Goal: Task Accomplishment & Management: Manage account settings

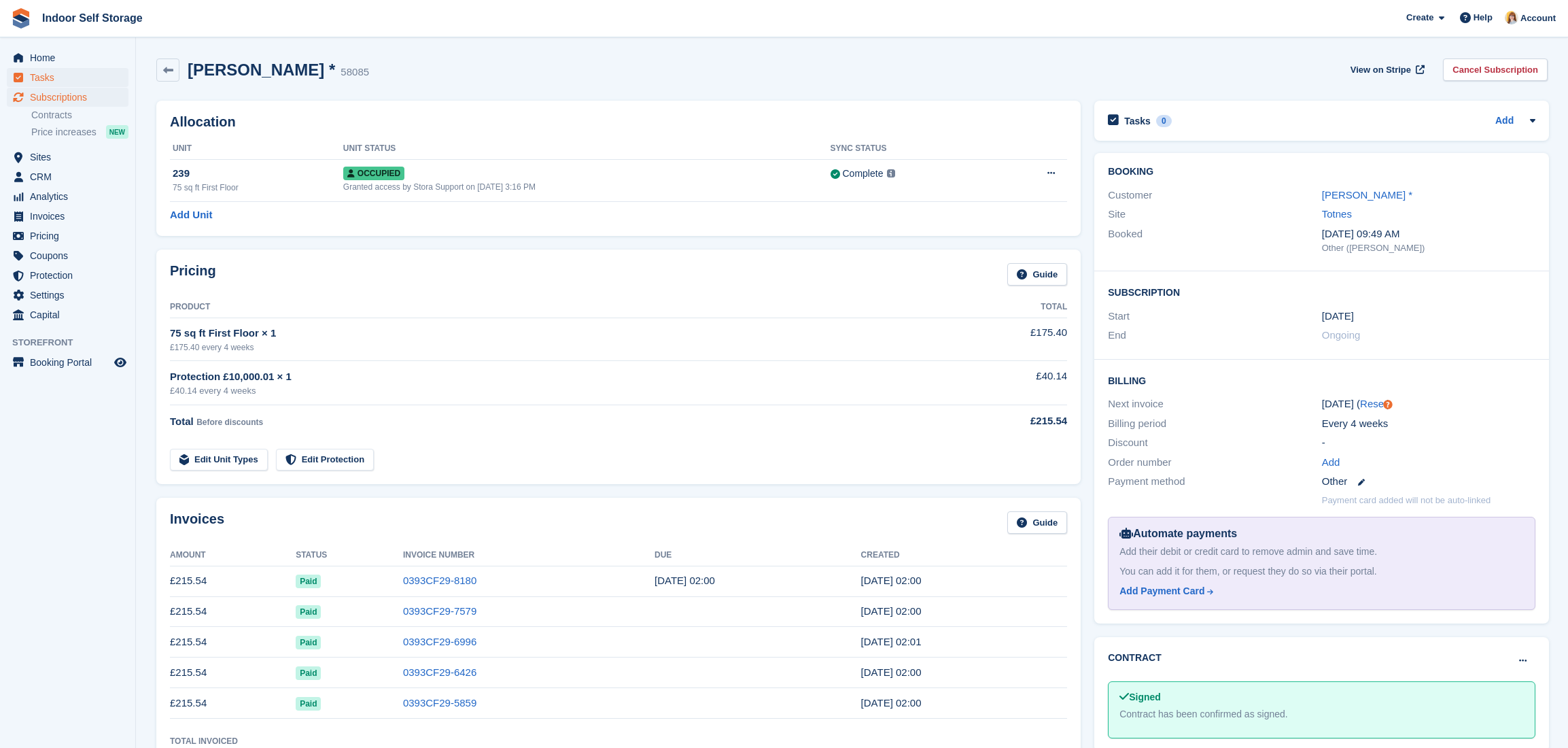
scroll to position [452, 0]
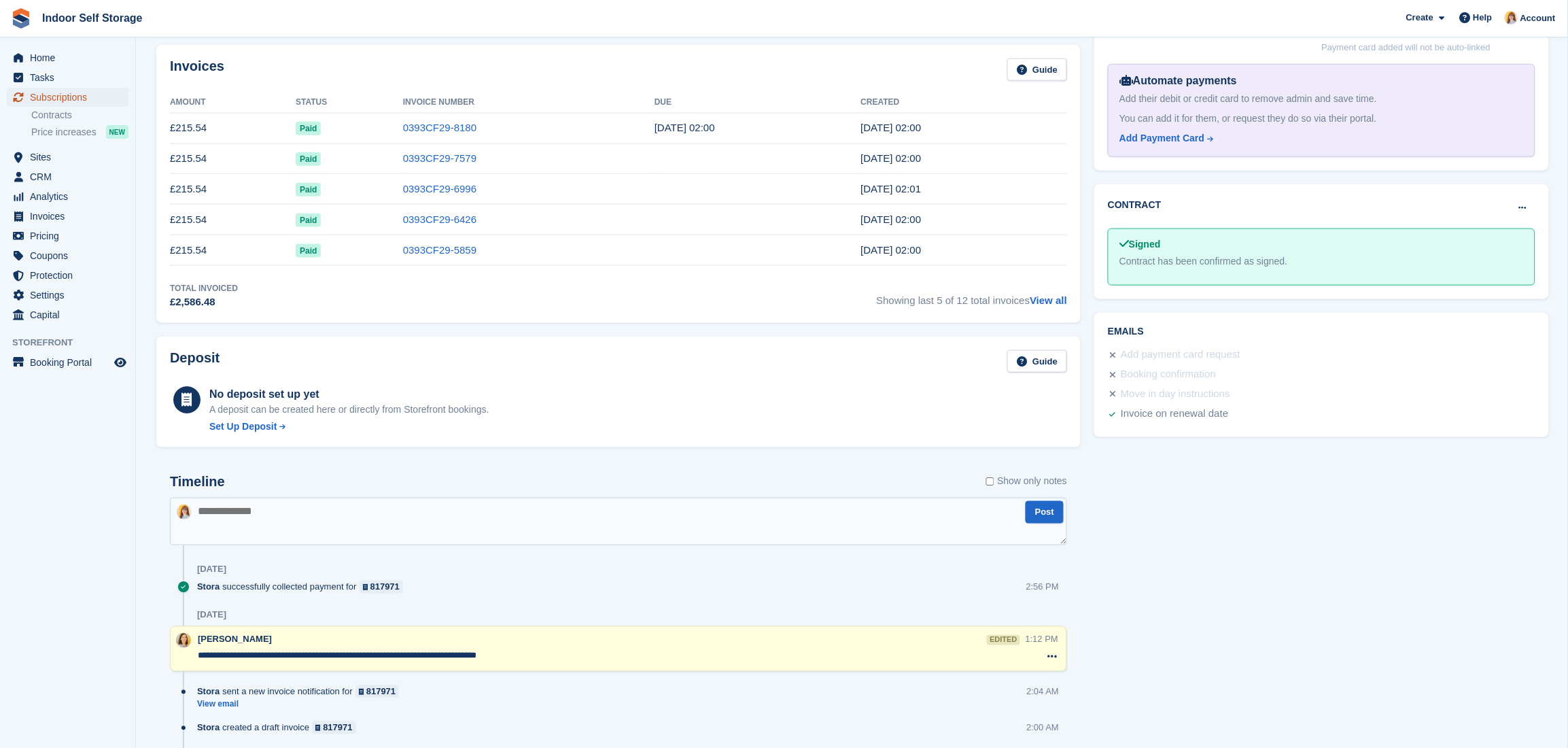
click at [51, 91] on span "Subscriptions" at bounding box center [71, 97] width 81 height 19
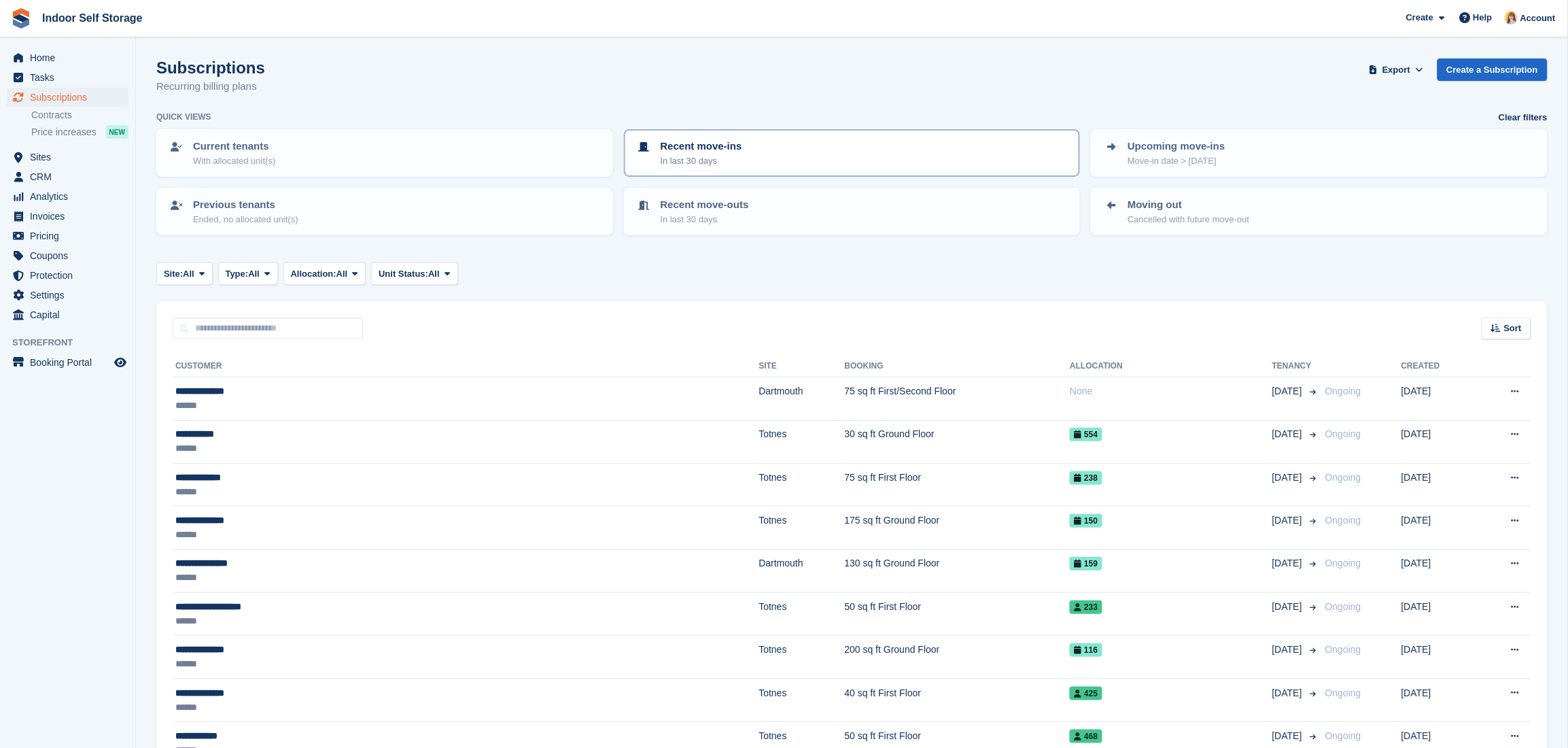
click at [766, 156] on div "Recent move-ins In last 30 days" at bounding box center [853, 153] width 433 height 28
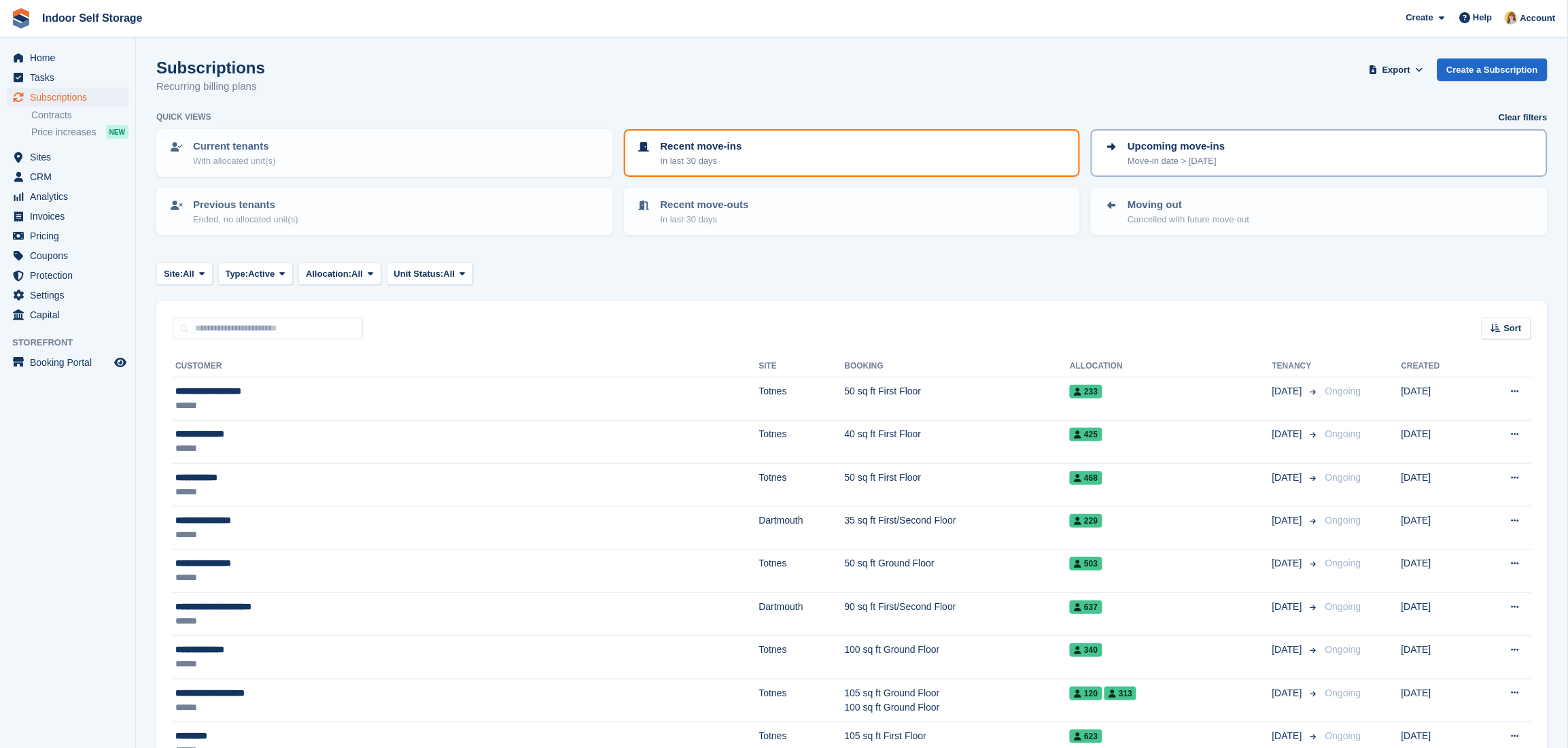
click at [1221, 156] on div "Upcoming move-ins Move-in date > today" at bounding box center [1320, 153] width 433 height 28
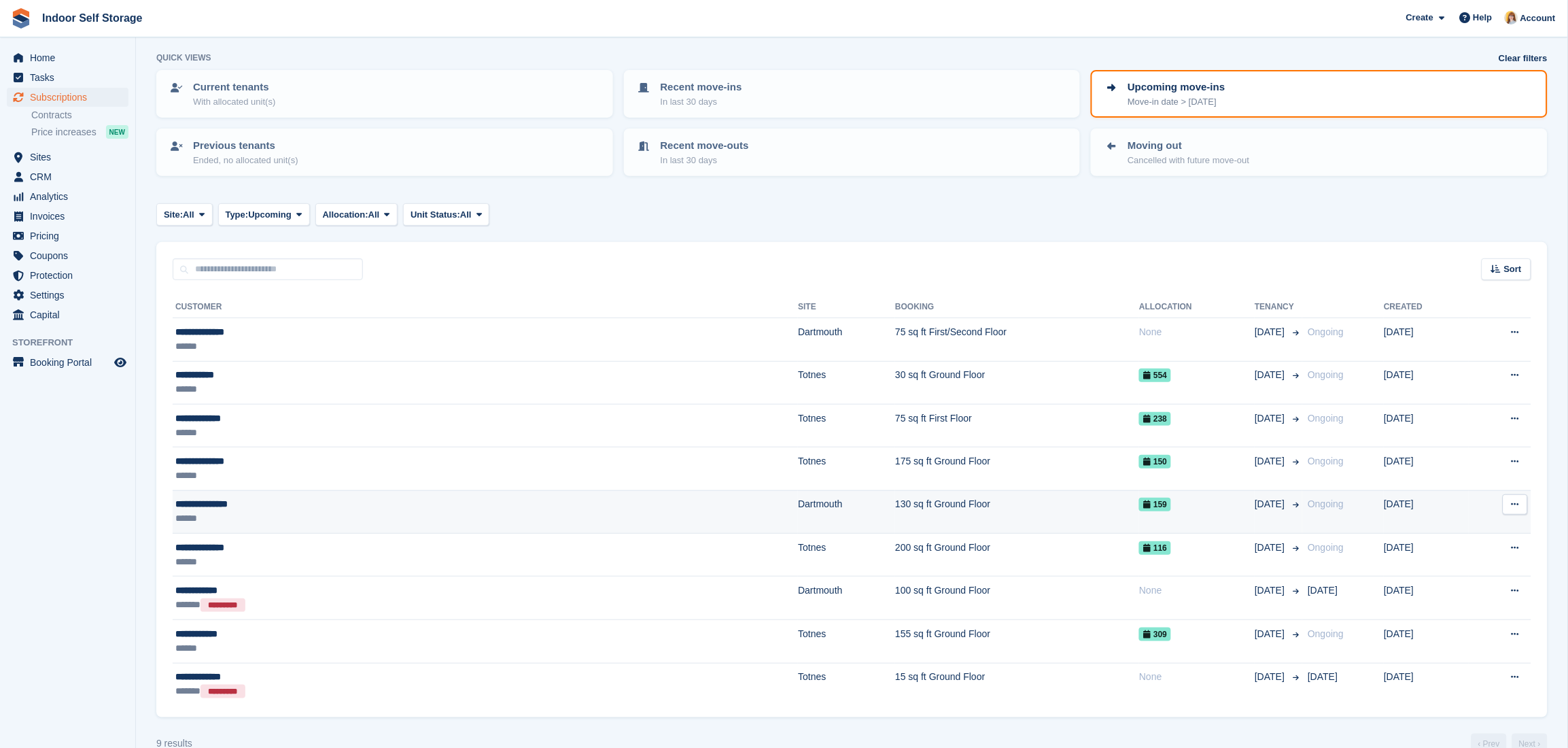
scroll to position [84, 0]
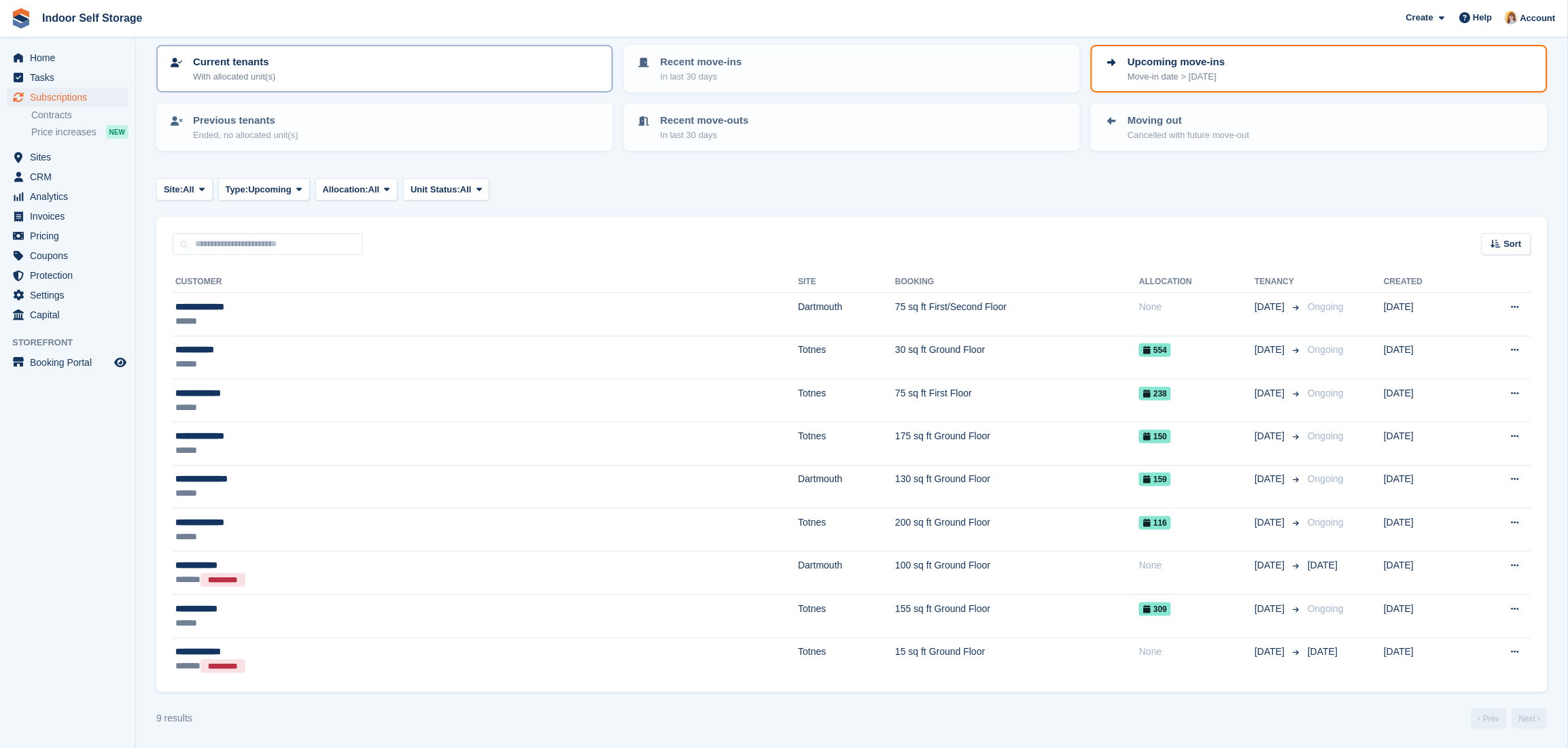
click at [282, 76] on div "Current tenants With allocated unit(s)" at bounding box center [384, 69] width 433 height 28
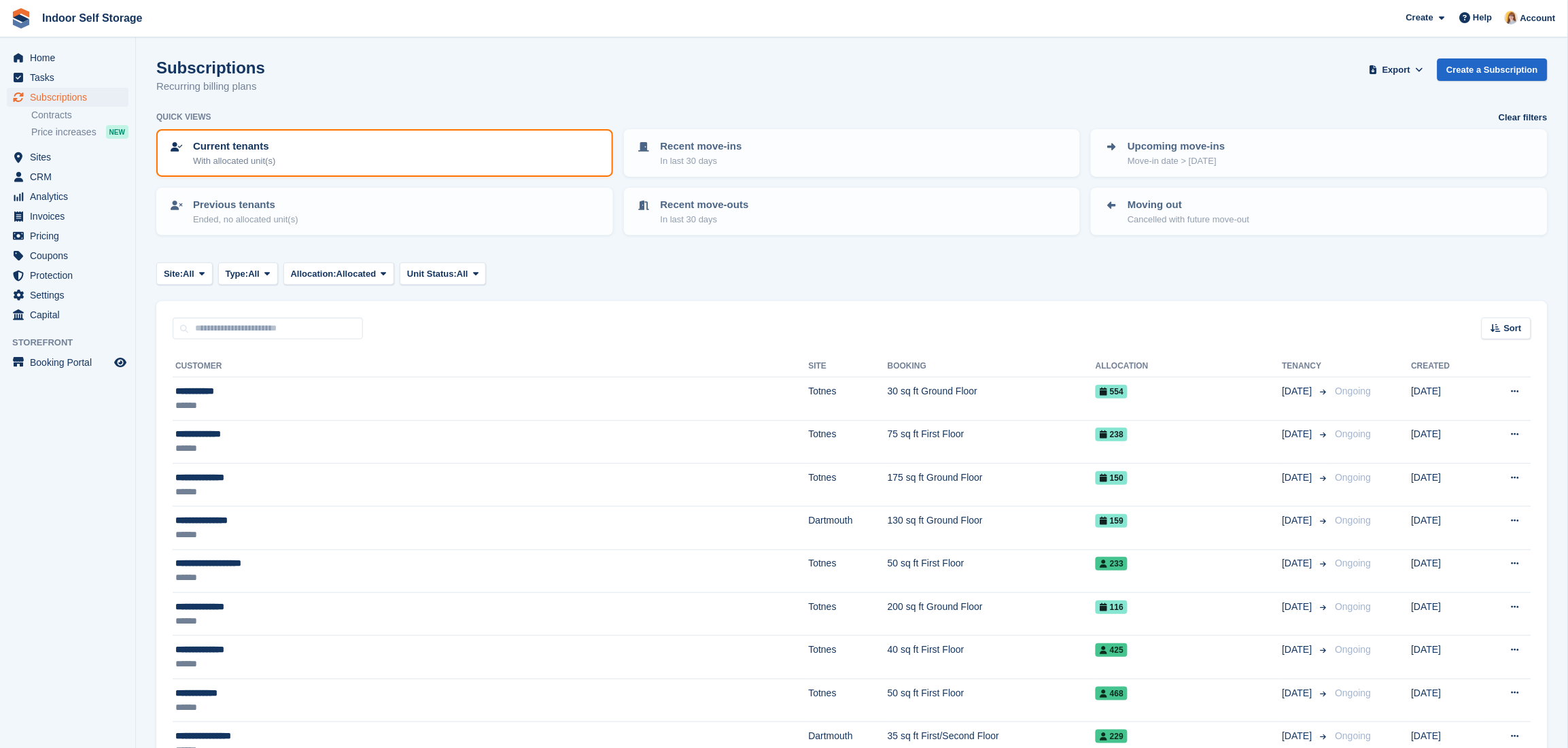
click at [608, 263] on div "Site: All All Dartmouth Totnes Type: All All Upcoming Previous Active Ending Al…" at bounding box center [851, 274] width 1391 height 23
click at [56, 115] on link "Contracts" at bounding box center [79, 115] width 97 height 13
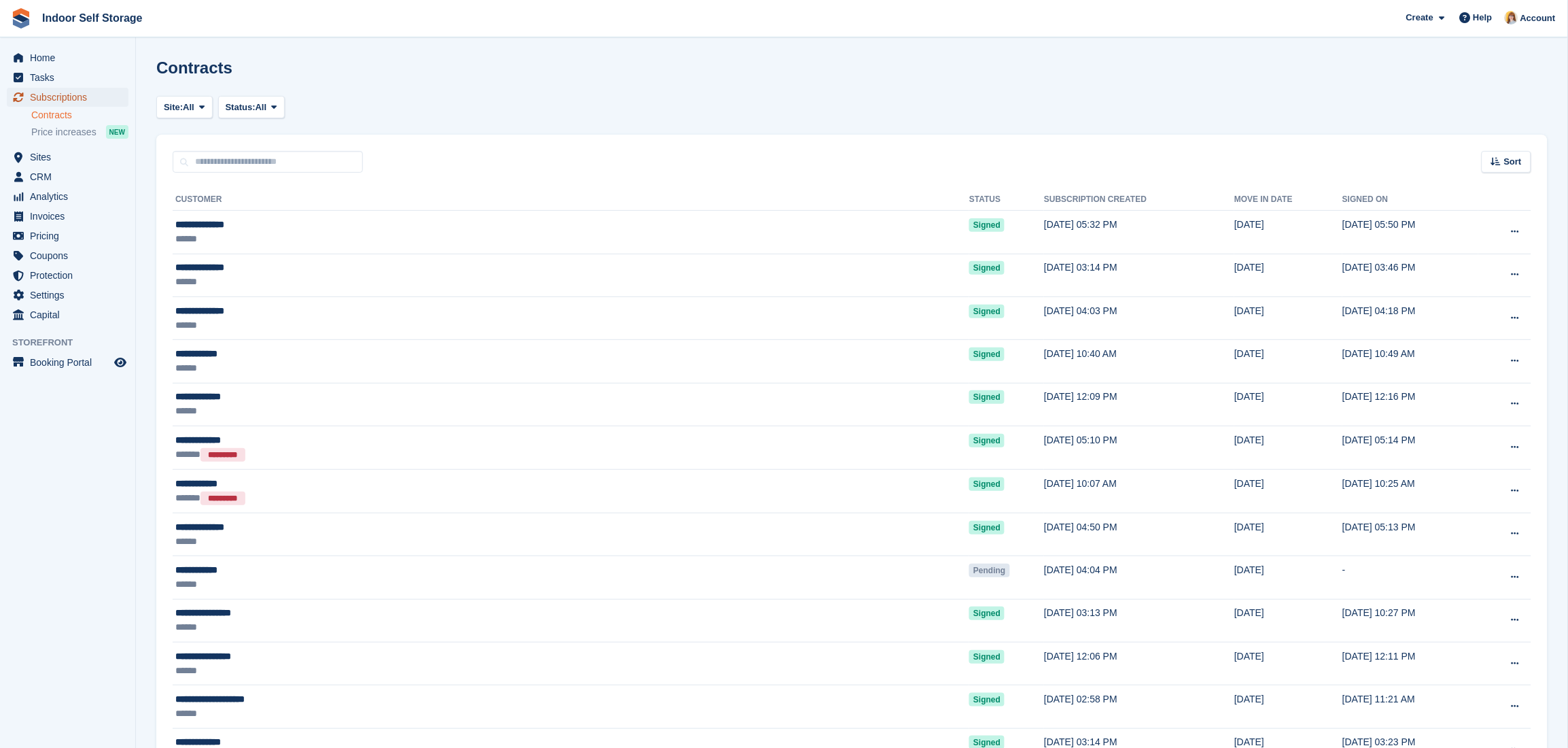
click at [52, 98] on span "Subscriptions" at bounding box center [71, 97] width 81 height 19
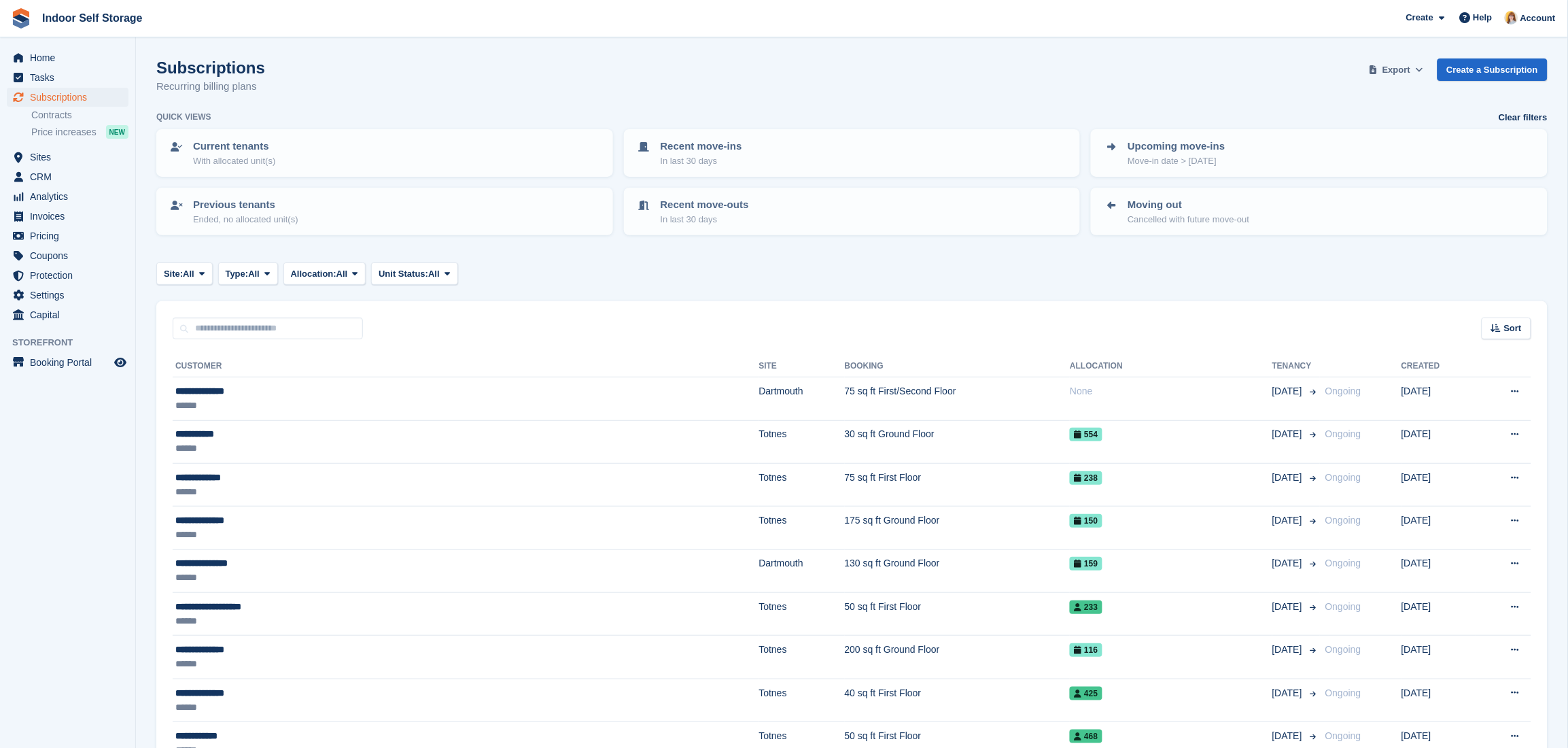
click at [1408, 72] on span "Export" at bounding box center [1397, 70] width 28 height 13
click at [1354, 173] on div "Start Export" at bounding box center [1342, 175] width 50 height 13
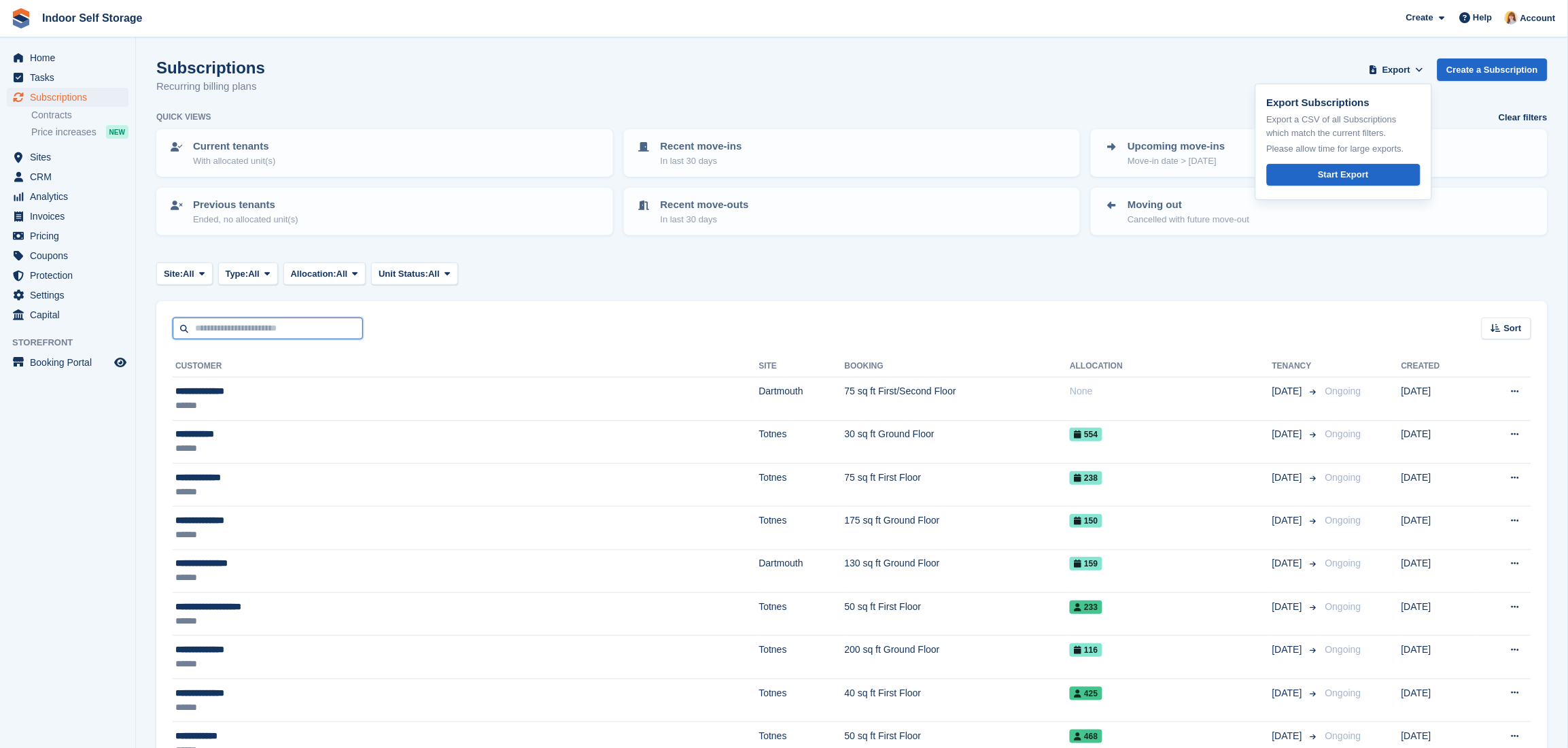
click at [215, 325] on input "text" at bounding box center [267, 329] width 190 height 23
type input "******"
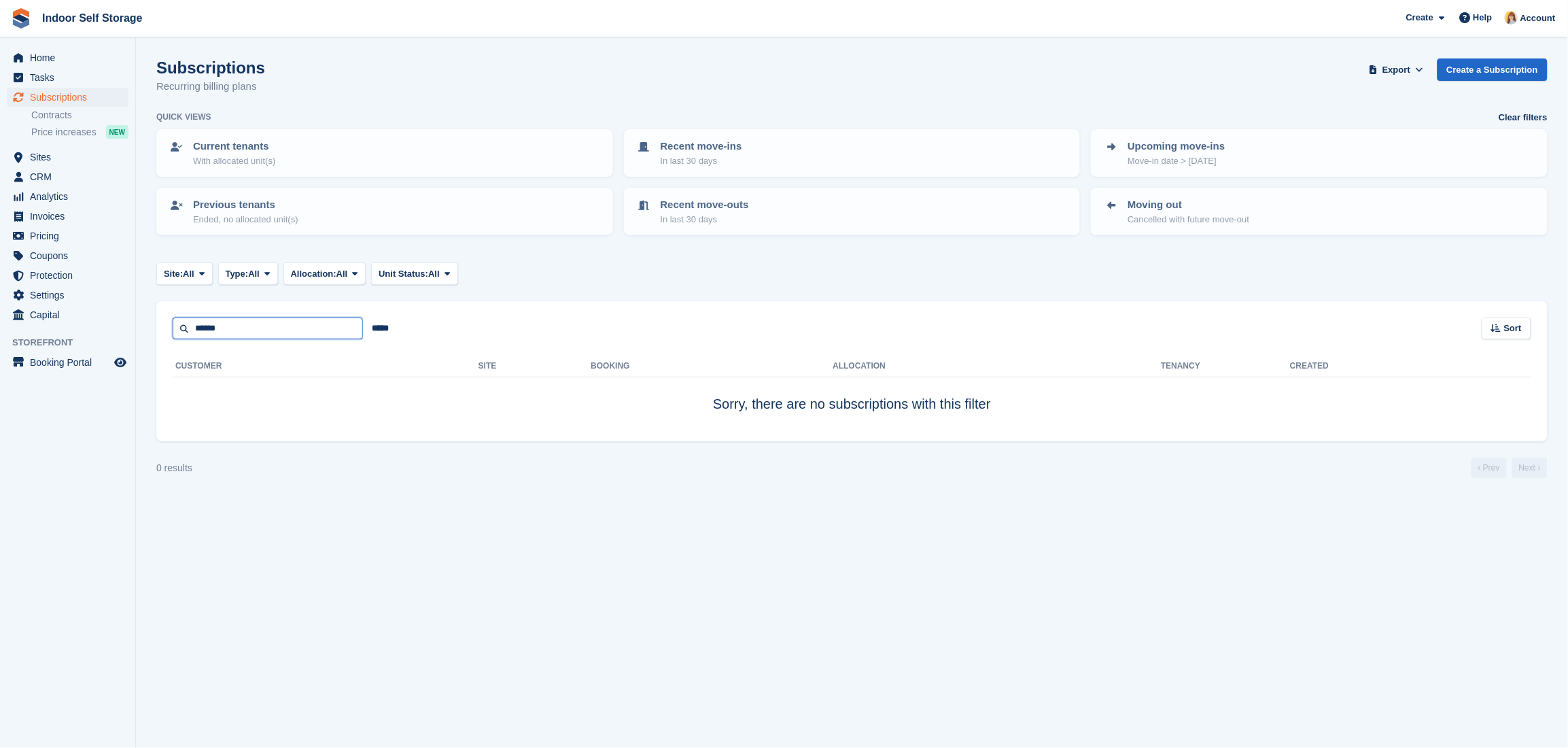
click at [285, 320] on input "******" at bounding box center [267, 329] width 190 height 23
type input "*****"
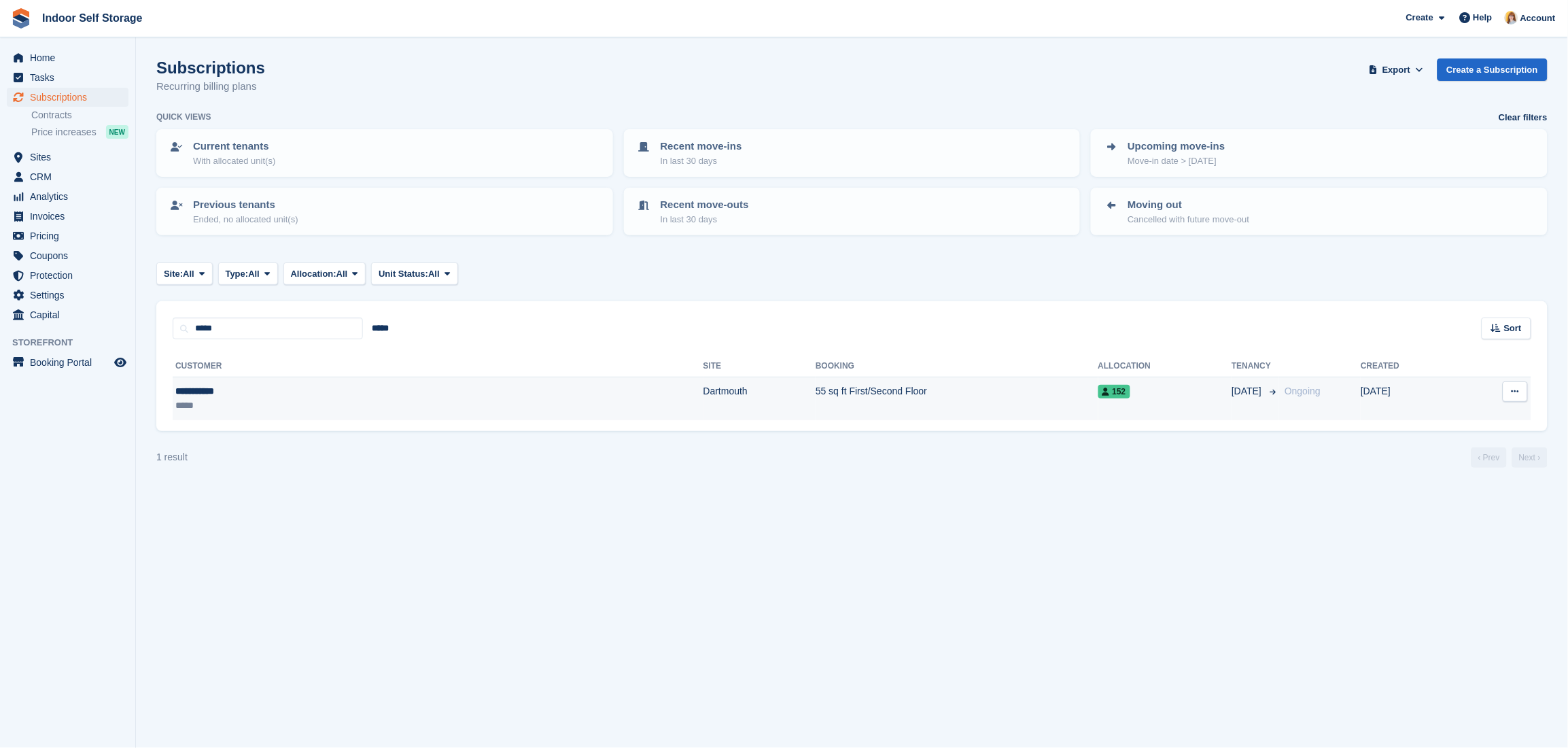
click at [298, 401] on div "*****" at bounding box center [279, 405] width 207 height 14
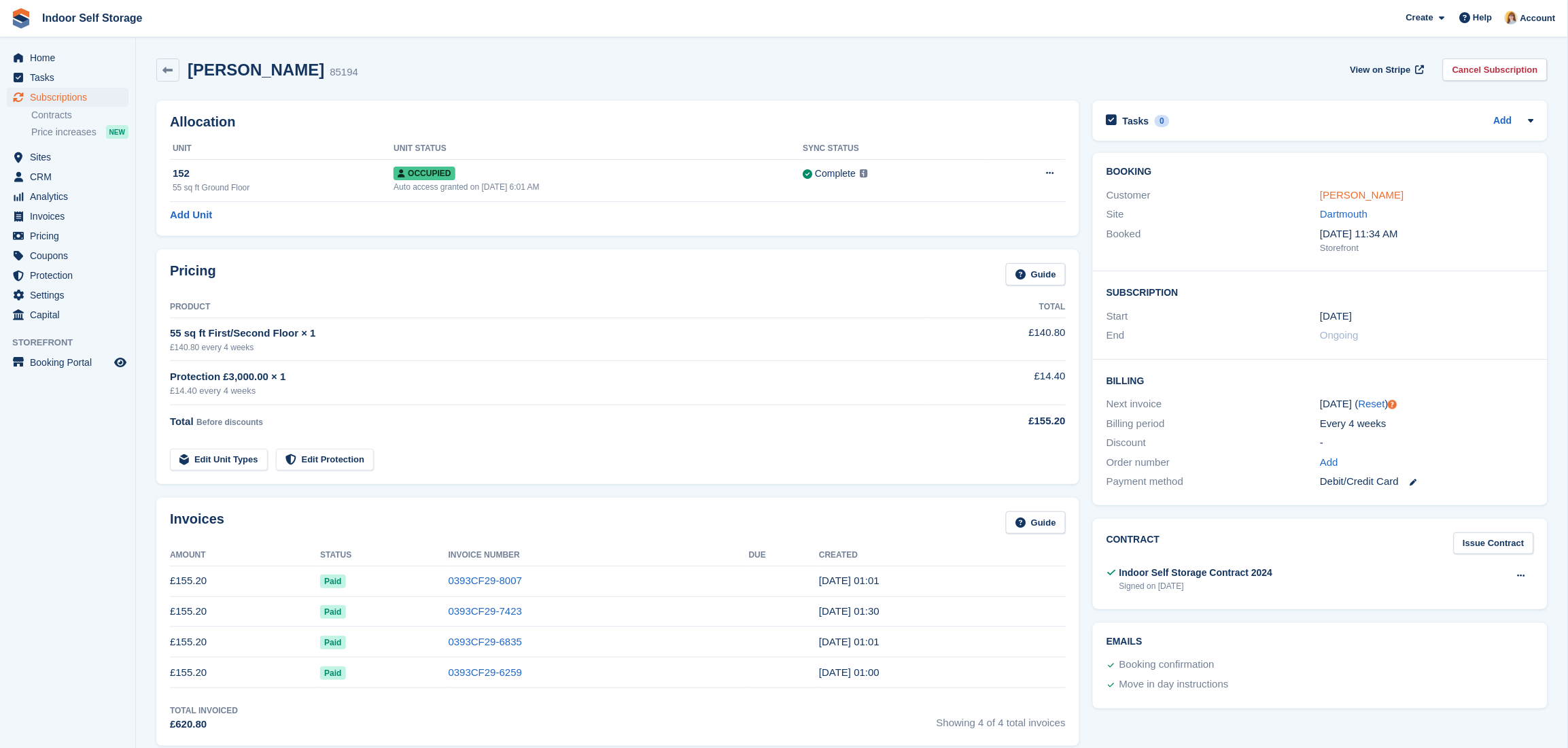
click at [1349, 196] on link "Helen Duval" at bounding box center [1362, 195] width 84 height 11
click at [59, 96] on span "Subscriptions" at bounding box center [71, 97] width 81 height 19
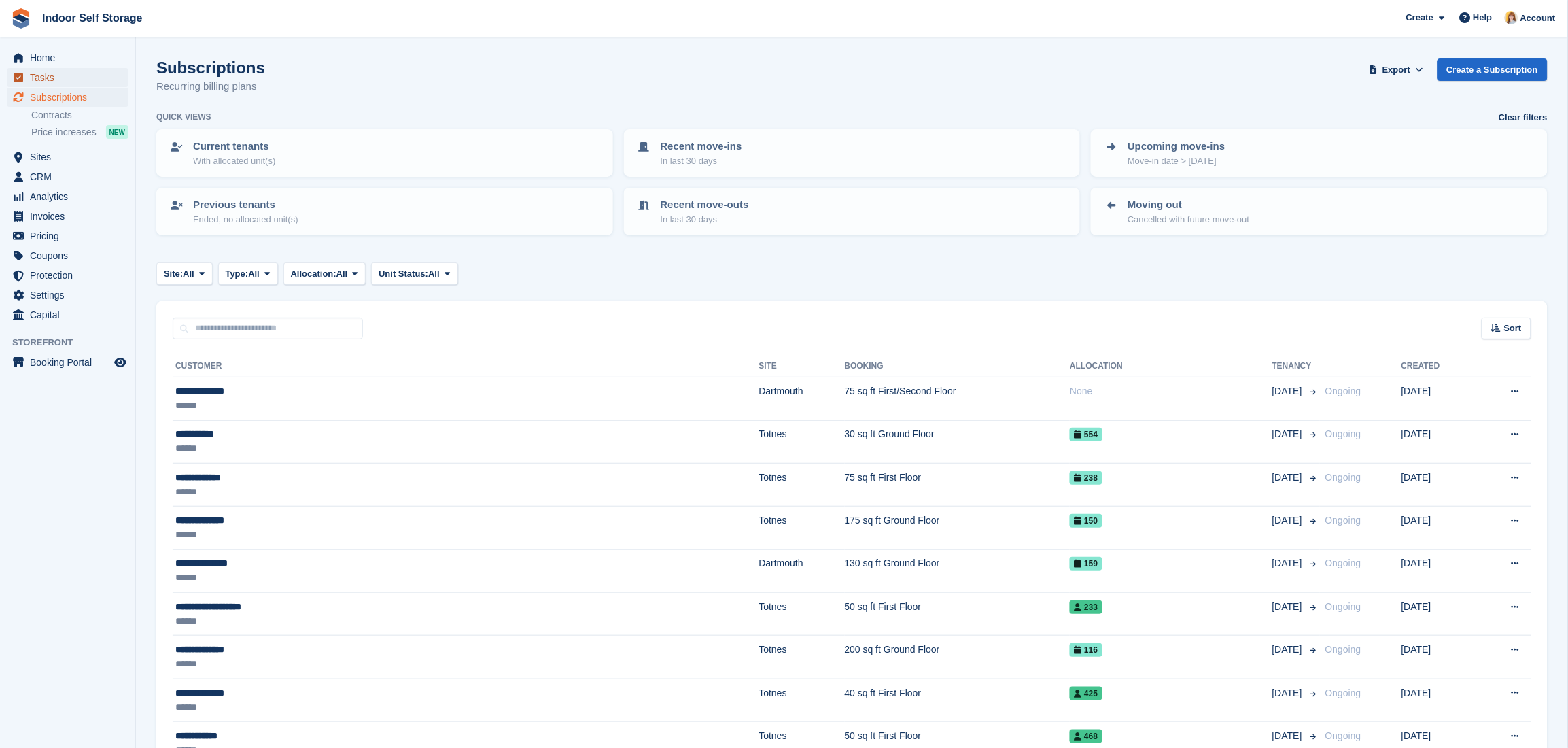
click at [44, 71] on span "Tasks" at bounding box center [71, 77] width 81 height 19
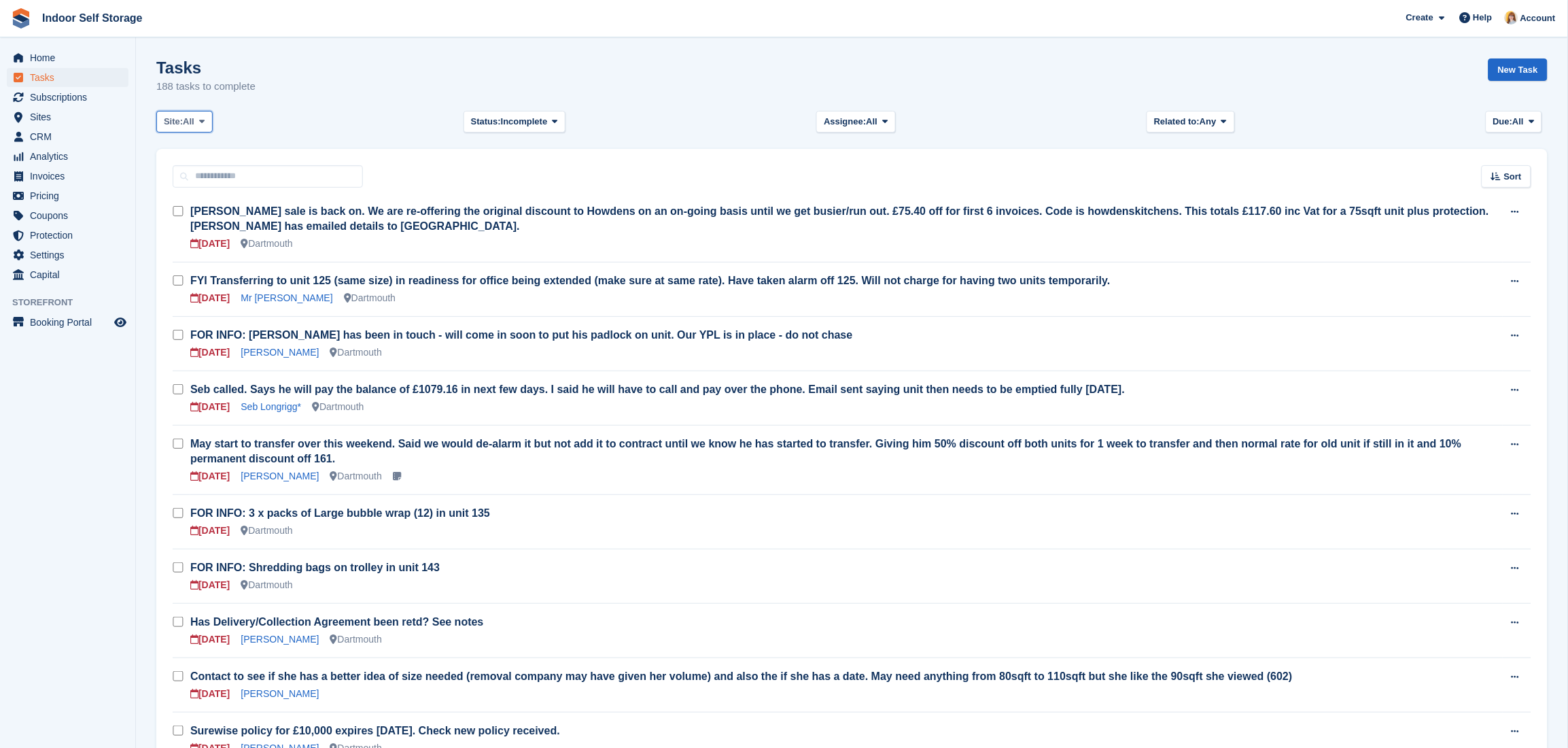
click at [189, 126] on span "All" at bounding box center [189, 122] width 11 height 13
click at [179, 172] on link "Dartmouth" at bounding box center [221, 178] width 118 height 25
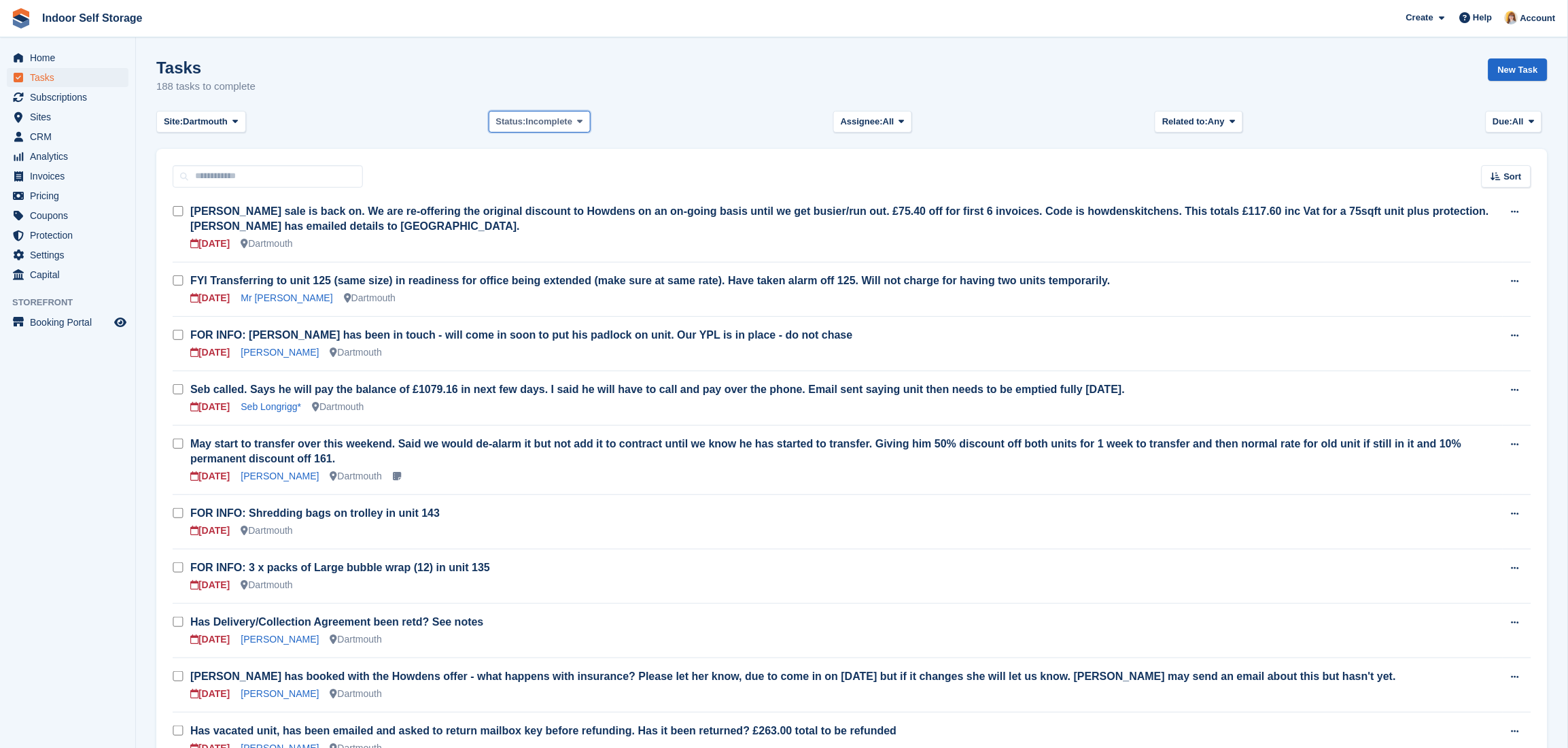
click at [542, 123] on span "Incomplete" at bounding box center [550, 122] width 47 height 13
click at [534, 173] on link "Complete" at bounding box center [554, 178] width 118 height 25
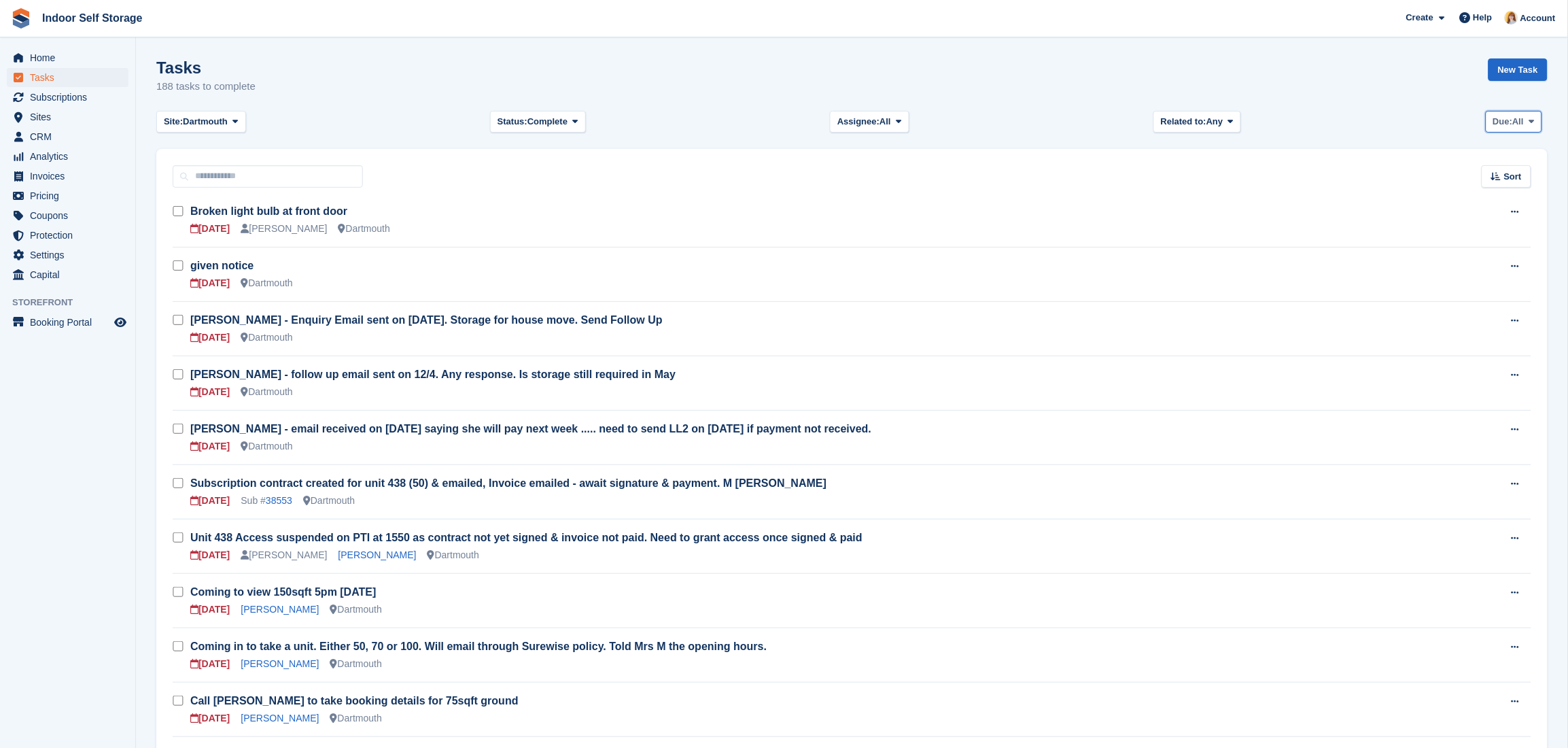
click at [1522, 124] on span "All" at bounding box center [1519, 122] width 11 height 13
click at [1509, 211] on link "Today" at bounding box center [1550, 202] width 118 height 25
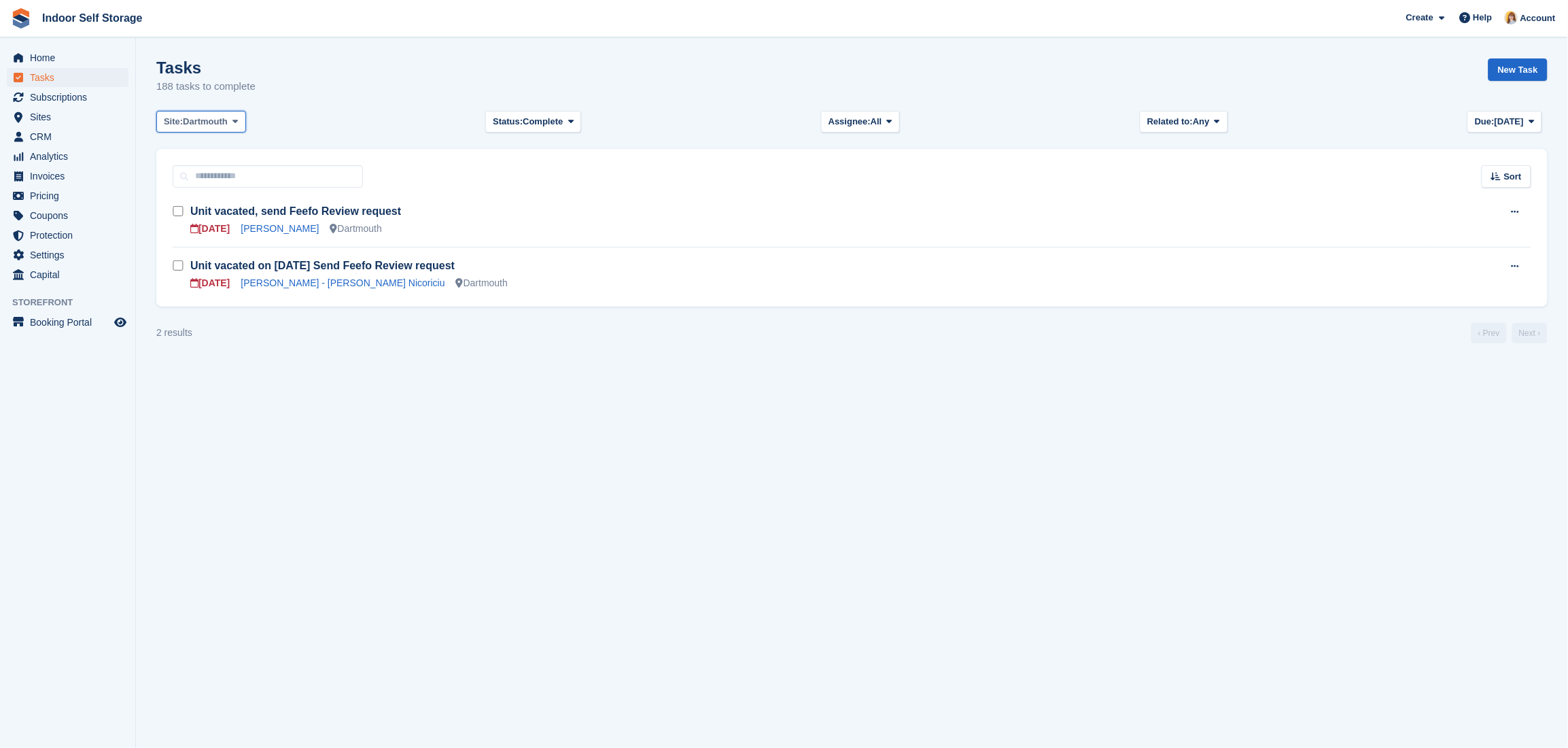
click at [208, 128] on span "Dartmouth" at bounding box center [205, 122] width 44 height 13
click at [190, 144] on link "All" at bounding box center [221, 154] width 118 height 25
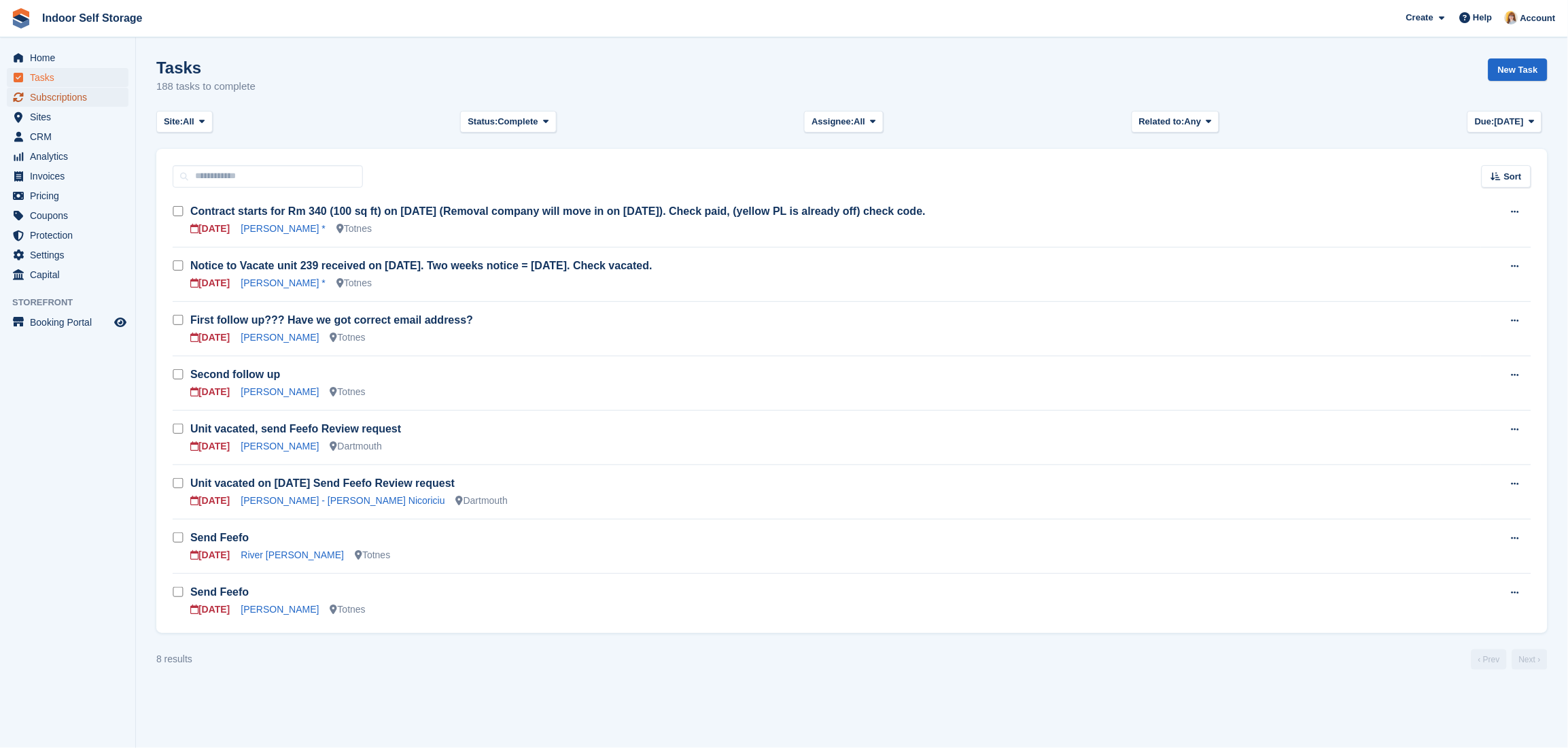
click at [40, 94] on span "Subscriptions" at bounding box center [71, 97] width 81 height 19
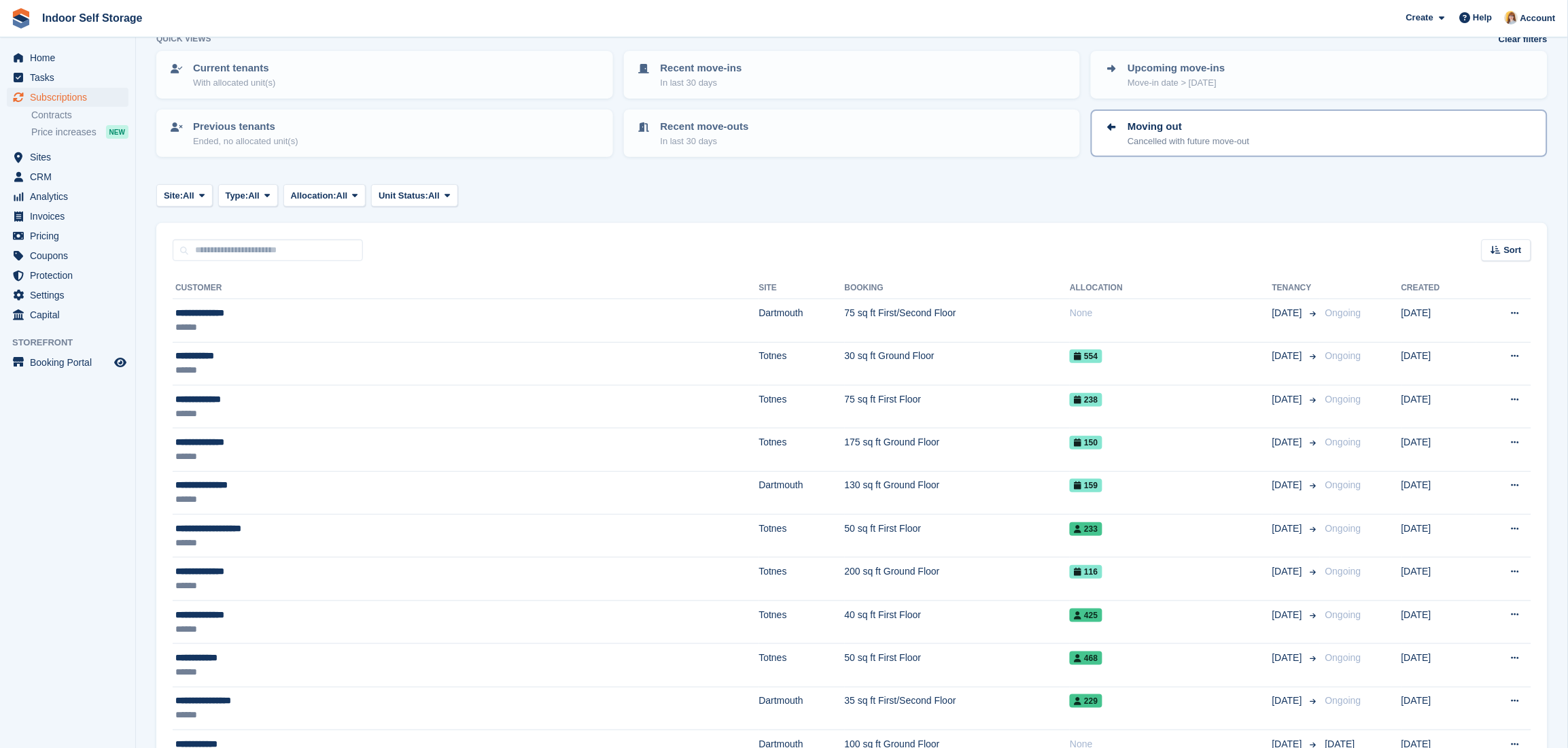
scroll to position [76, 0]
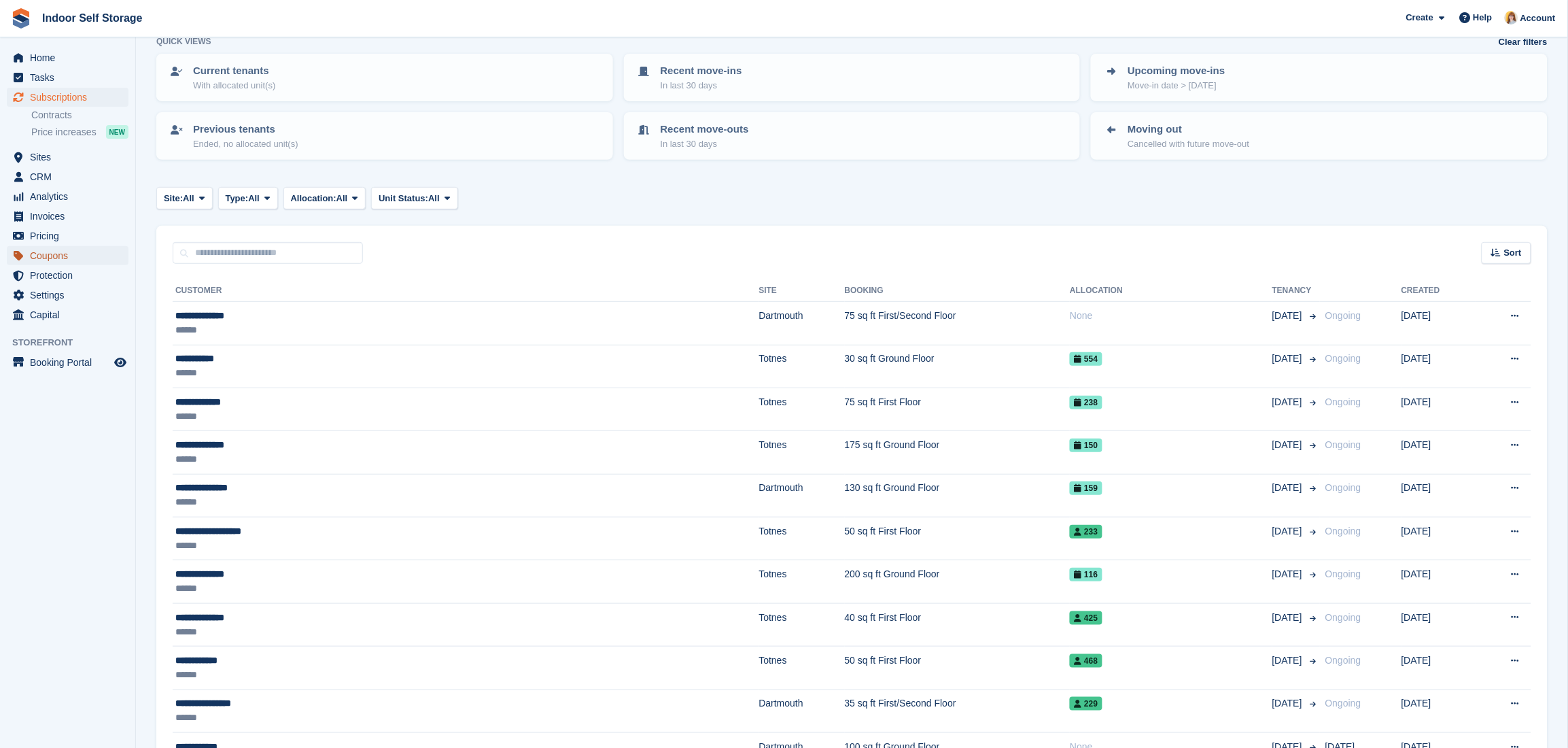
click at [33, 255] on span "Coupons" at bounding box center [71, 255] width 81 height 19
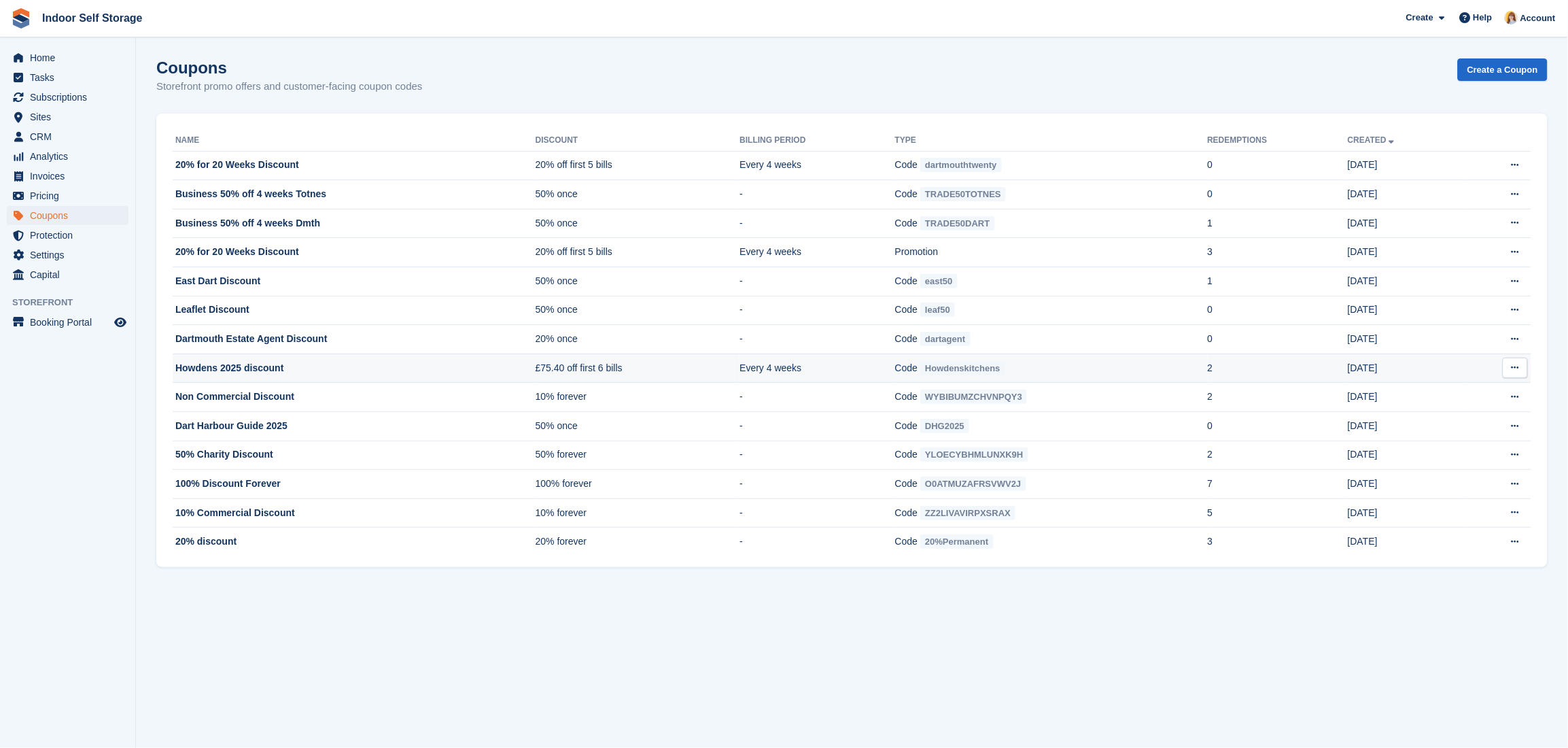
click at [199, 360] on td "Howdens 2025 discount" at bounding box center [354, 367] width 363 height 29
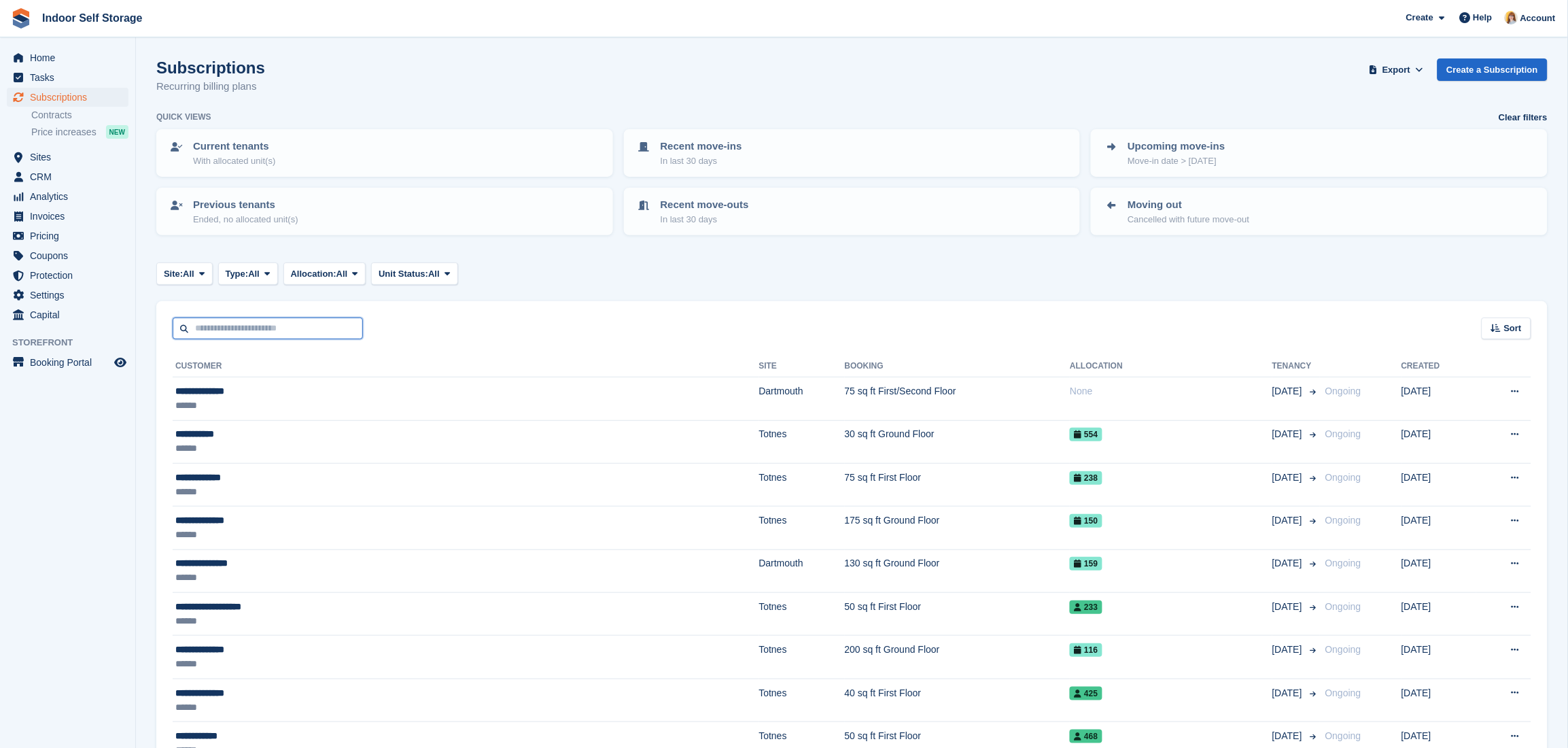
click at [219, 324] on input "text" at bounding box center [267, 329] width 190 height 23
type input "******"
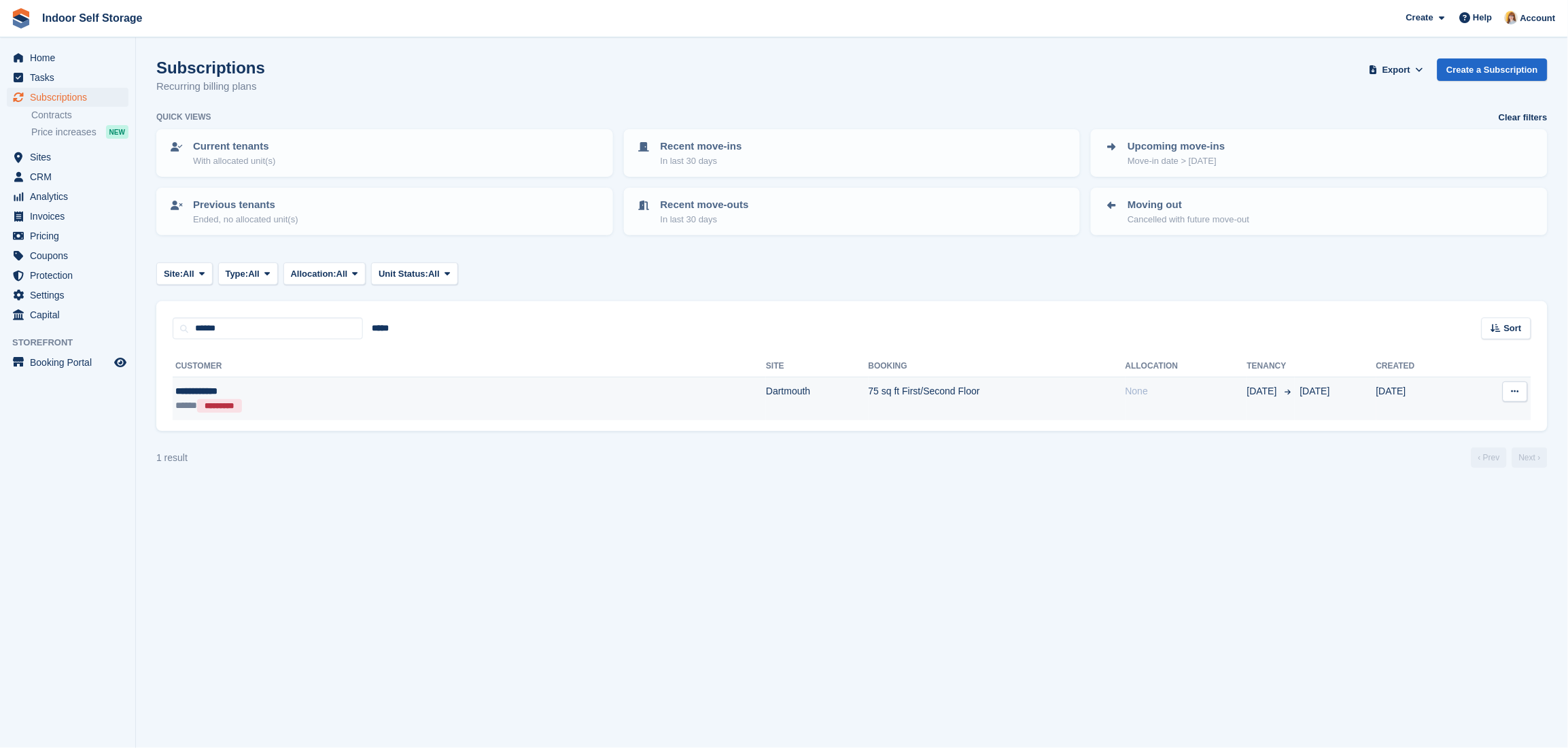
click at [308, 391] on div "**********" at bounding box center [303, 391] width 255 height 14
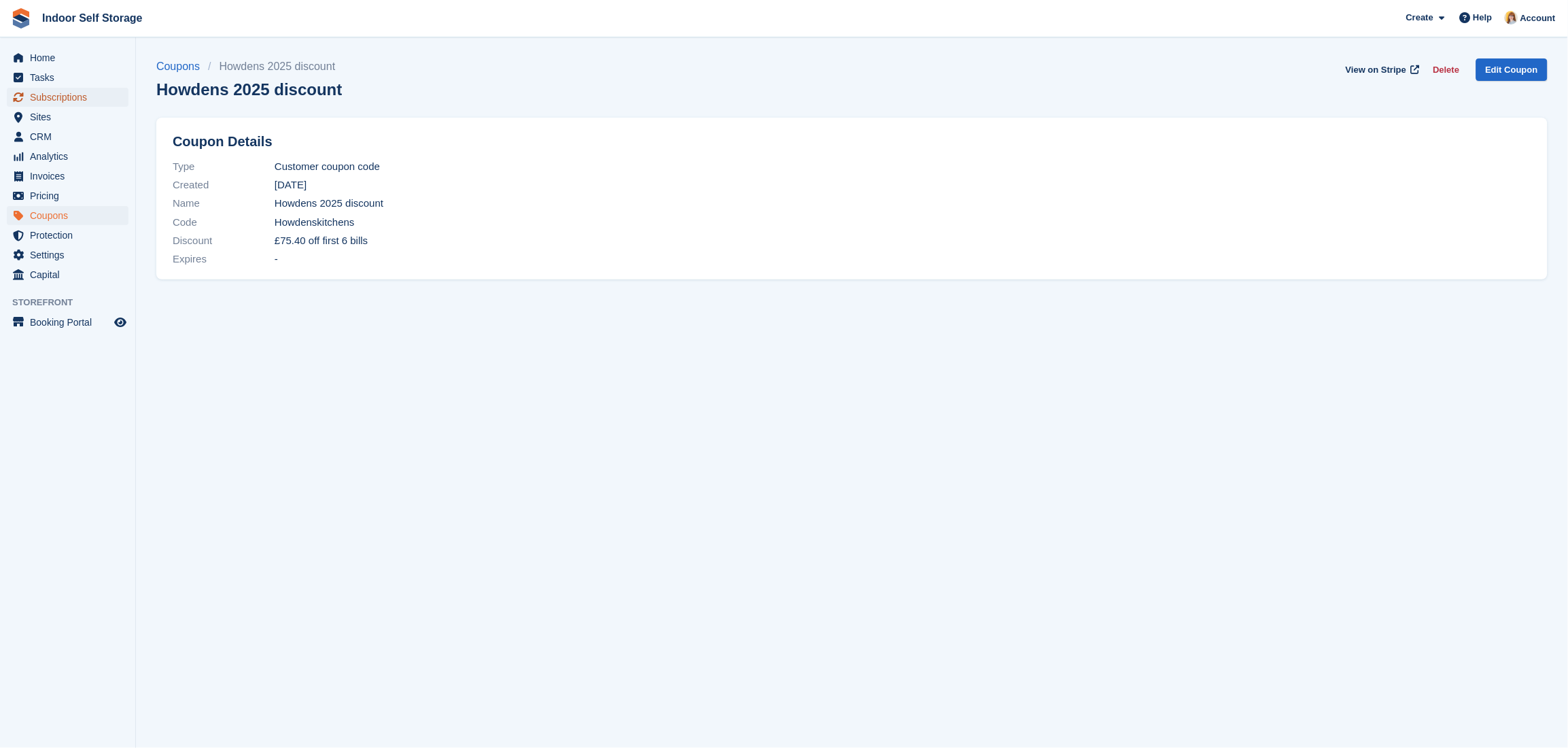
click at [44, 94] on span "Subscriptions" at bounding box center [71, 97] width 81 height 19
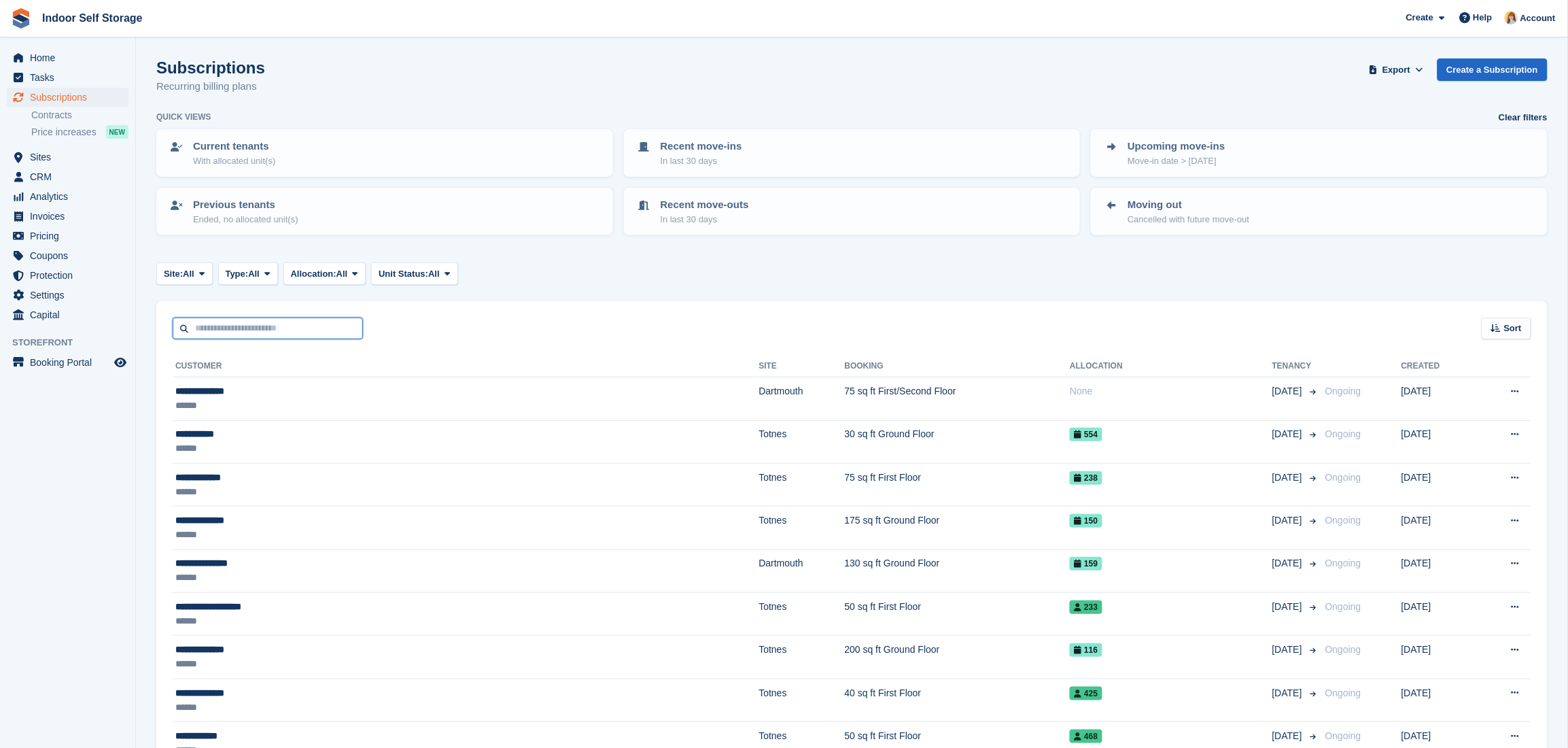
click at [215, 324] on input "text" at bounding box center [267, 329] width 190 height 23
type input "*******"
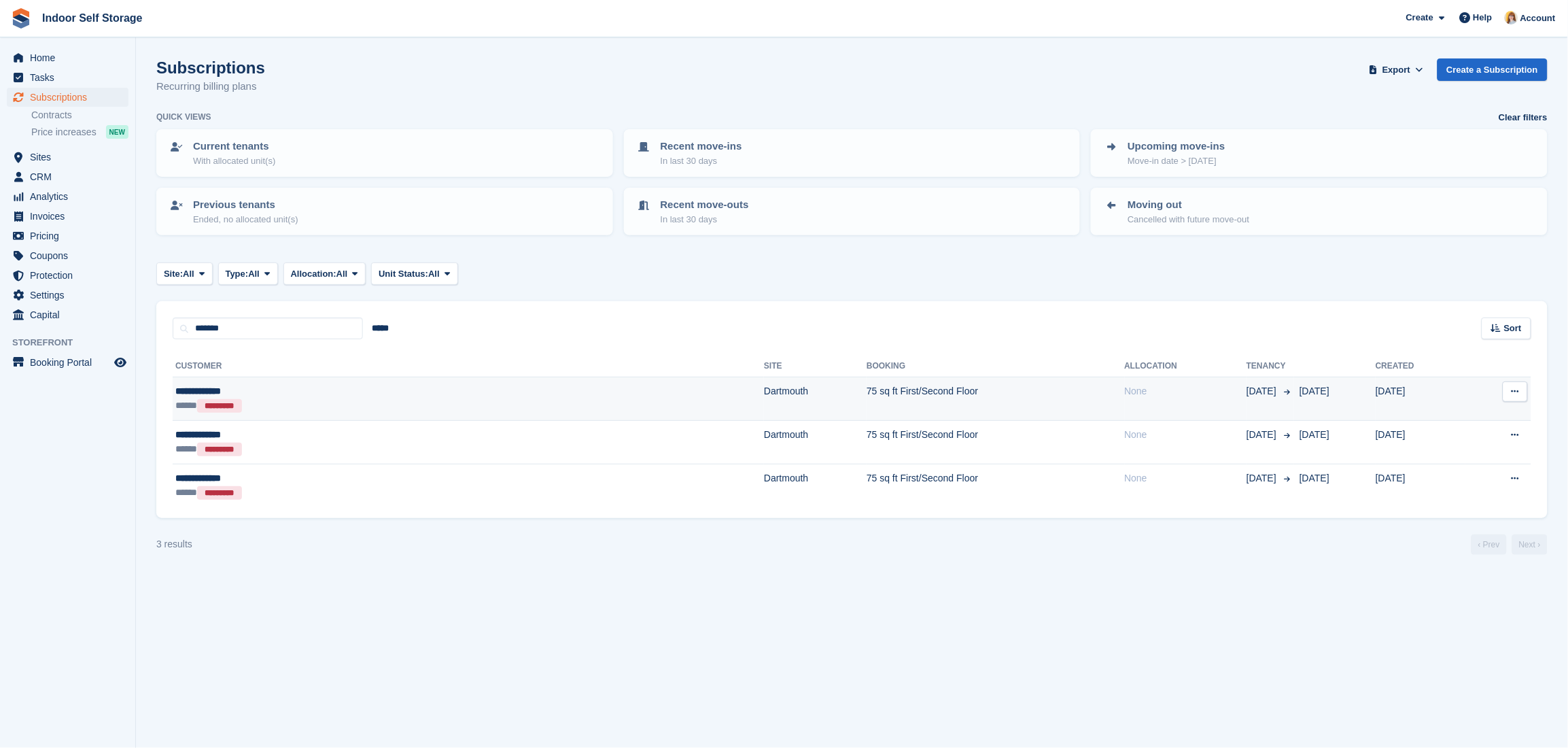
click at [335, 399] on div "***** *********" at bounding box center [302, 405] width 253 height 14
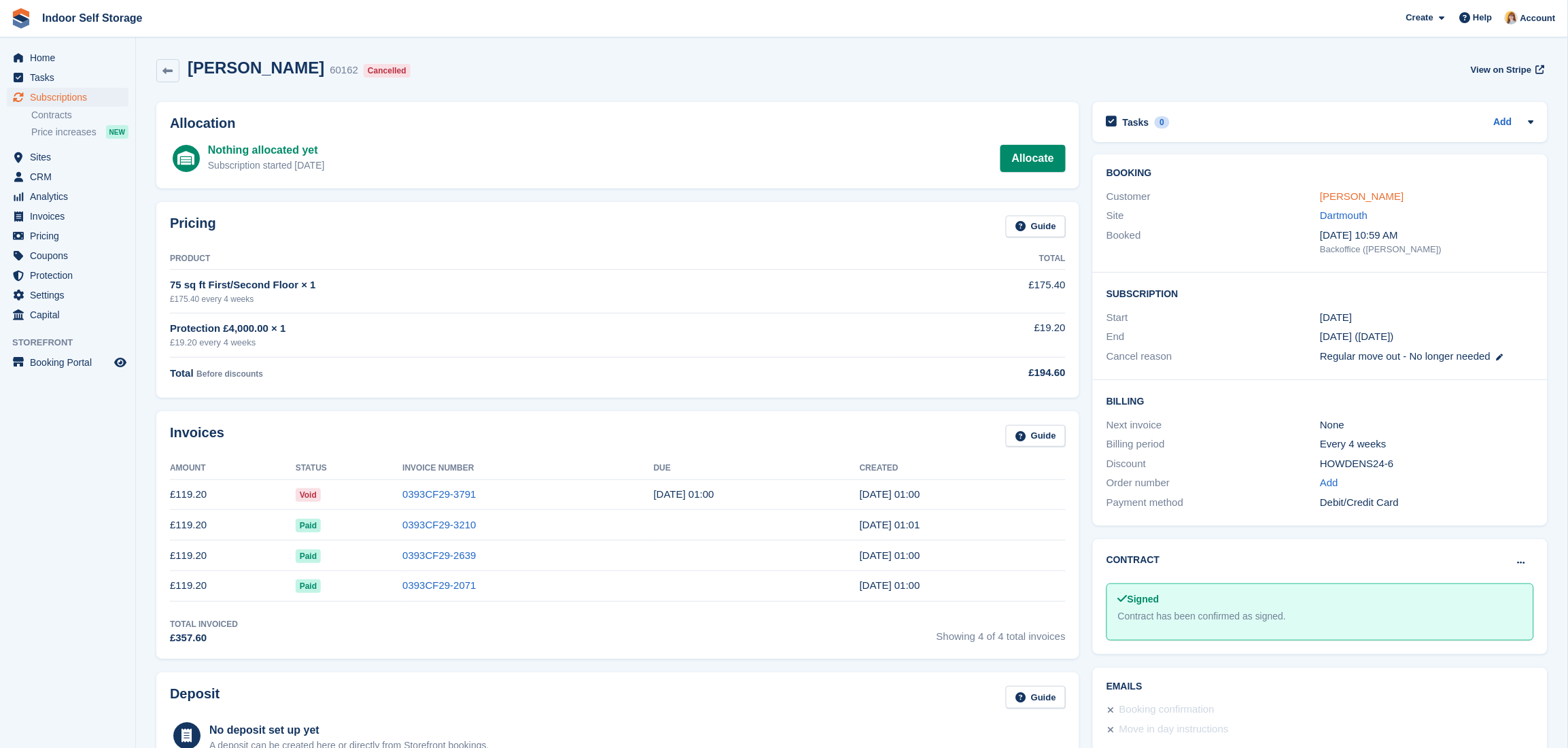
click at [1372, 194] on link "[PERSON_NAME]" at bounding box center [1362, 196] width 84 height 11
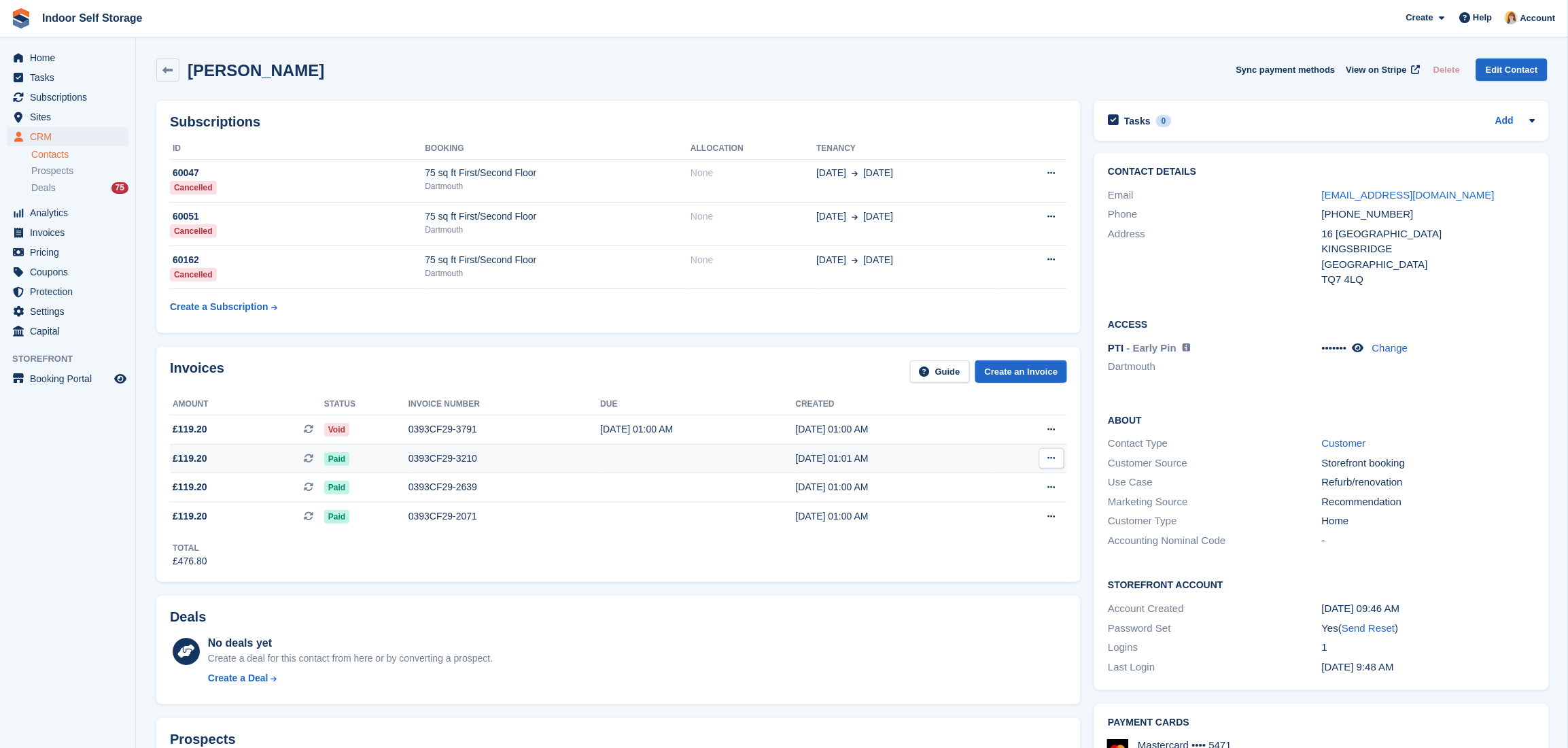
click at [409, 455] on div "0393CF29-3210" at bounding box center [504, 458] width 193 height 14
click at [70, 94] on span "Subscriptions" at bounding box center [71, 97] width 81 height 19
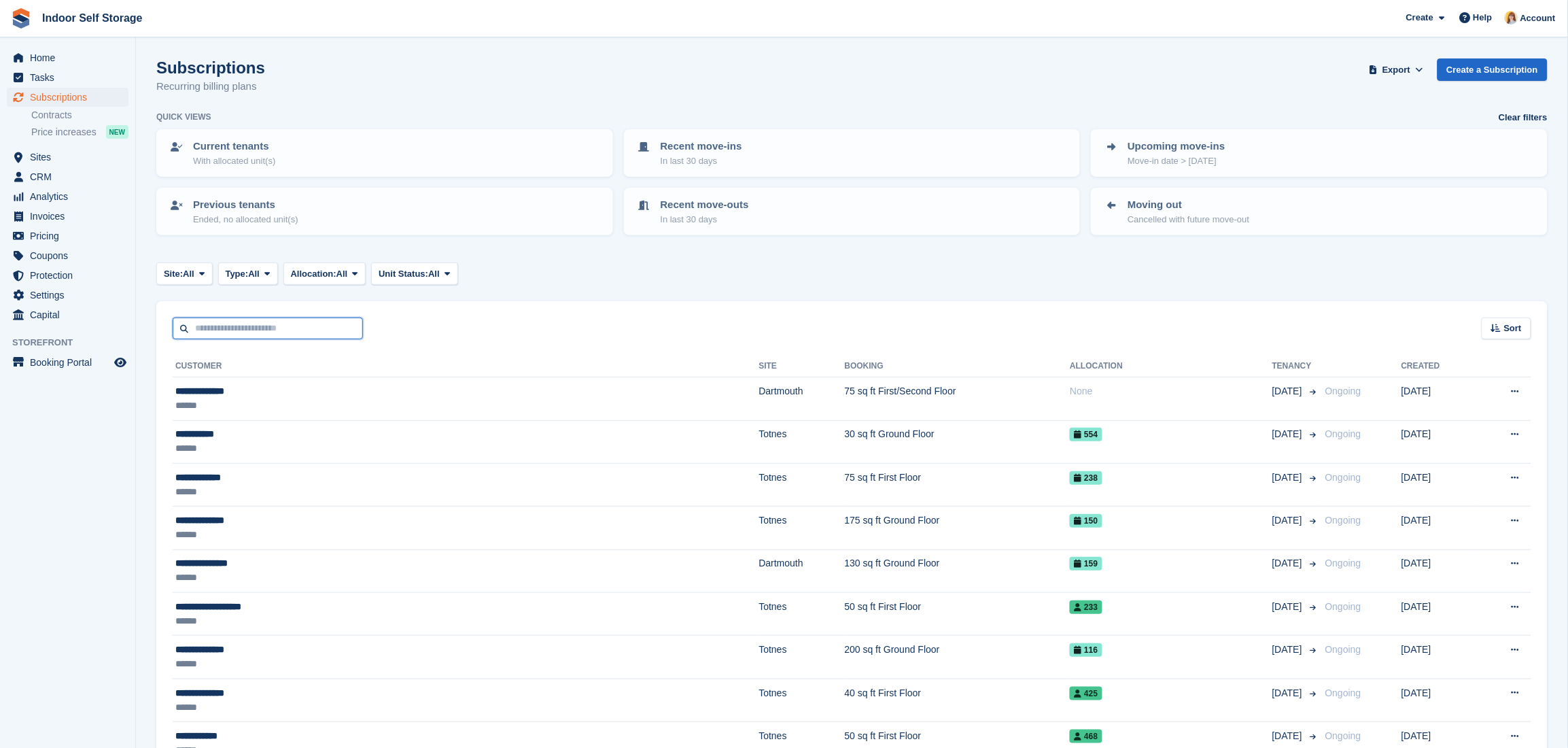
click at [255, 332] on input "text" at bounding box center [267, 329] width 190 height 23
type input "****"
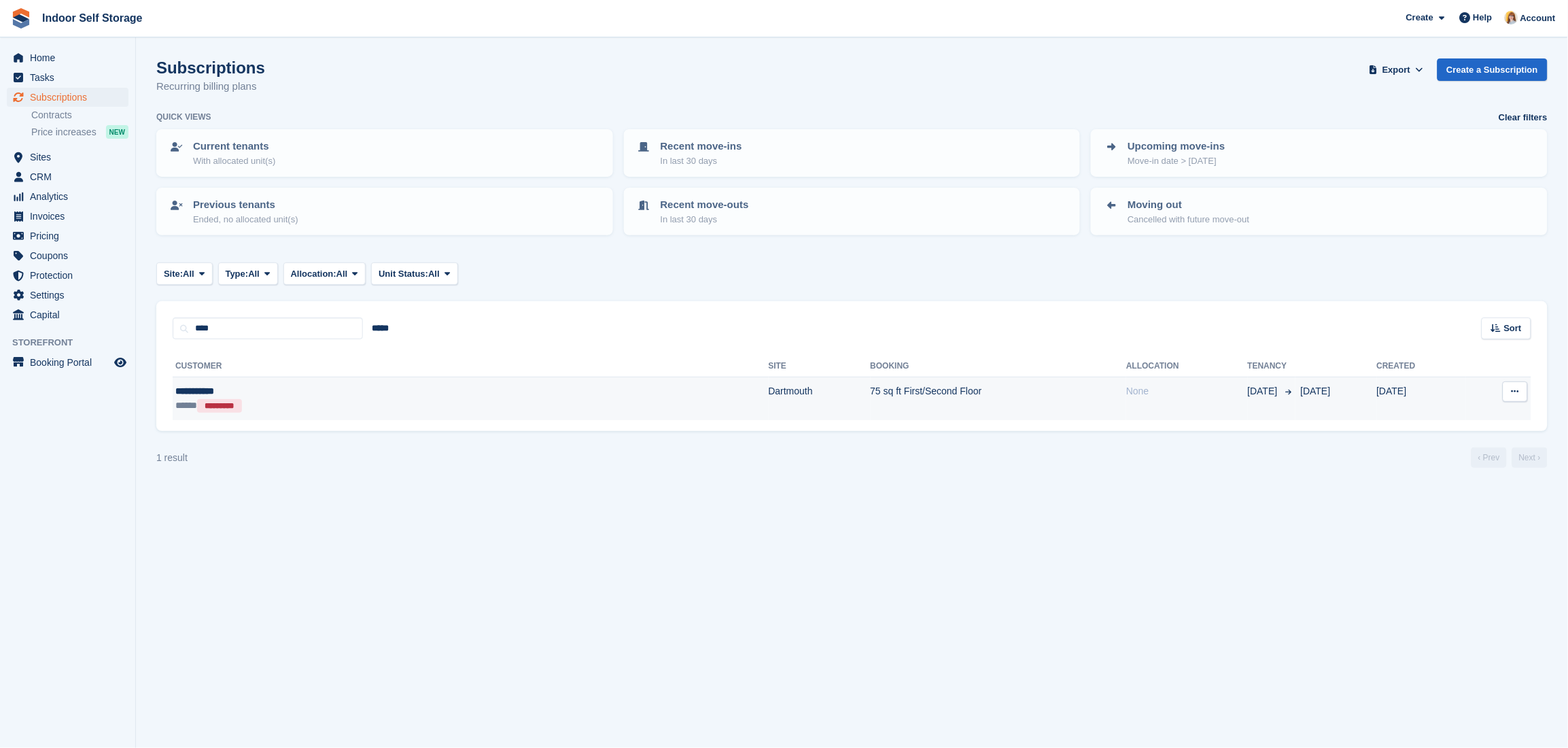
click at [306, 399] on div "***** *********" at bounding box center [304, 405] width 257 height 14
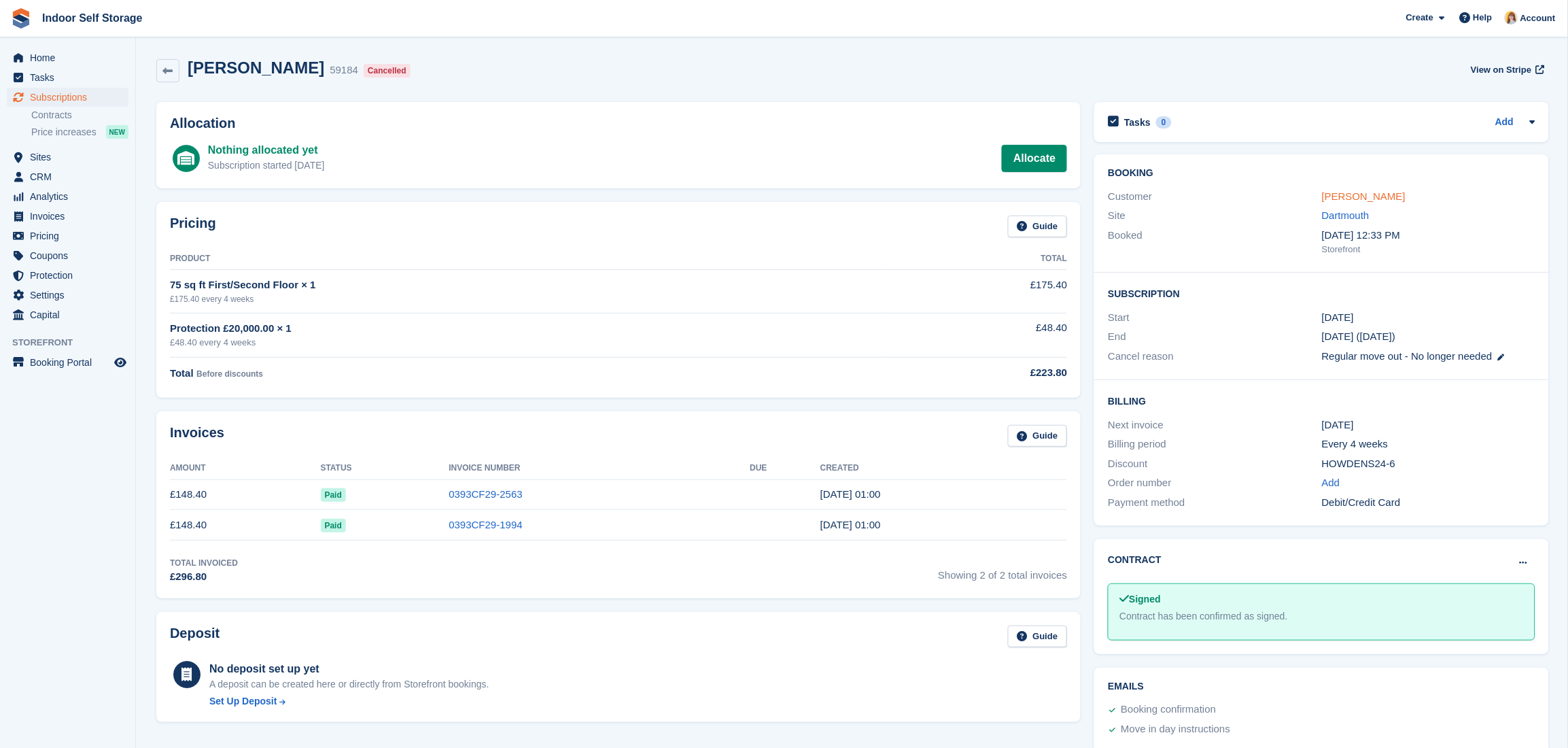
click at [1361, 196] on link "Jackie Todd" at bounding box center [1364, 196] width 84 height 11
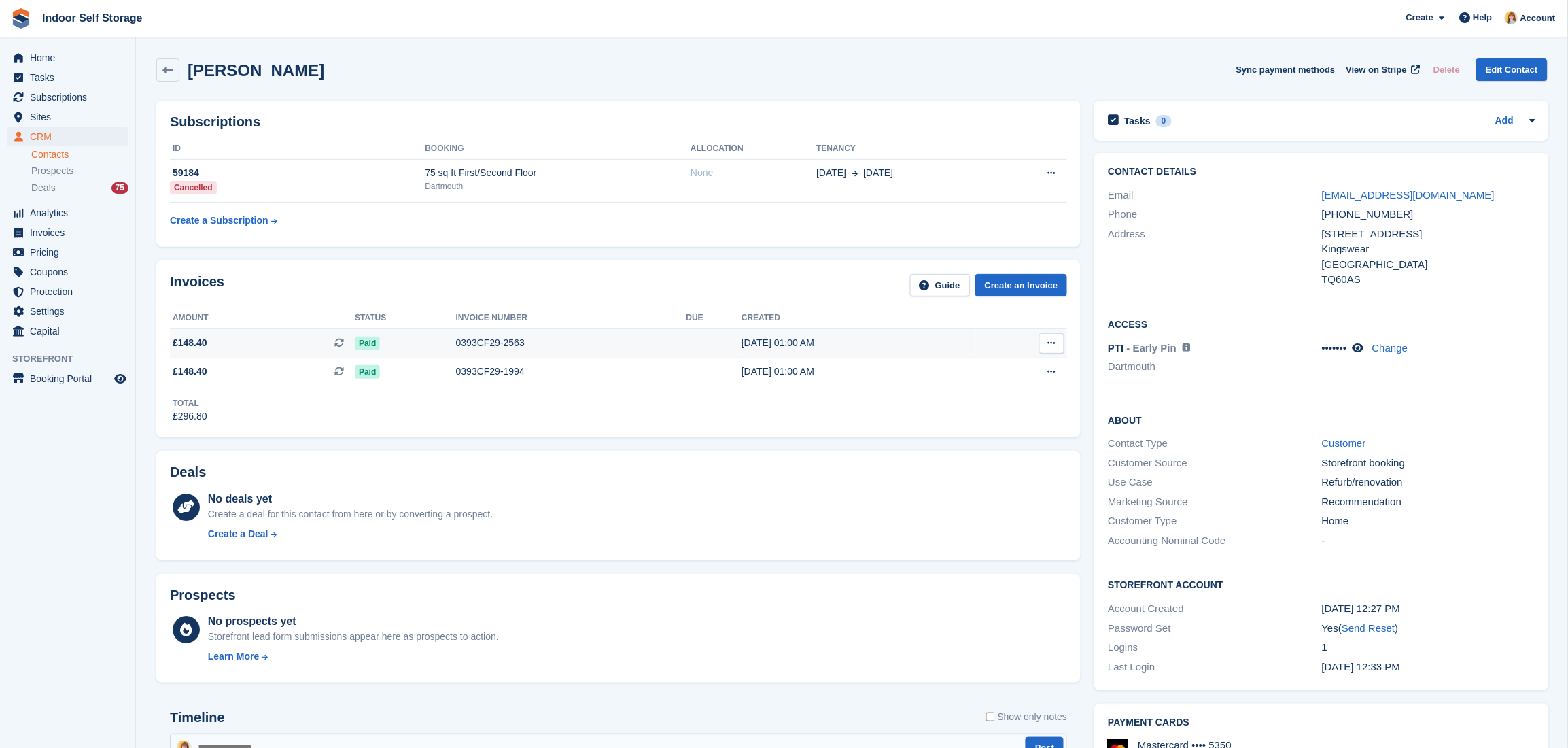
click at [543, 344] on div "0393CF29-2563" at bounding box center [571, 342] width 230 height 14
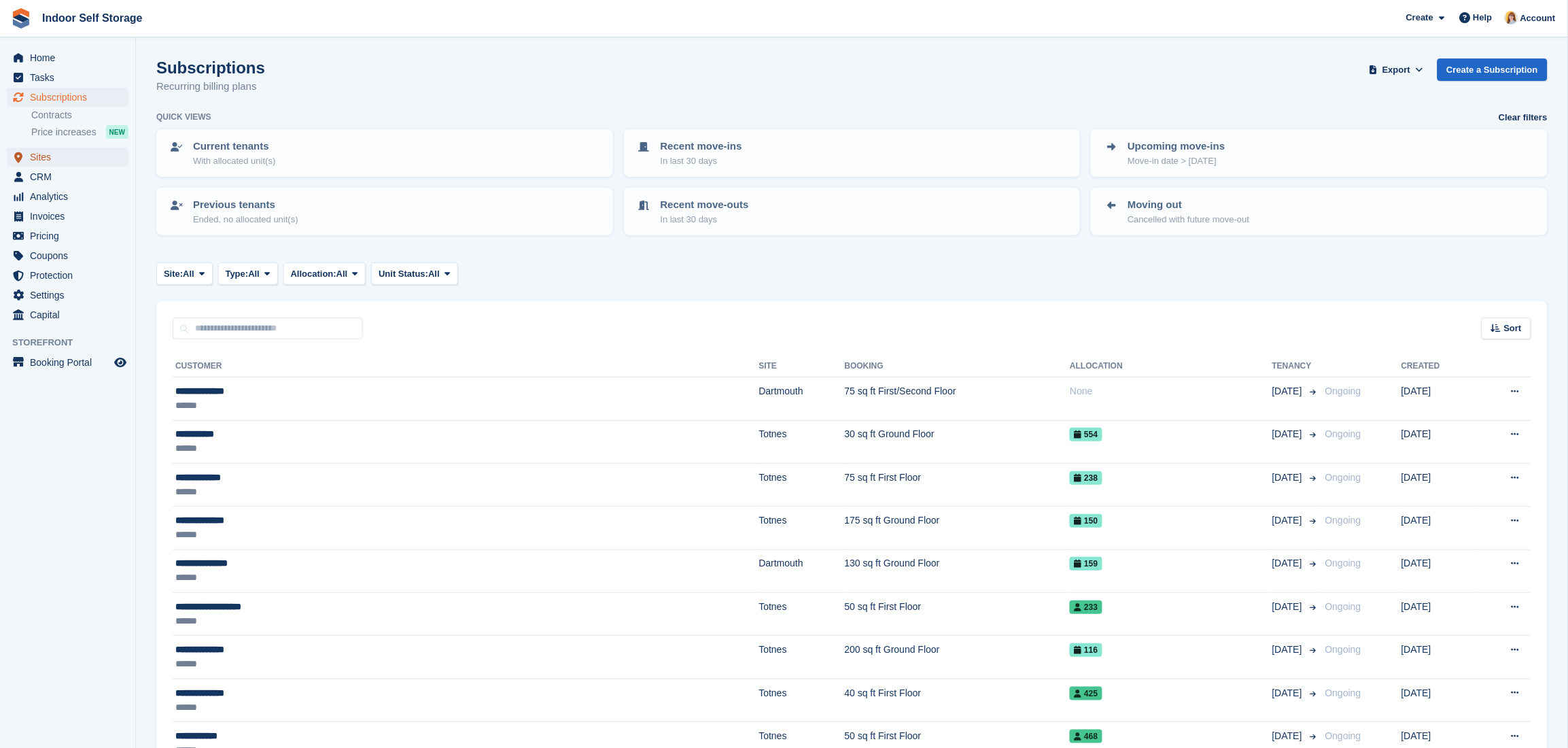
click at [43, 155] on span "Sites" at bounding box center [71, 157] width 81 height 19
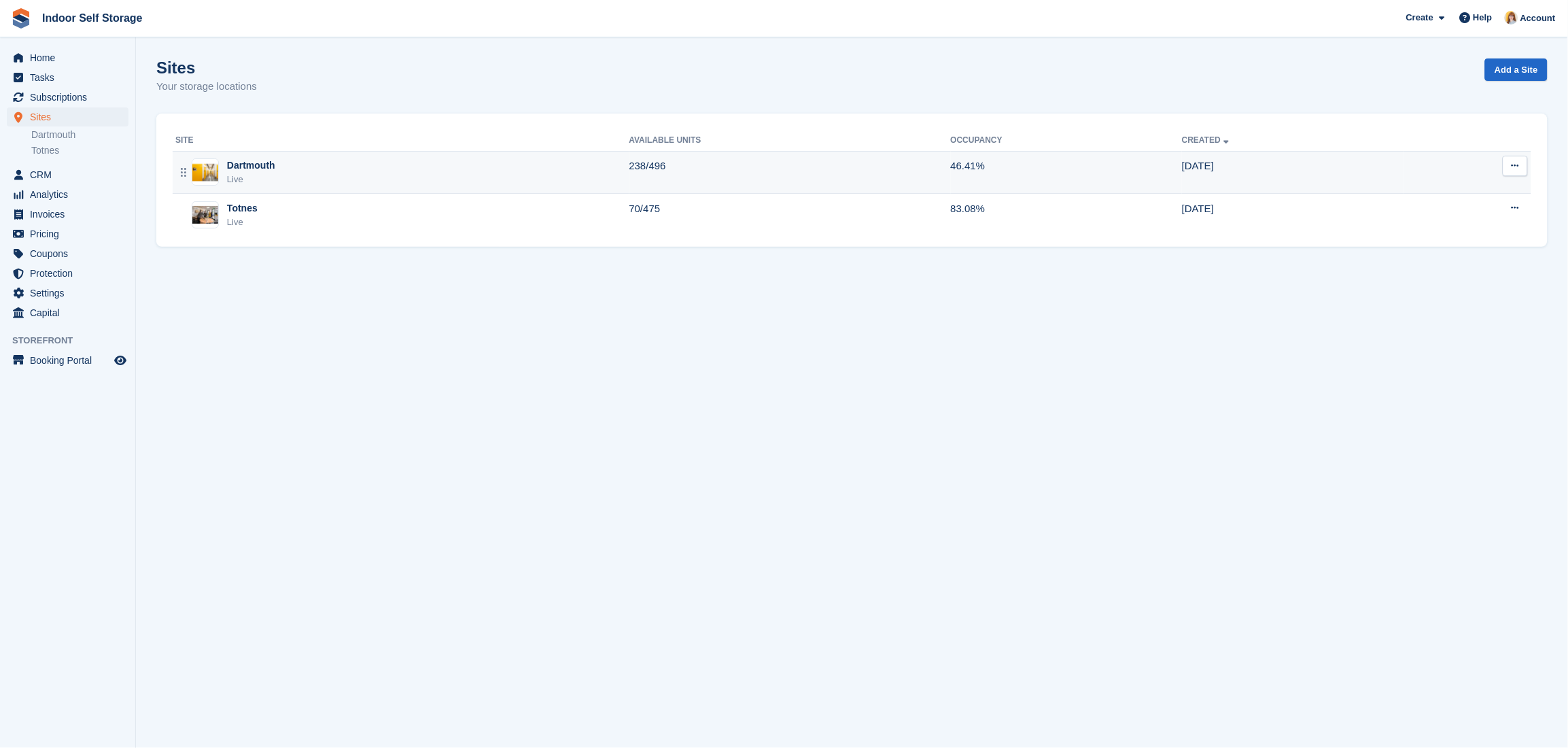
click at [268, 154] on td "Dartmouth Live" at bounding box center [401, 172] width 457 height 42
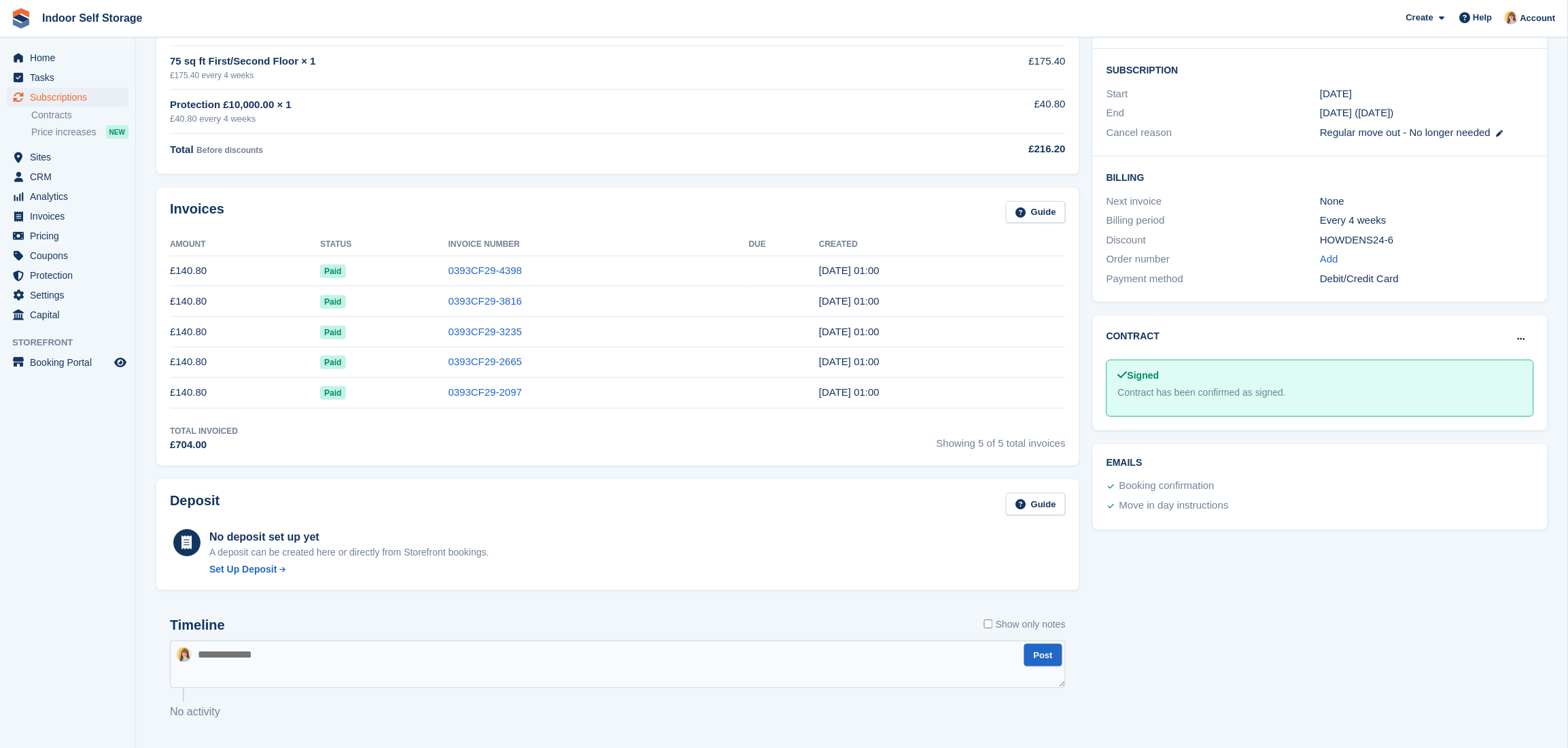
scroll to position [246, 0]
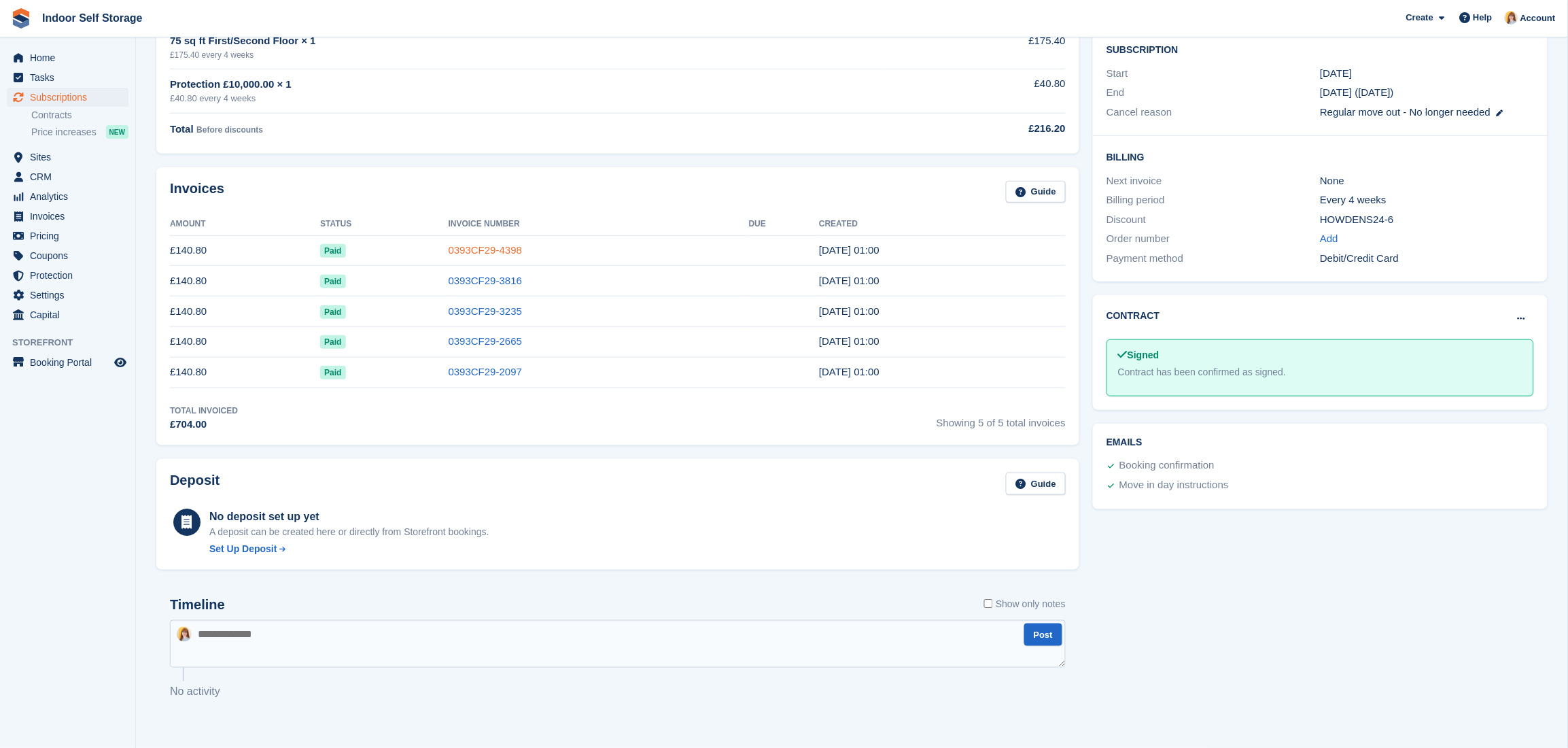
click at [449, 246] on link "0393CF29-4398" at bounding box center [486, 249] width 74 height 11
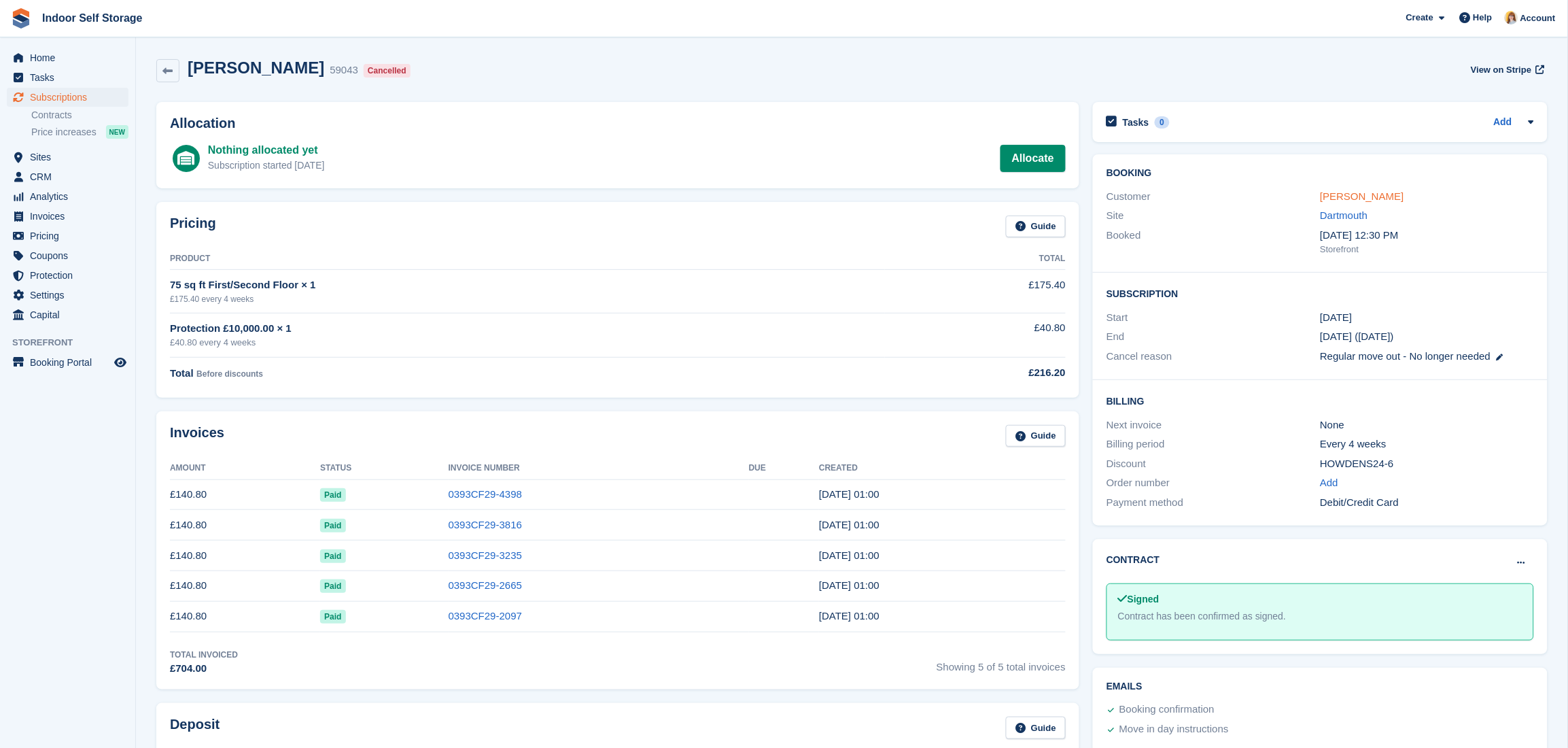
click at [1345, 194] on link "Chris Scorer" at bounding box center [1362, 196] width 84 height 11
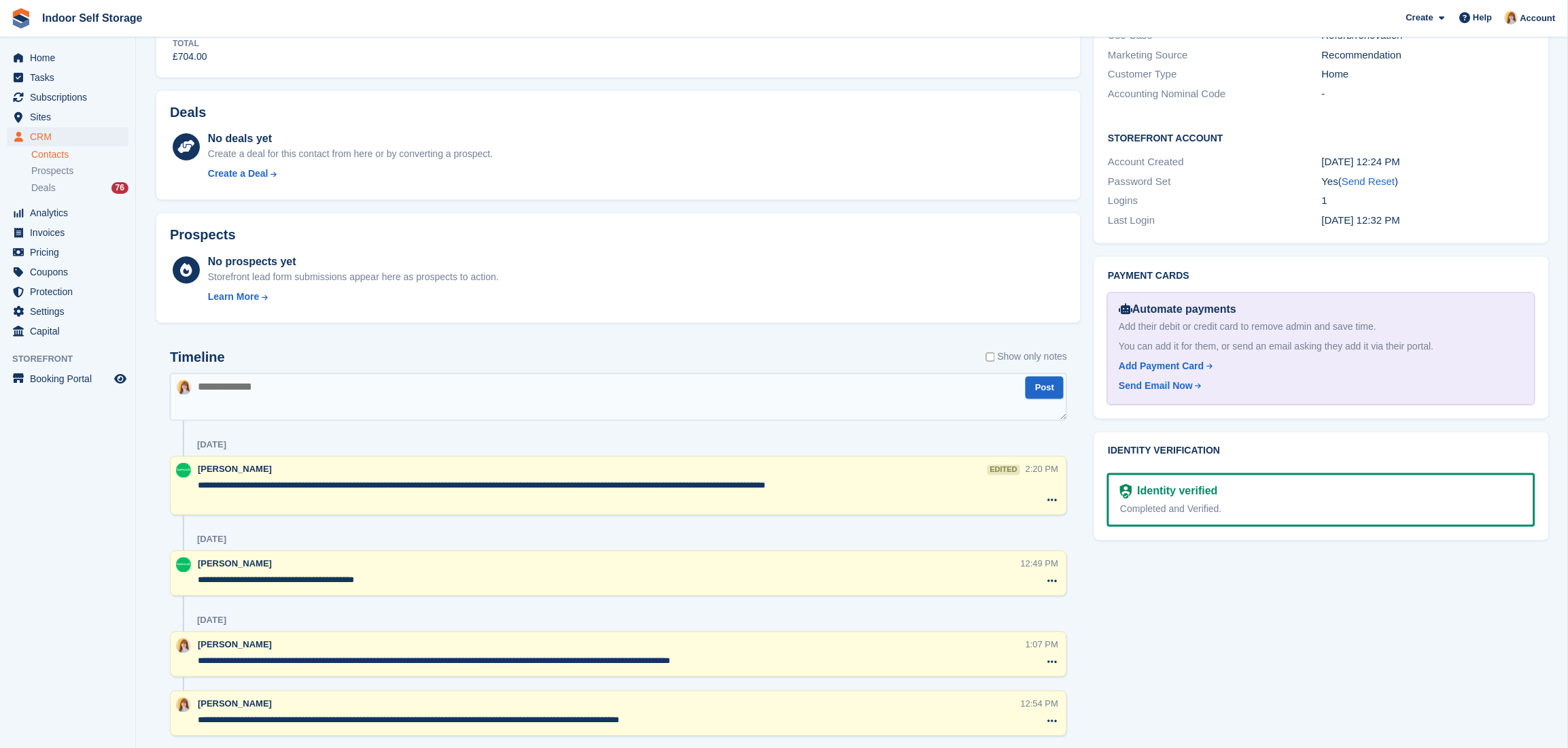
scroll to position [619, 0]
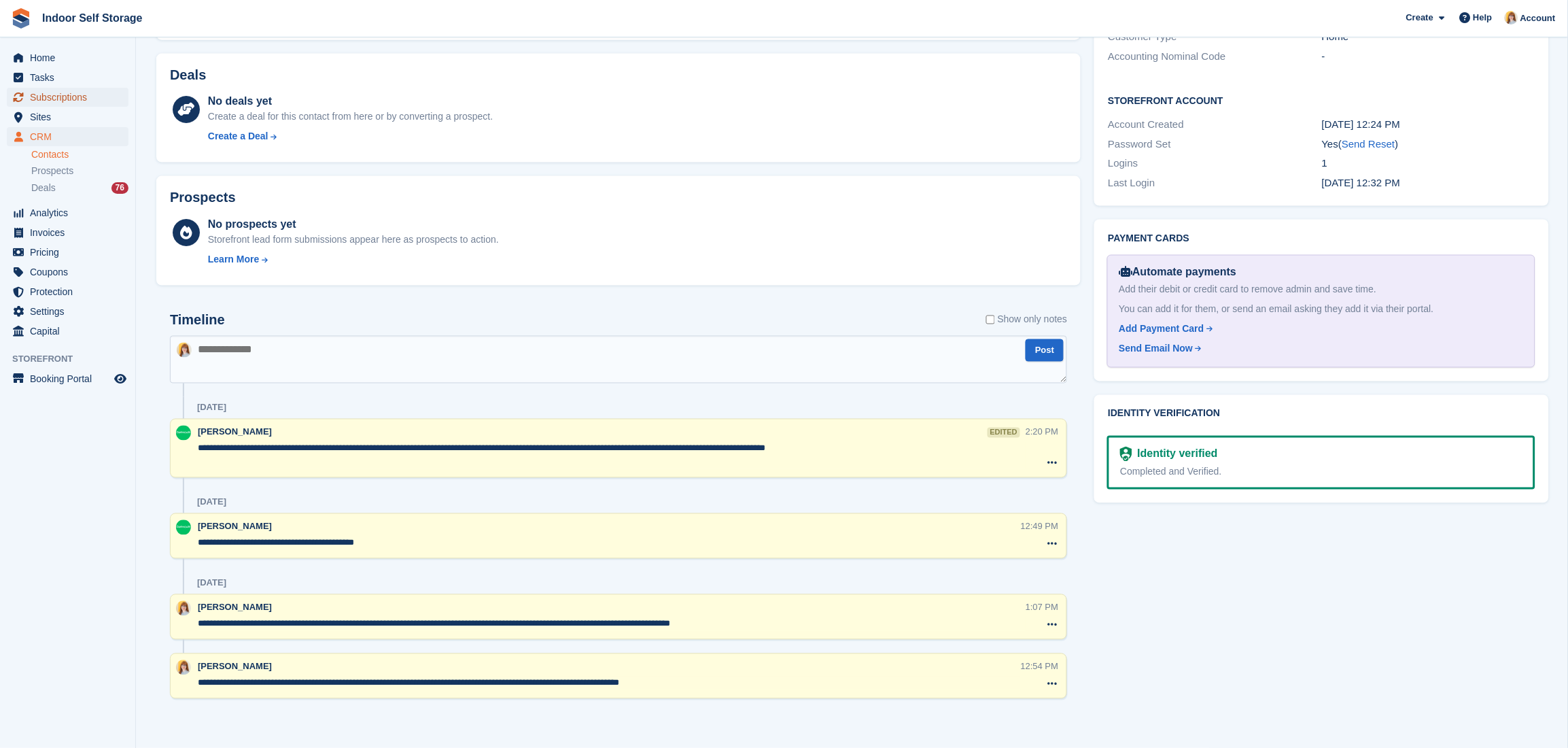
click at [47, 99] on span "Subscriptions" at bounding box center [71, 97] width 81 height 19
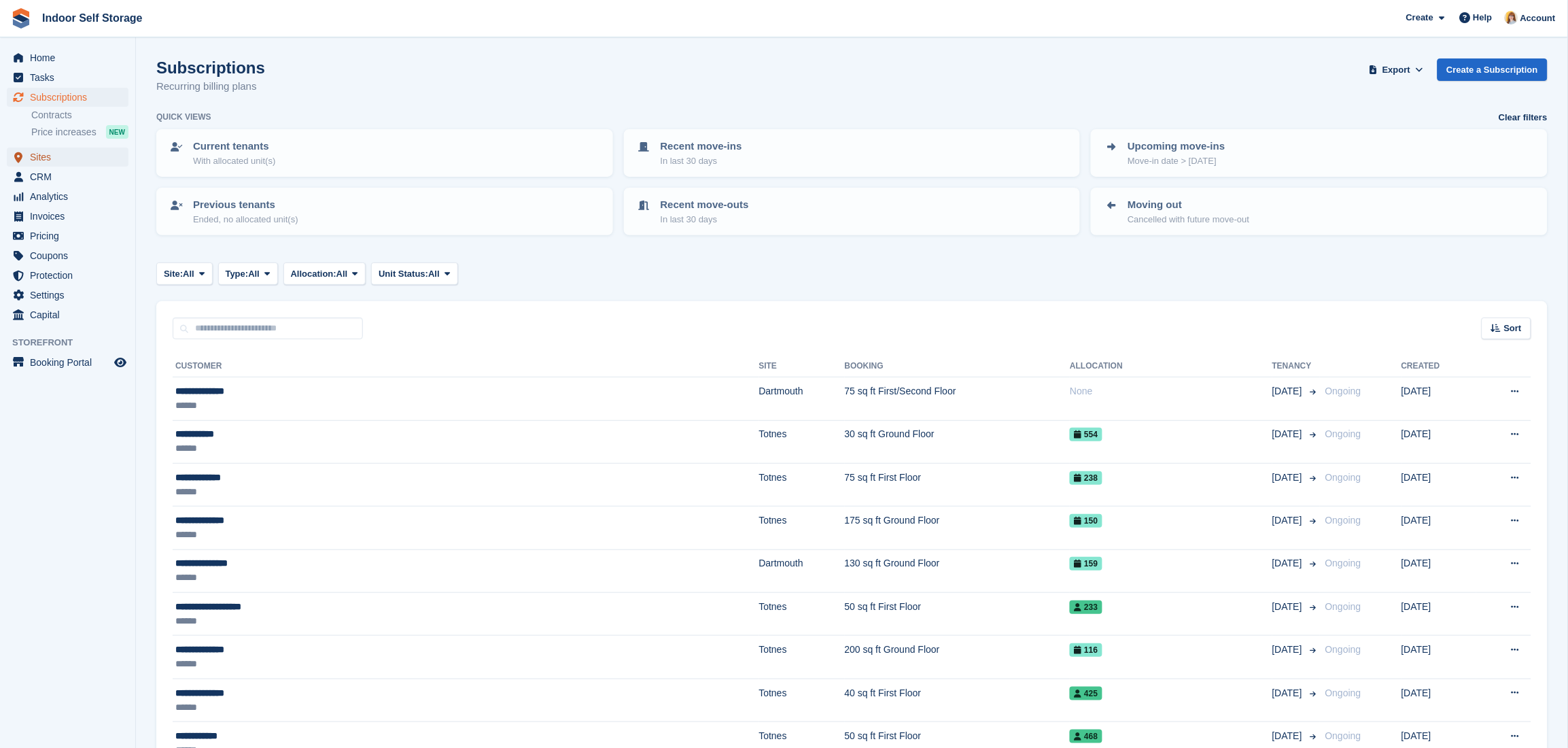
click at [50, 159] on span "Sites" at bounding box center [71, 157] width 81 height 19
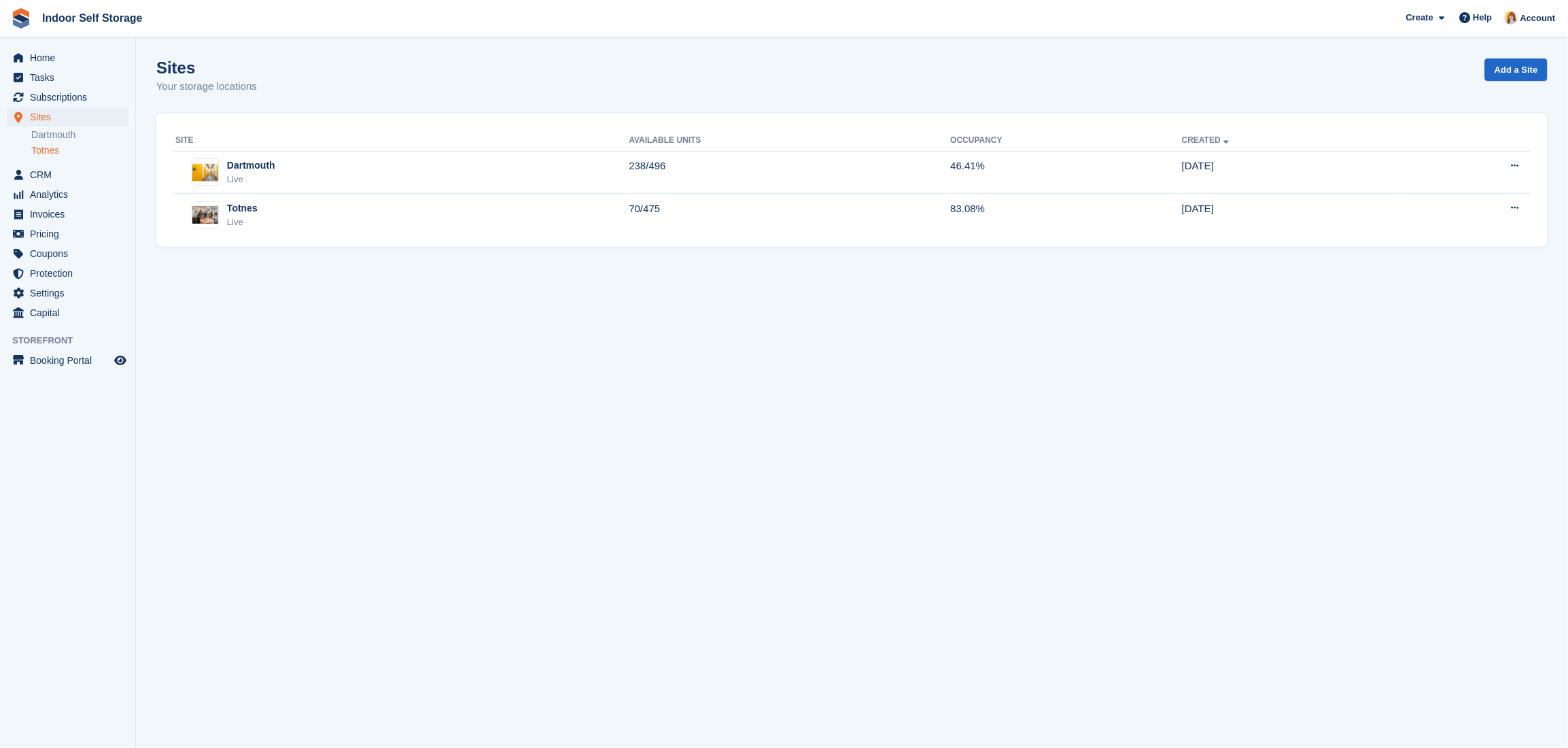
click at [53, 145] on link "Totnes" at bounding box center [79, 151] width 97 height 13
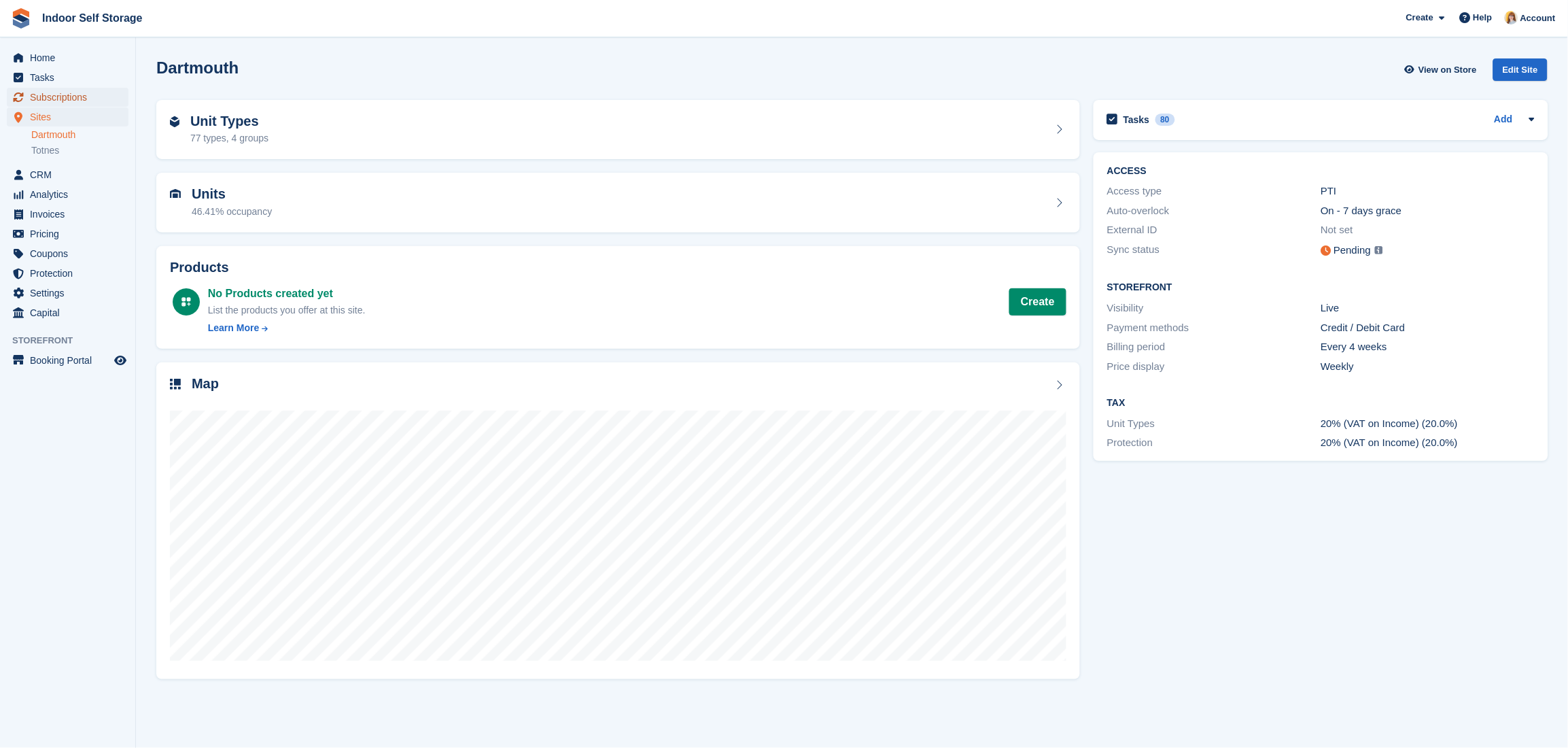
click at [52, 100] on span "Subscriptions" at bounding box center [71, 97] width 81 height 19
click at [380, 200] on div "Units 83.08% occupancy" at bounding box center [618, 202] width 896 height 33
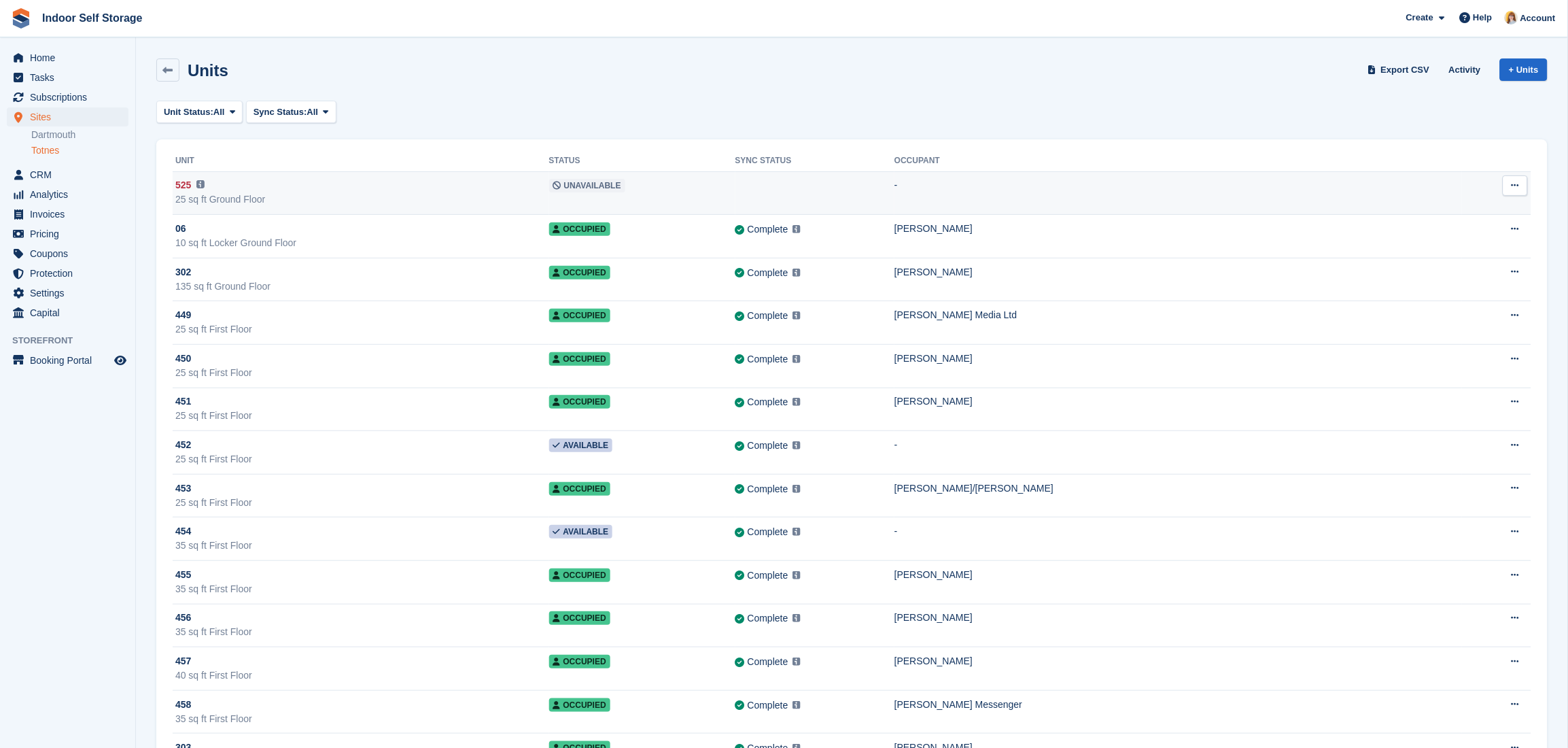
click at [331, 197] on div "25 sq ft Ground Floor" at bounding box center [363, 199] width 374 height 14
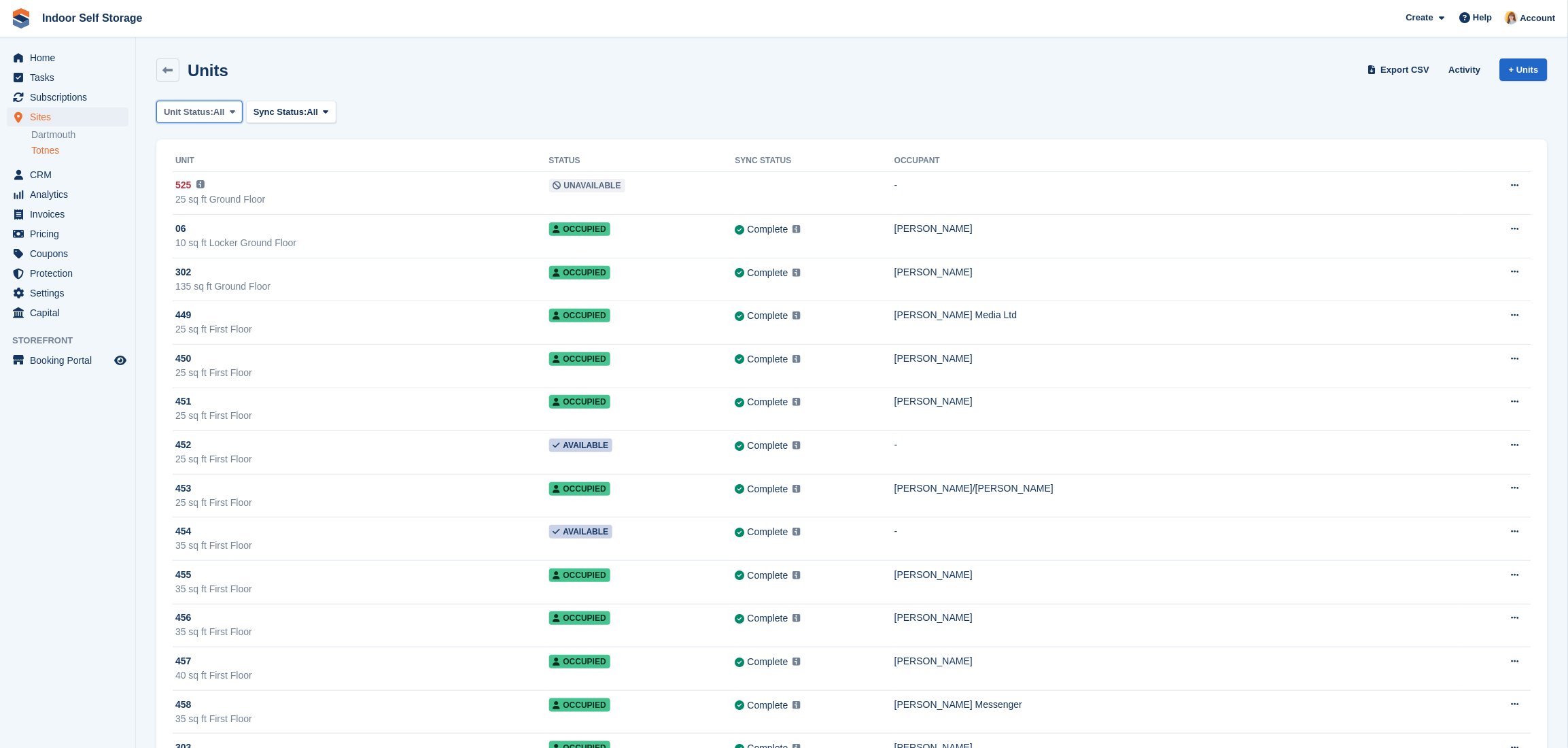
click at [230, 108] on icon at bounding box center [232, 111] width 6 height 8
click at [209, 296] on link "Unavailable" at bounding box center [221, 291] width 118 height 25
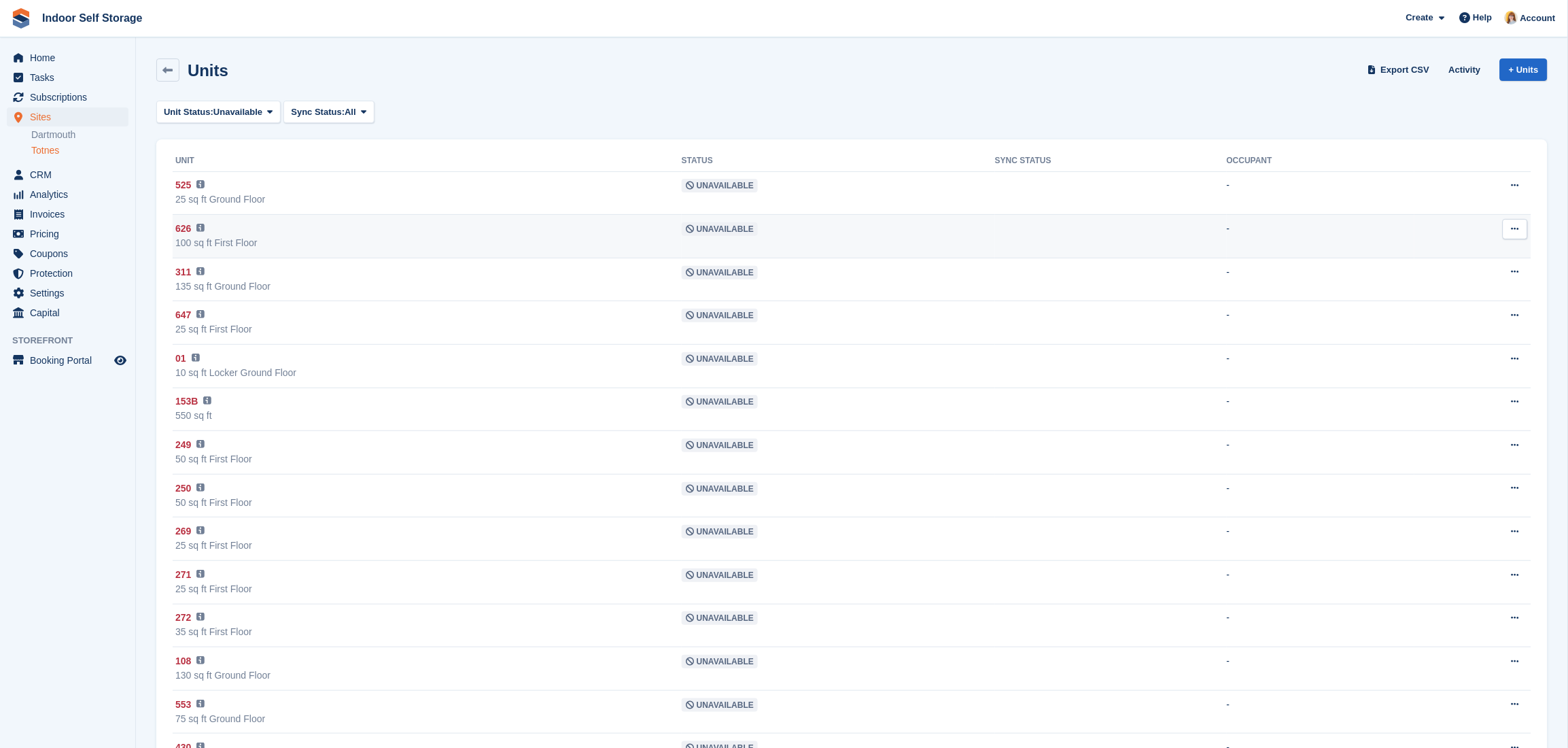
click at [367, 234] on div "626 This unit will not be synced until a link with PTI Cloud has been added. Li…" at bounding box center [429, 229] width 506 height 14
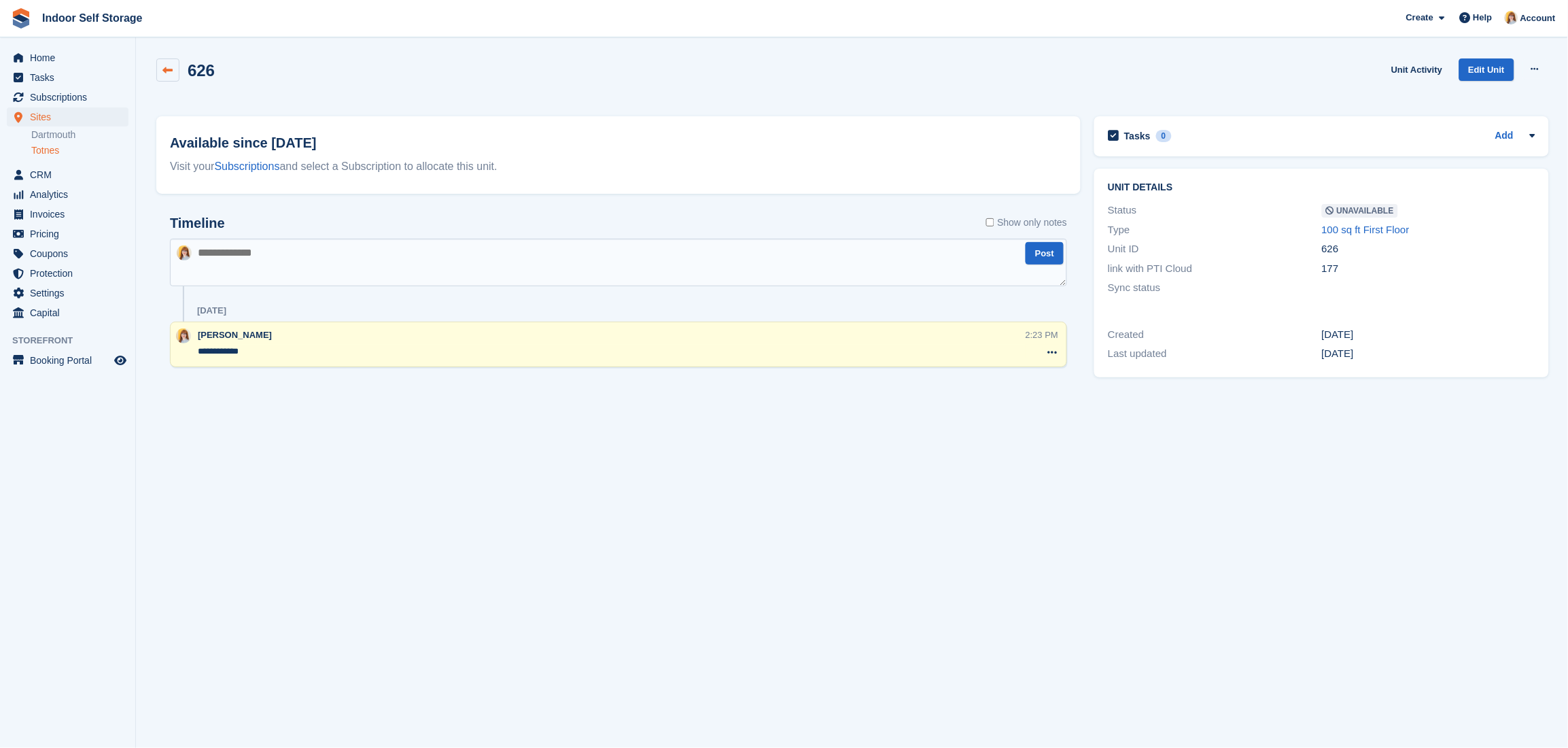
click at [167, 68] on icon at bounding box center [168, 70] width 10 height 10
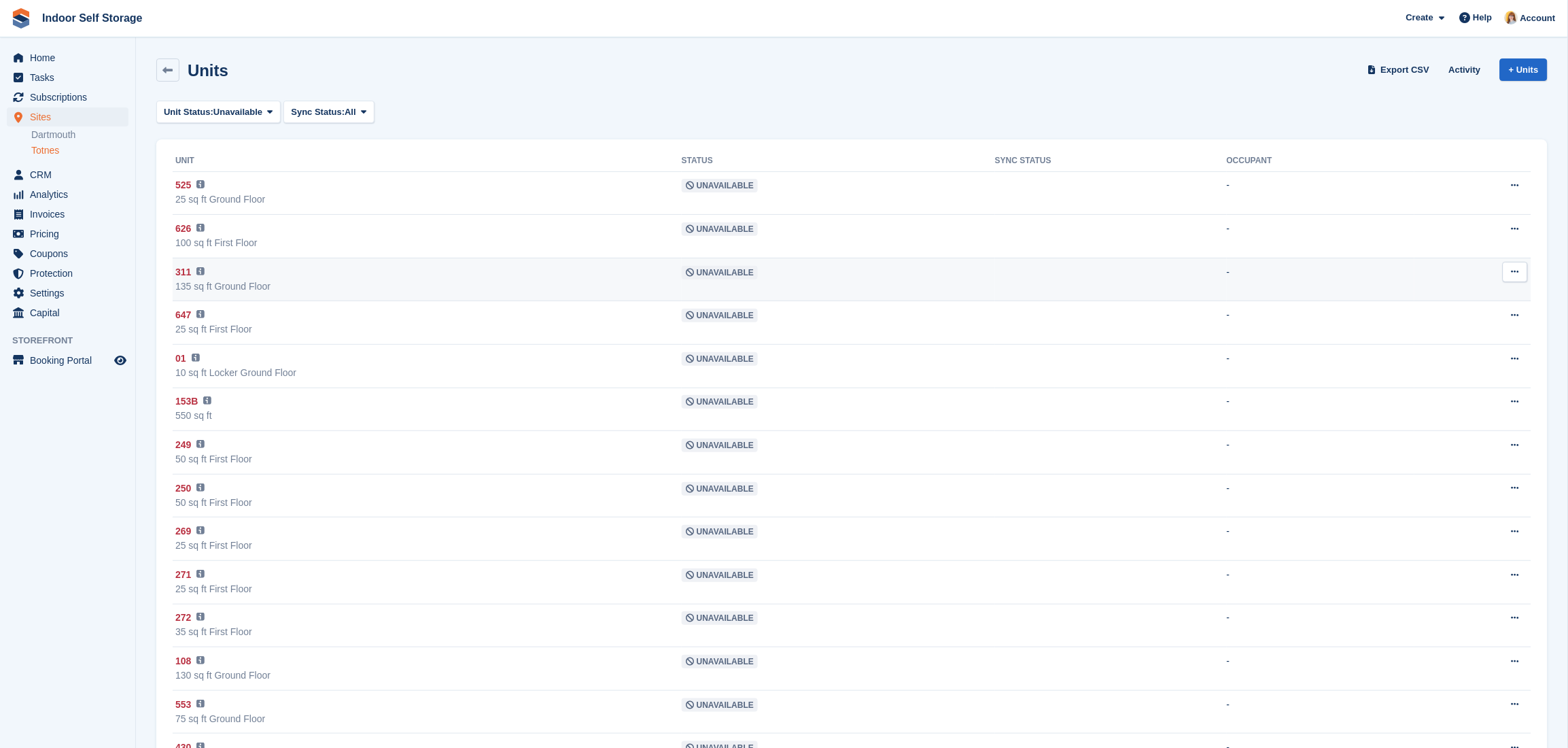
click at [758, 275] on span "Unavailable" at bounding box center [720, 272] width 77 height 13
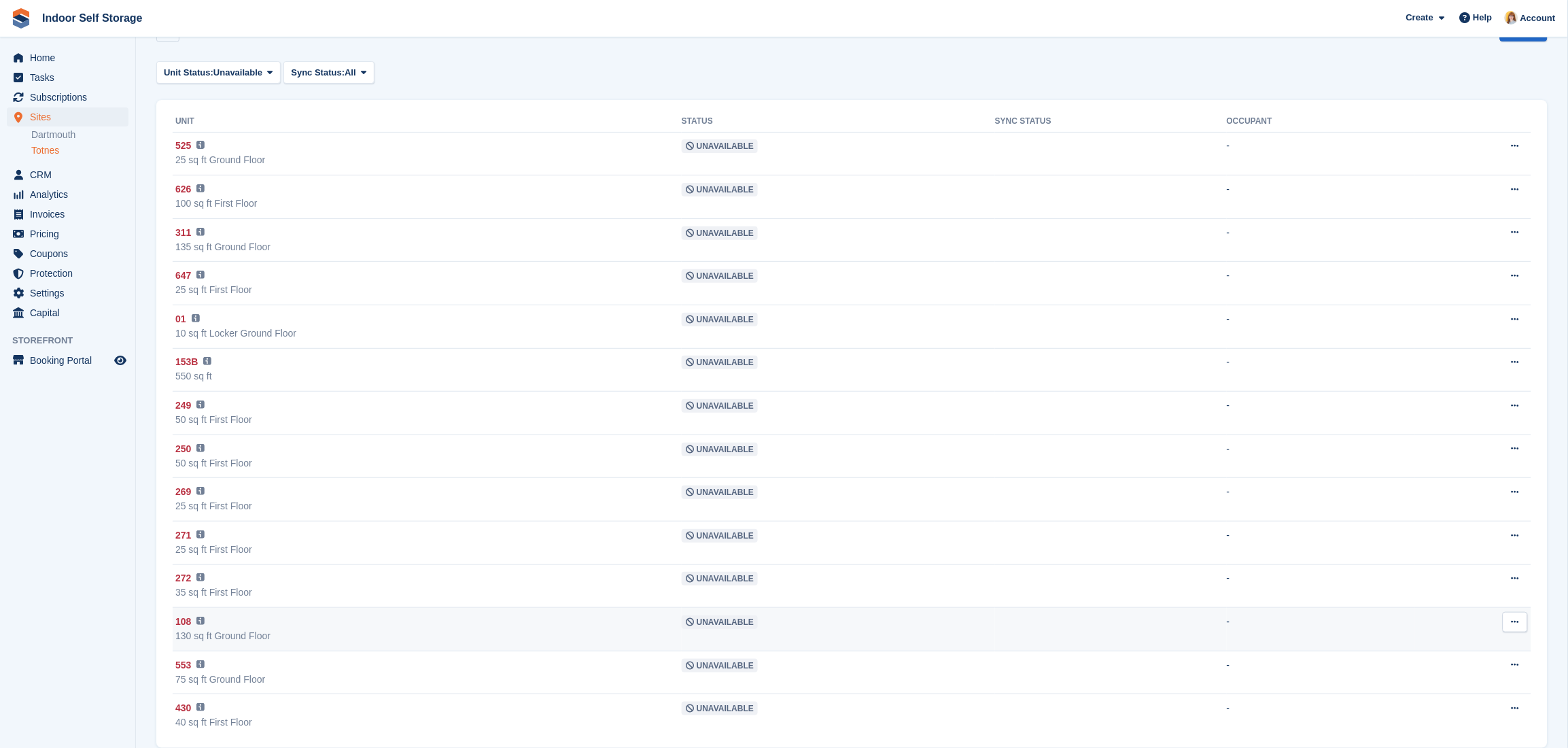
scroll to position [60, 0]
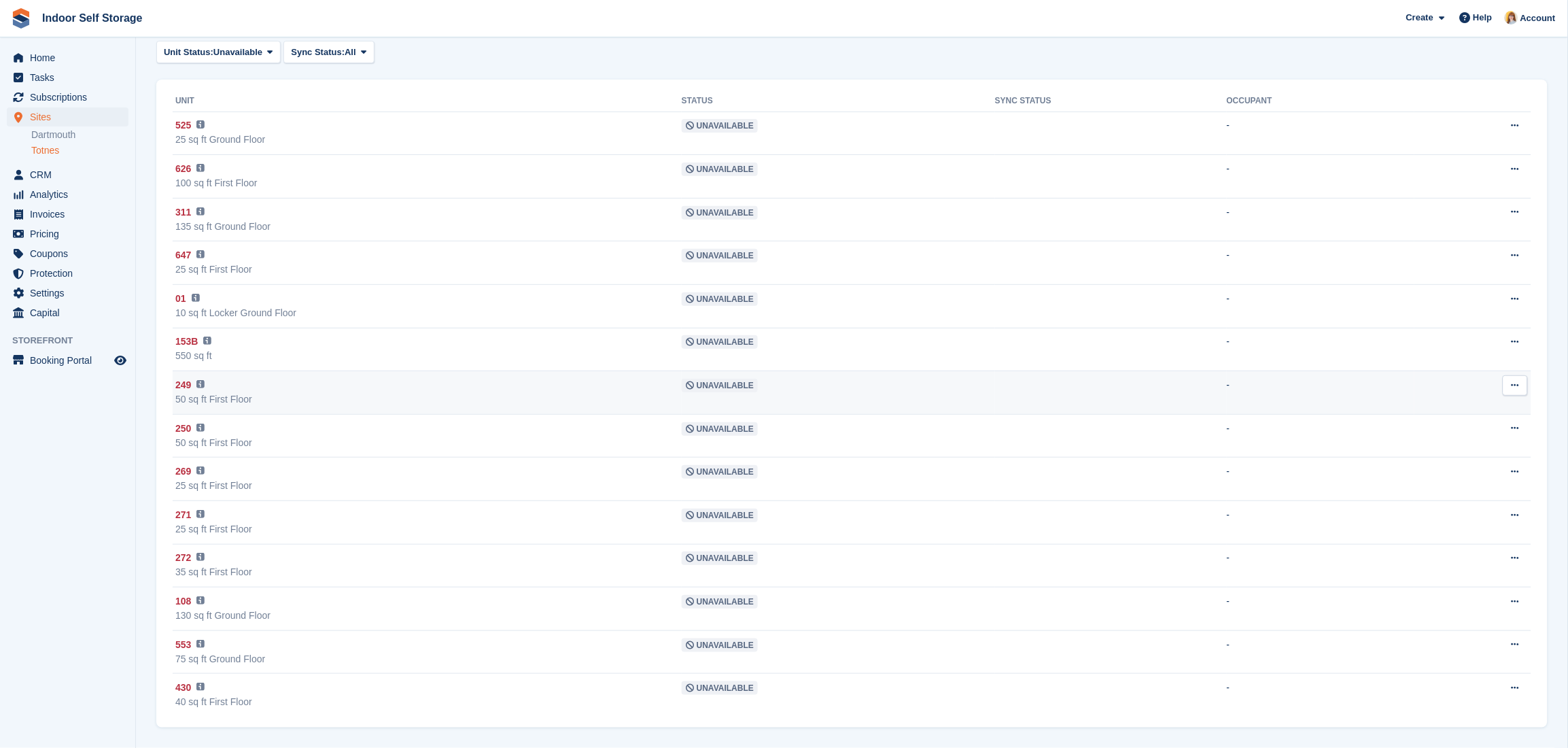
click at [728, 382] on span "Unavailable" at bounding box center [720, 385] width 77 height 13
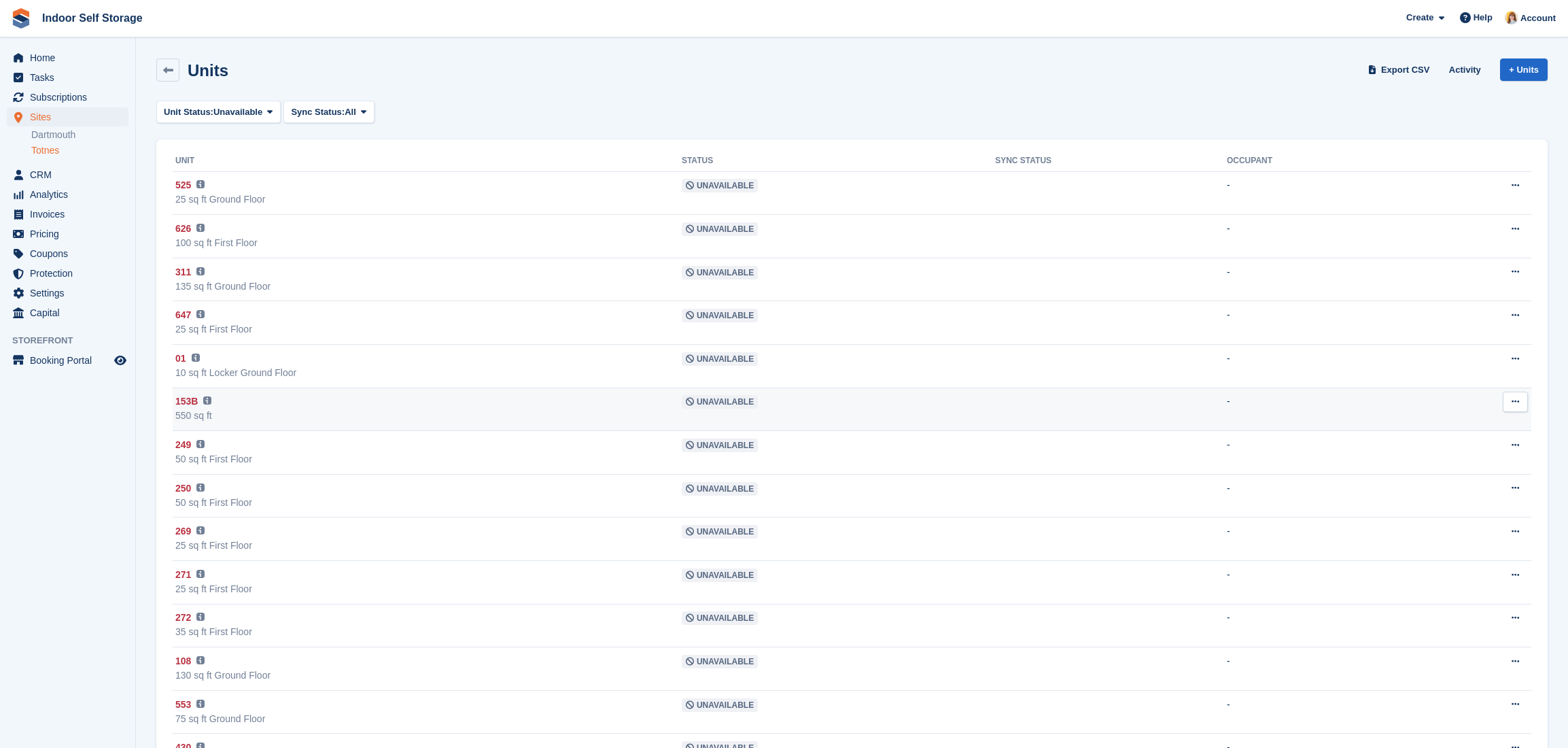
scroll to position [60, 0]
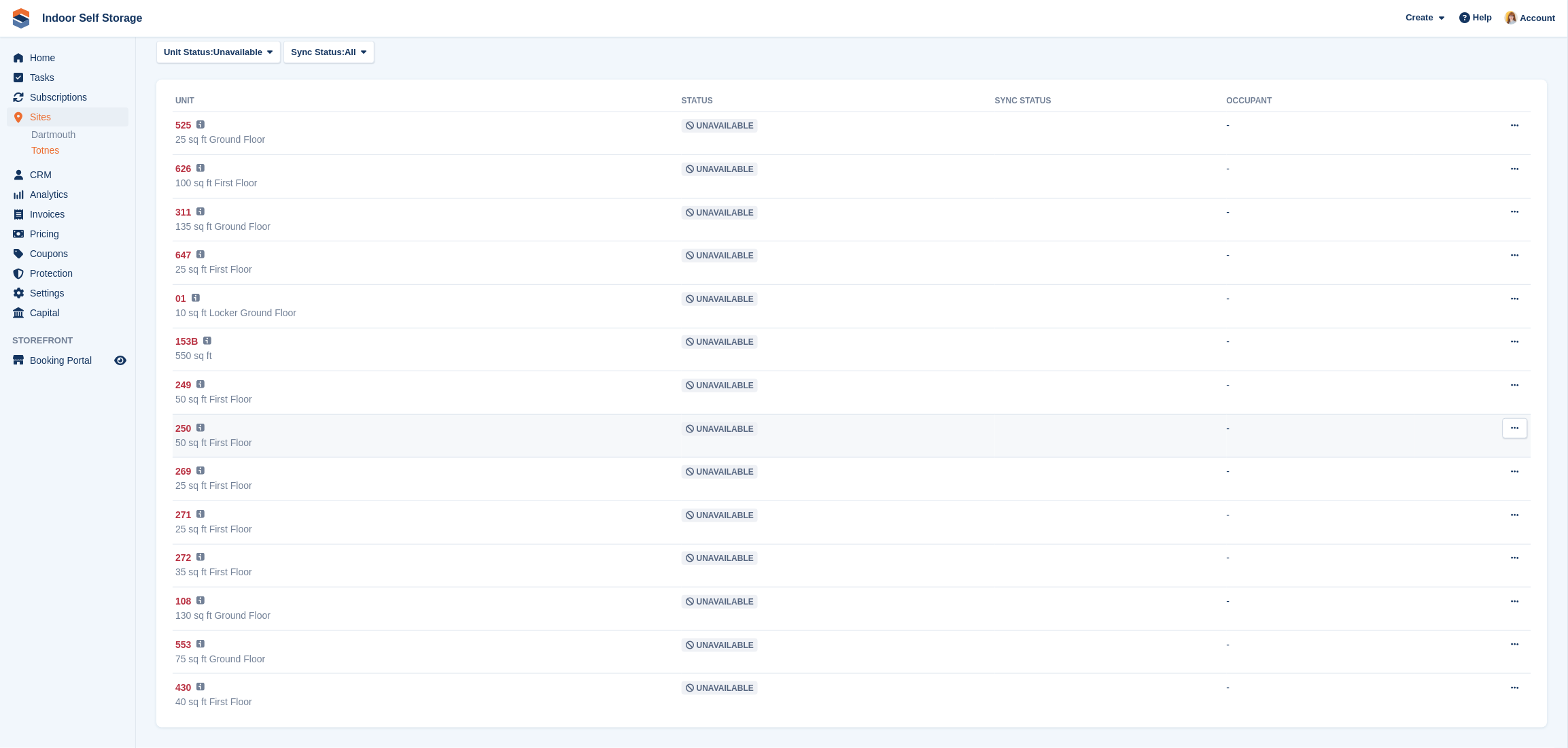
click at [694, 433] on icon at bounding box center [690, 429] width 9 height 8
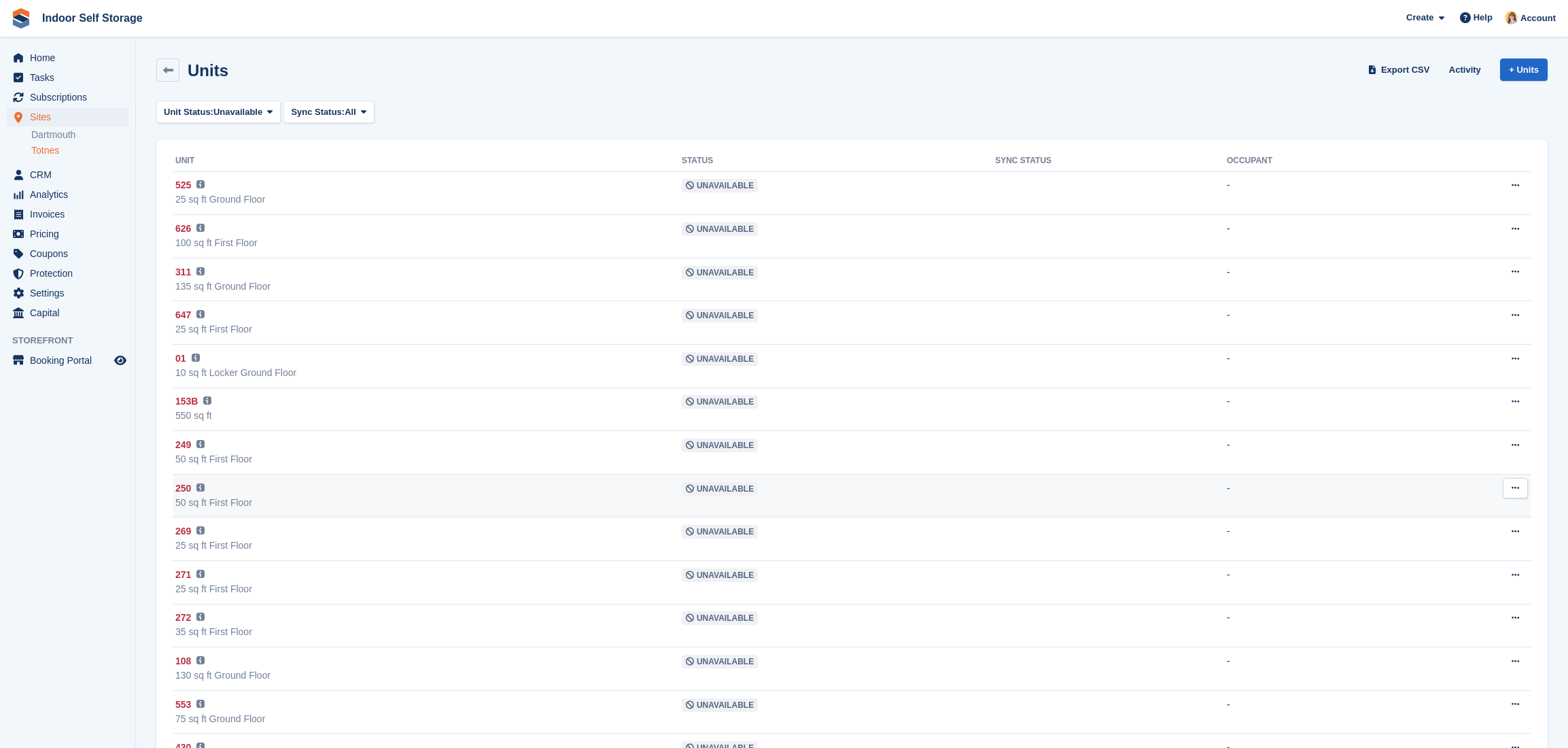
scroll to position [60, 0]
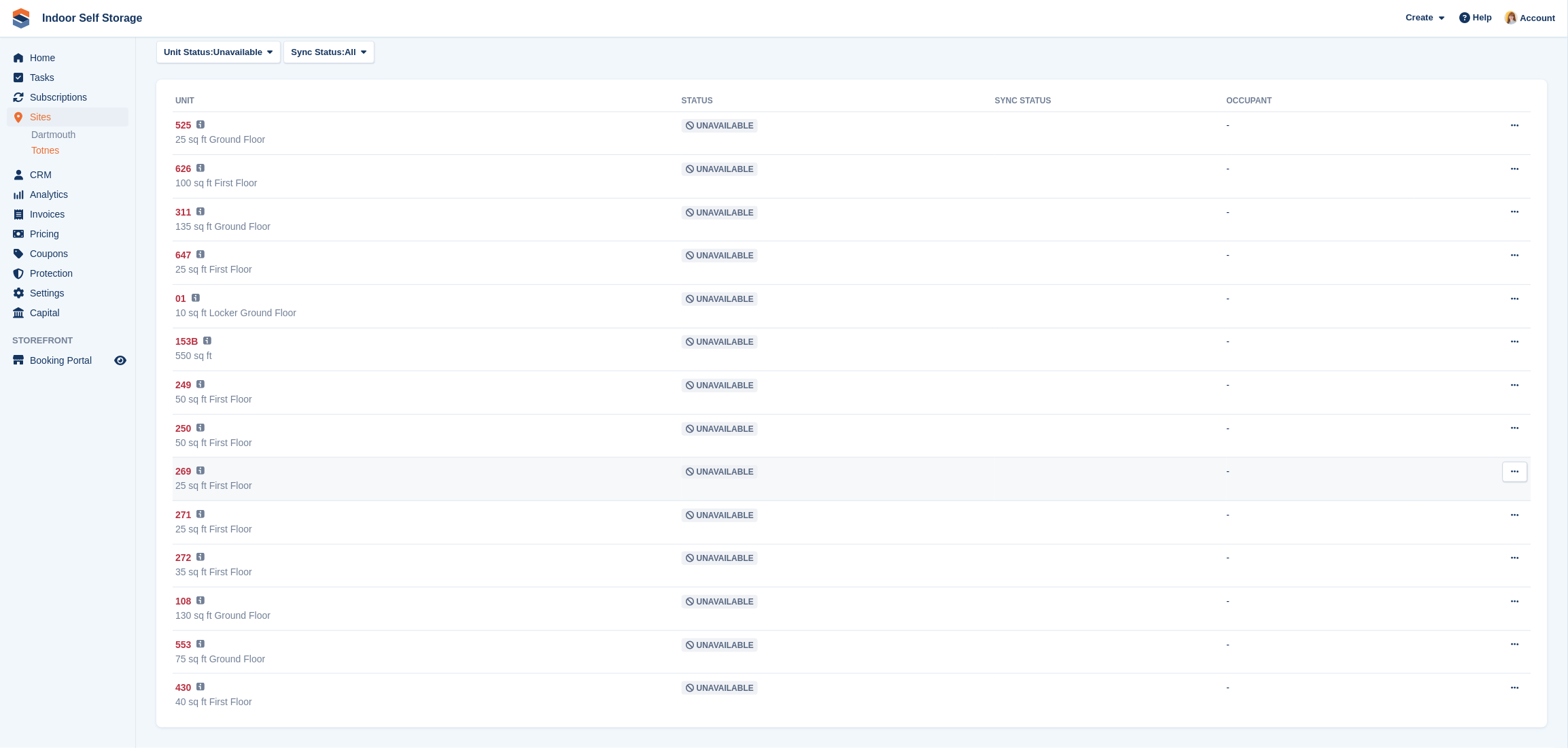
click at [744, 476] on span "Unavailable" at bounding box center [720, 471] width 77 height 13
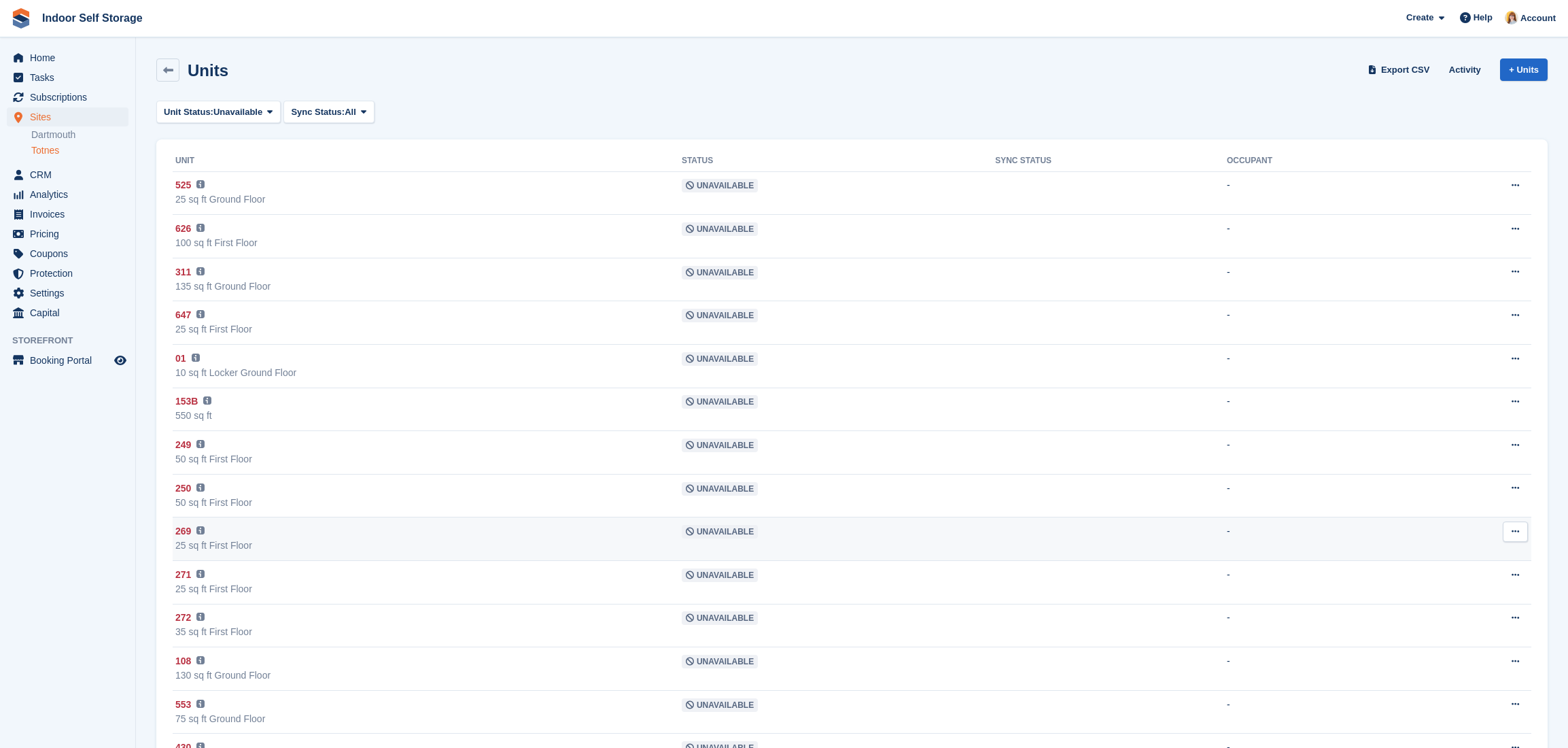
scroll to position [60, 0]
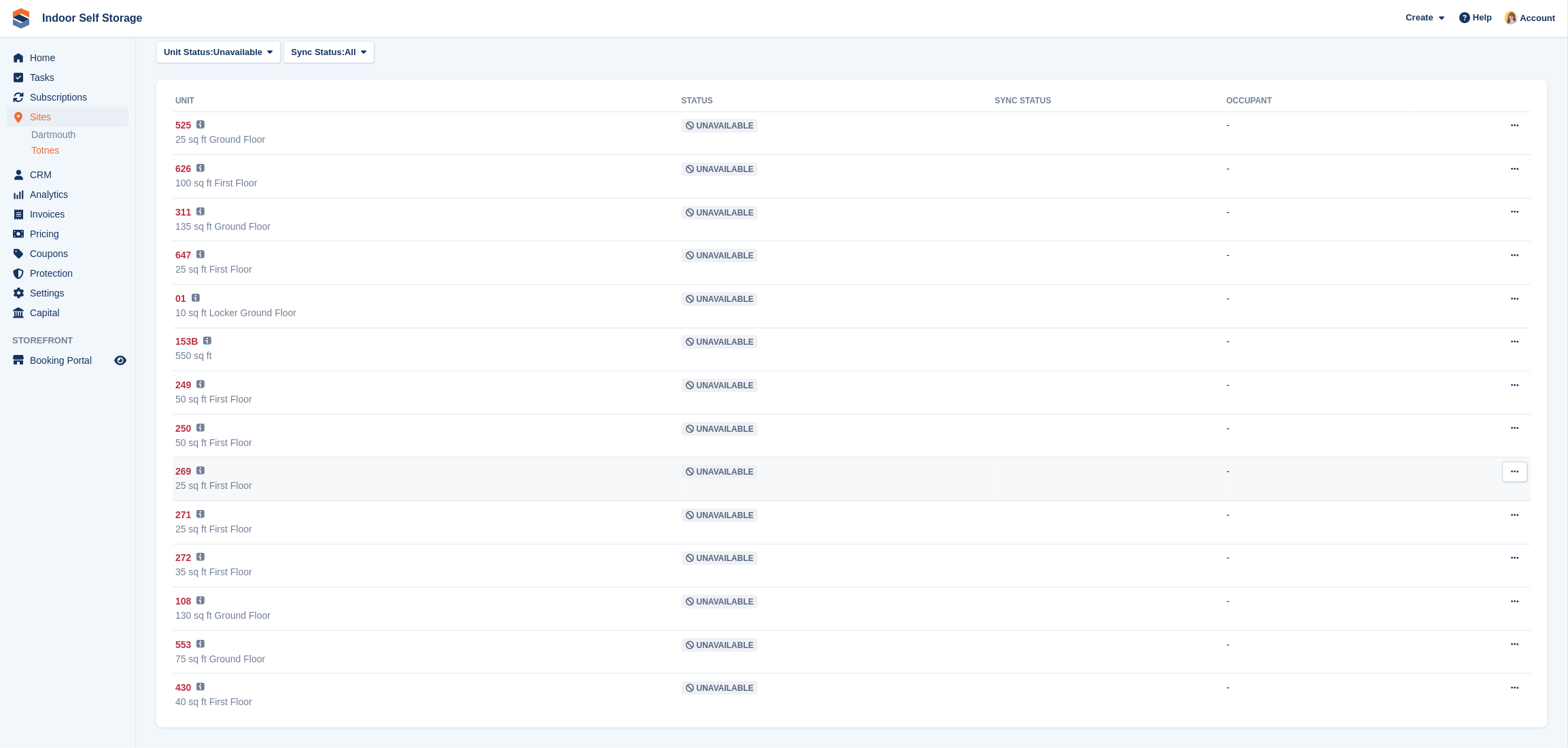
click at [731, 474] on span "Unavailable" at bounding box center [720, 471] width 77 height 13
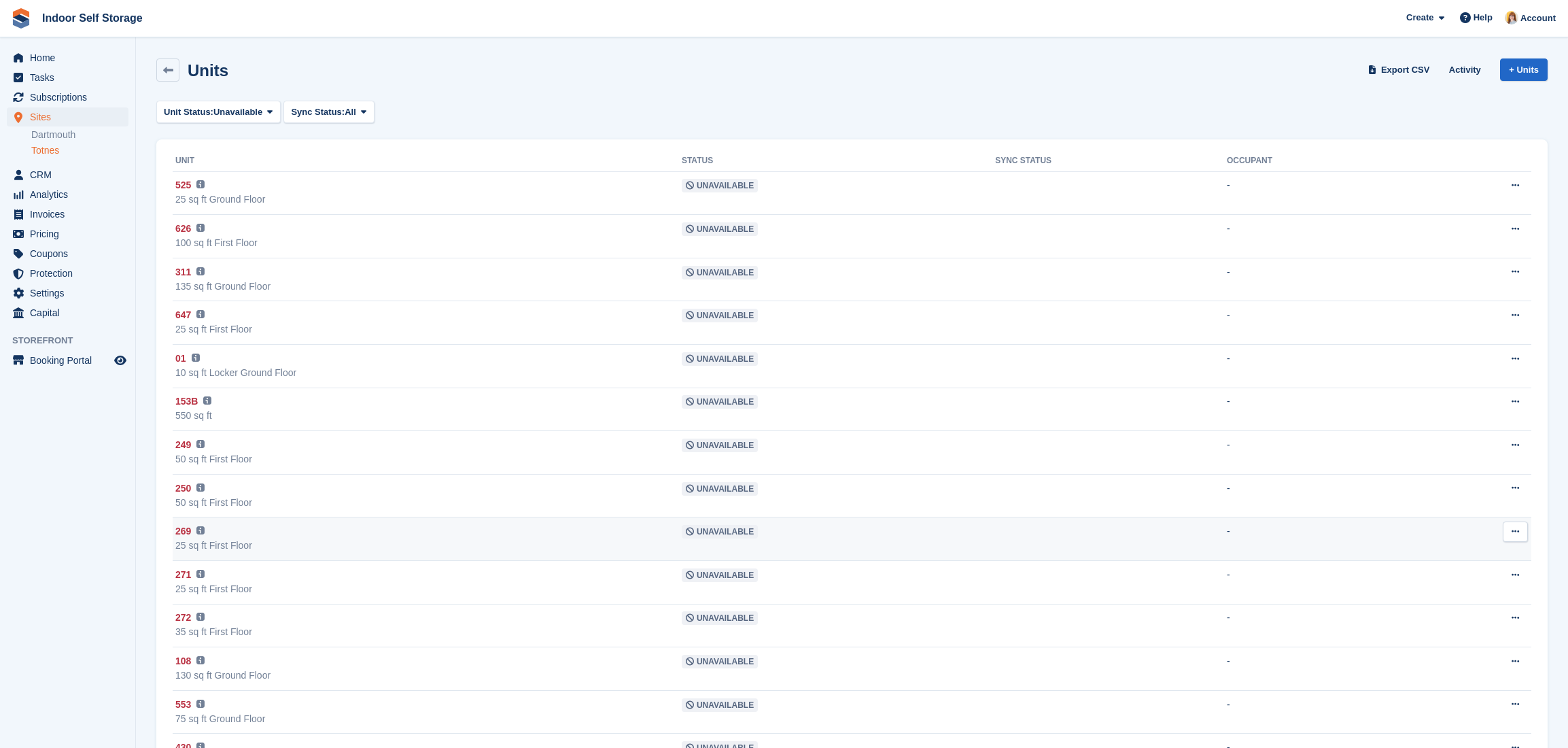
scroll to position [60, 0]
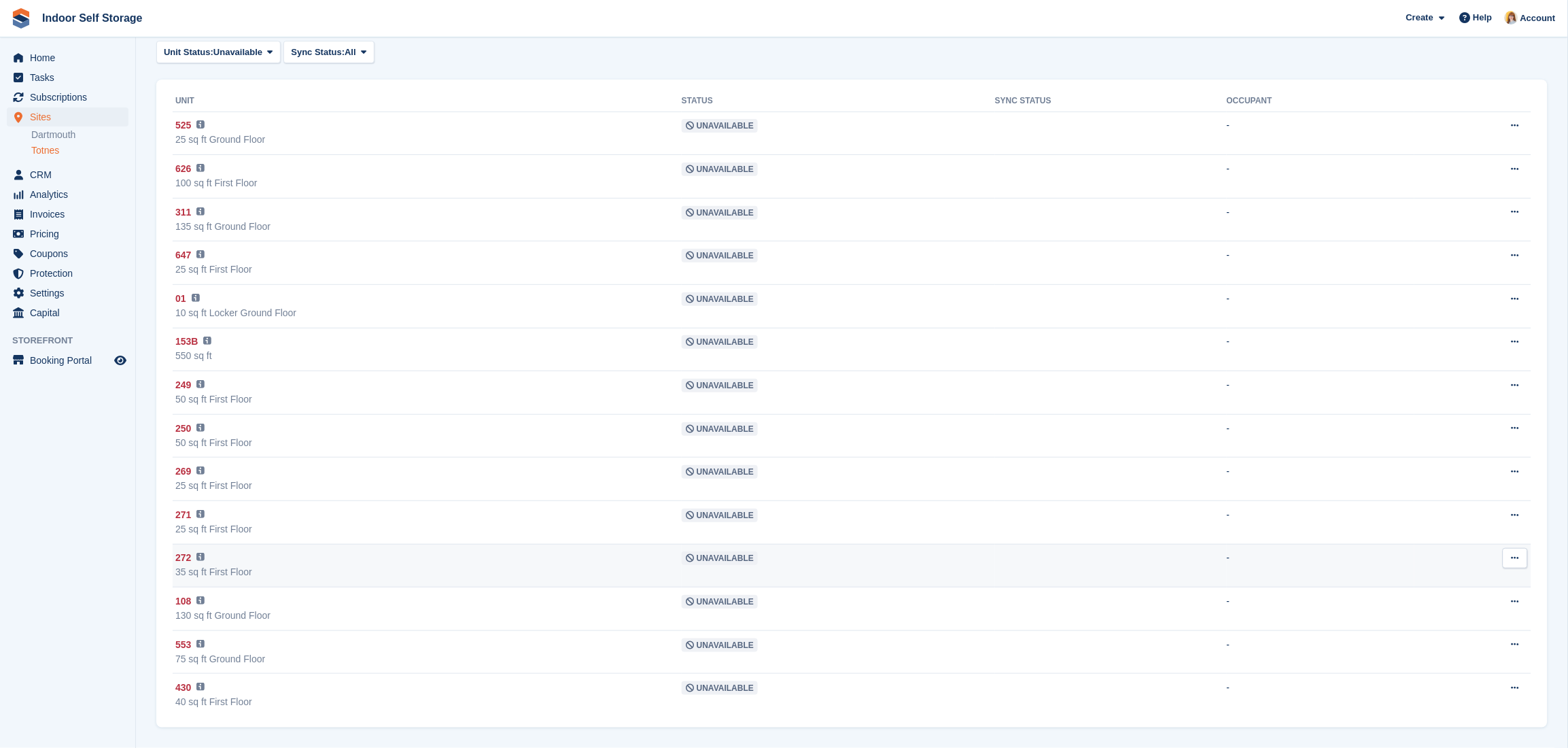
click at [750, 558] on span "Unavailable" at bounding box center [720, 558] width 77 height 13
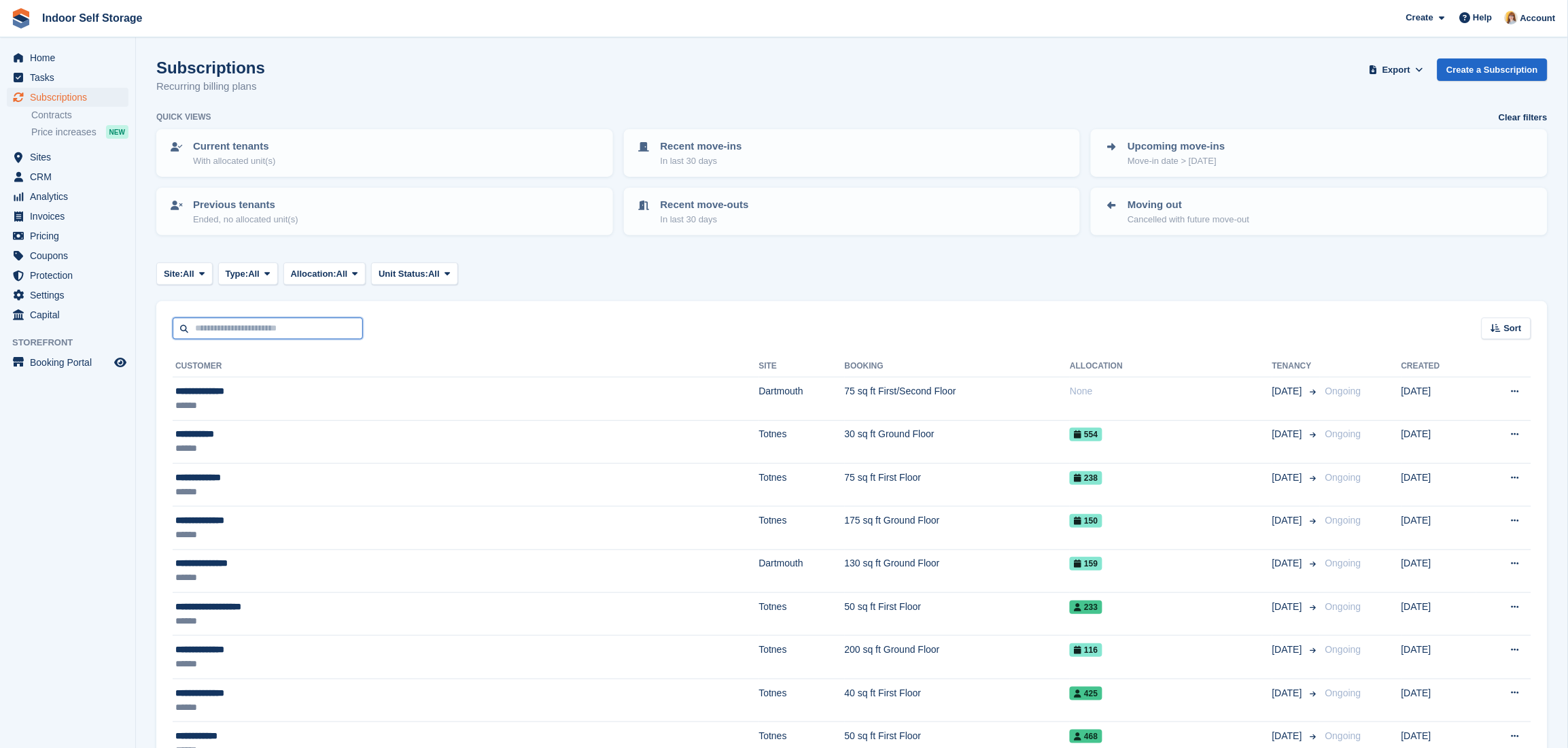
click at [261, 328] on input "text" at bounding box center [267, 329] width 190 height 23
type input "*****"
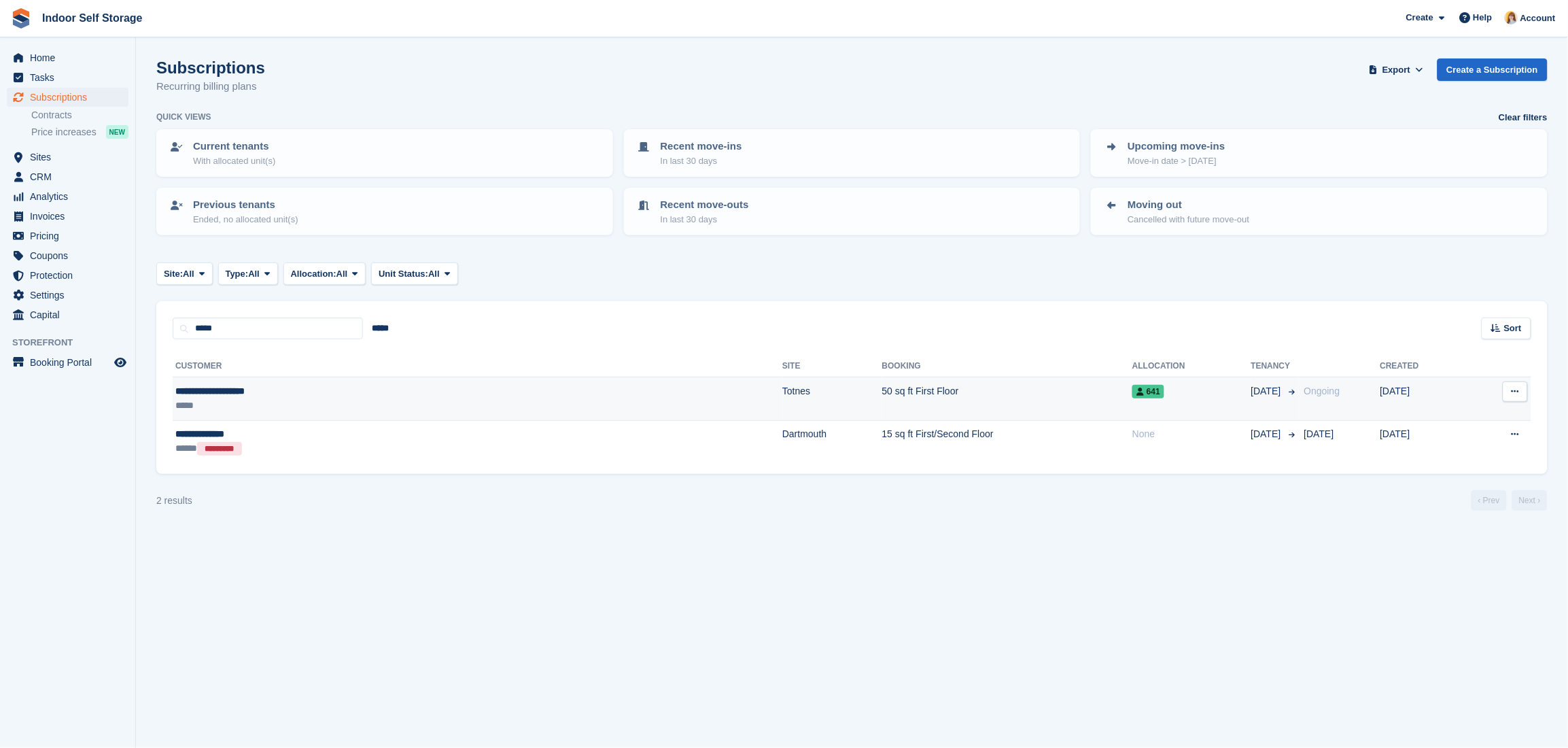
click at [354, 399] on div "*****" at bounding box center [310, 405] width 269 height 14
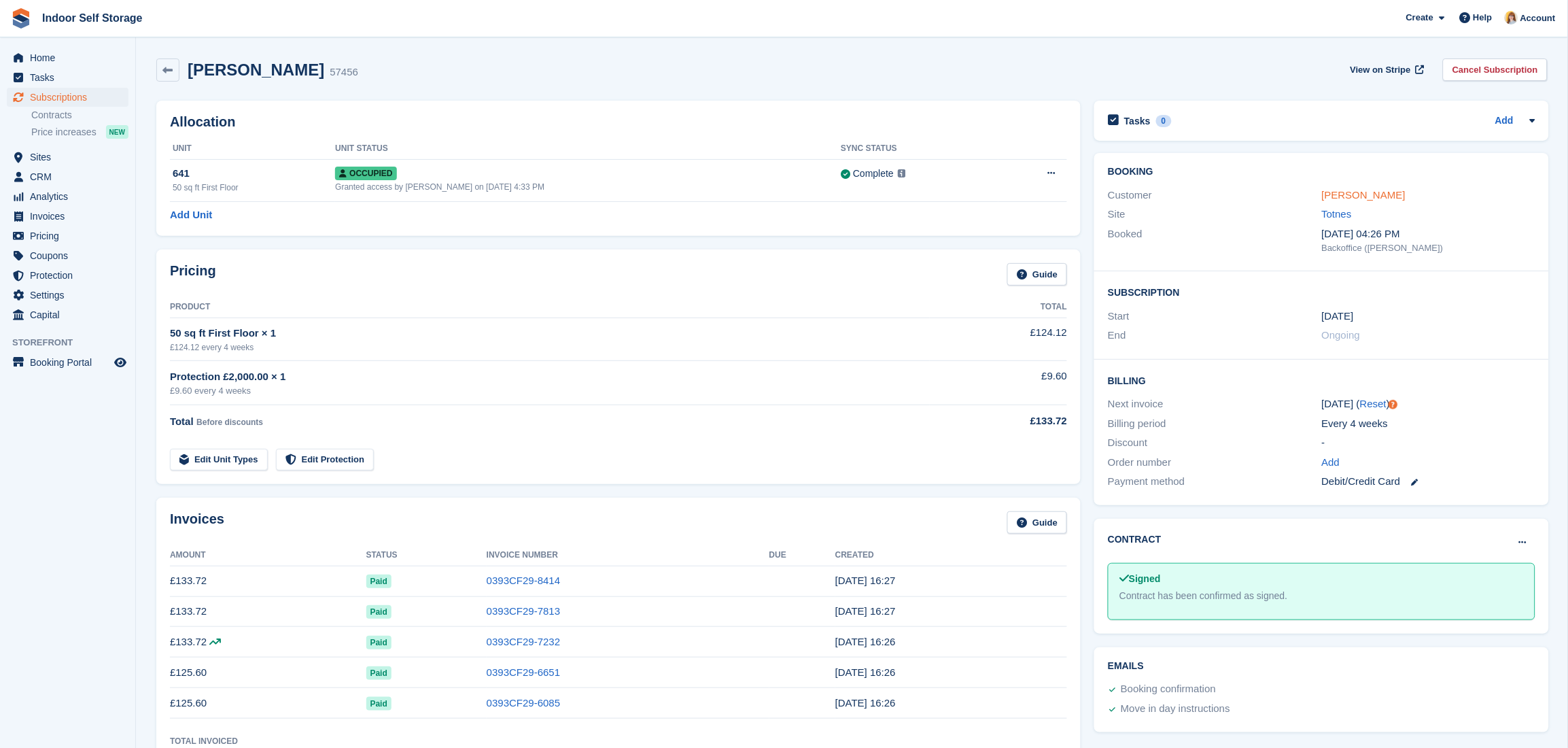
click at [1356, 190] on link "[PERSON_NAME]" at bounding box center [1364, 195] width 84 height 11
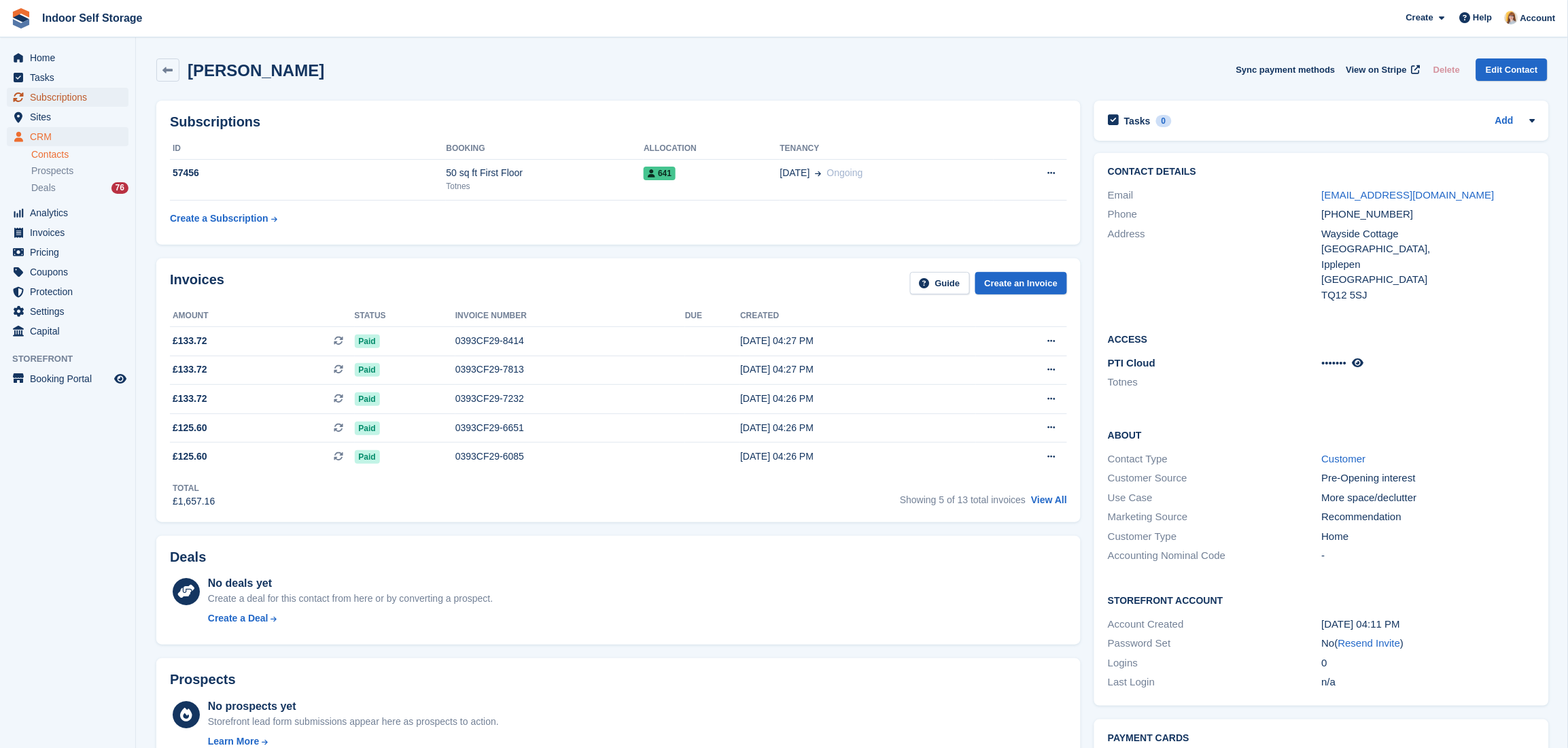
click at [62, 100] on span "Subscriptions" at bounding box center [71, 97] width 81 height 19
